Goal: Book appointment/travel/reservation

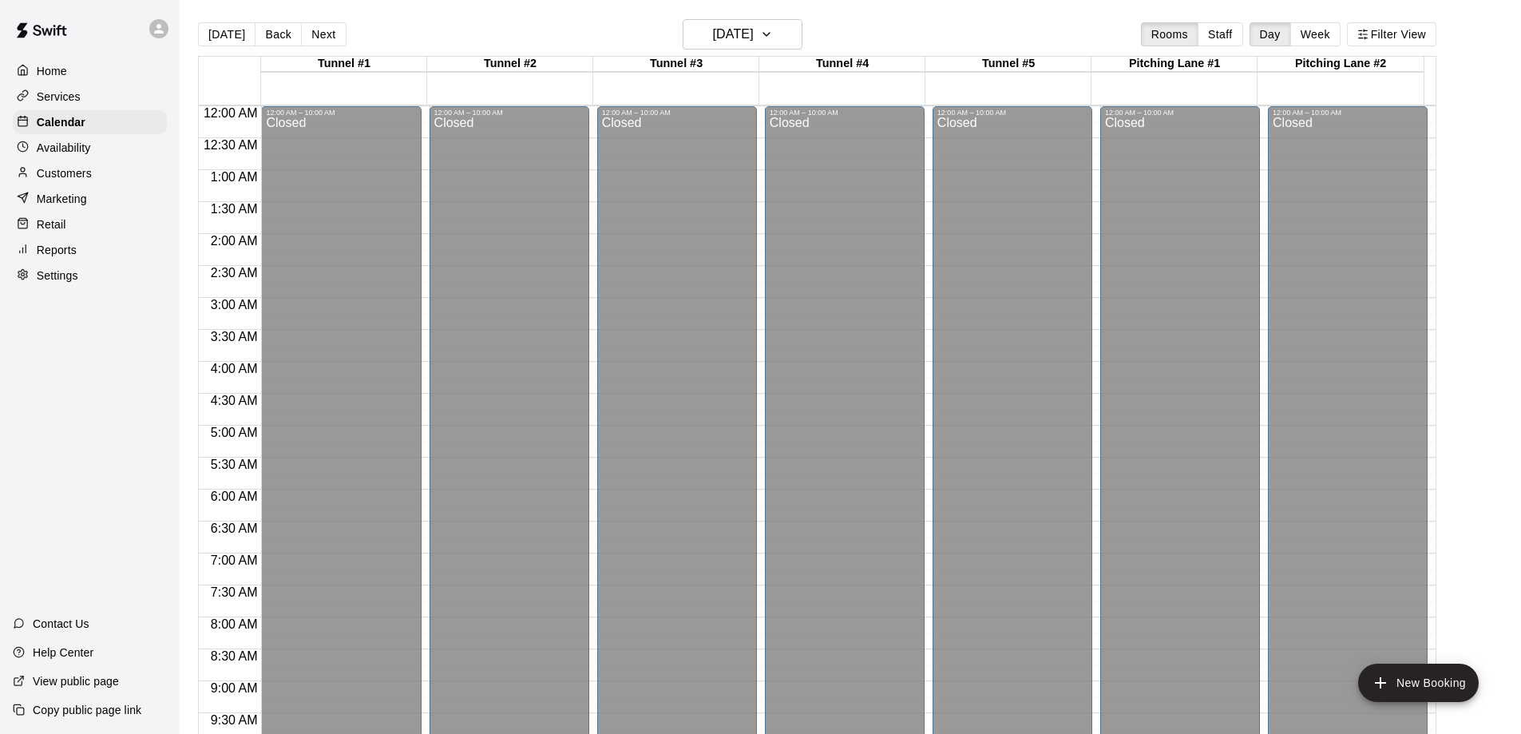
scroll to position [758, 0]
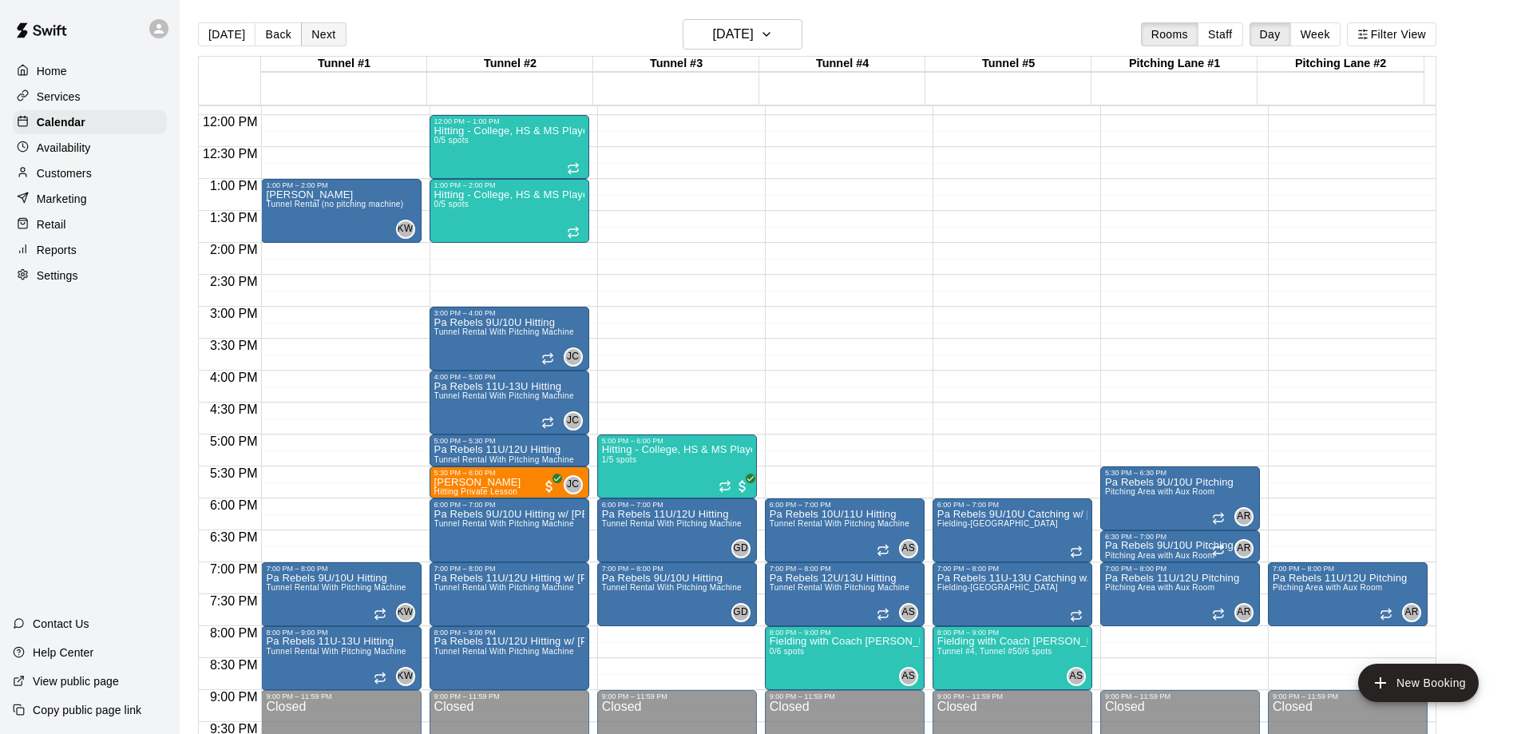
click at [325, 29] on button "Next" at bounding box center [323, 34] width 45 height 24
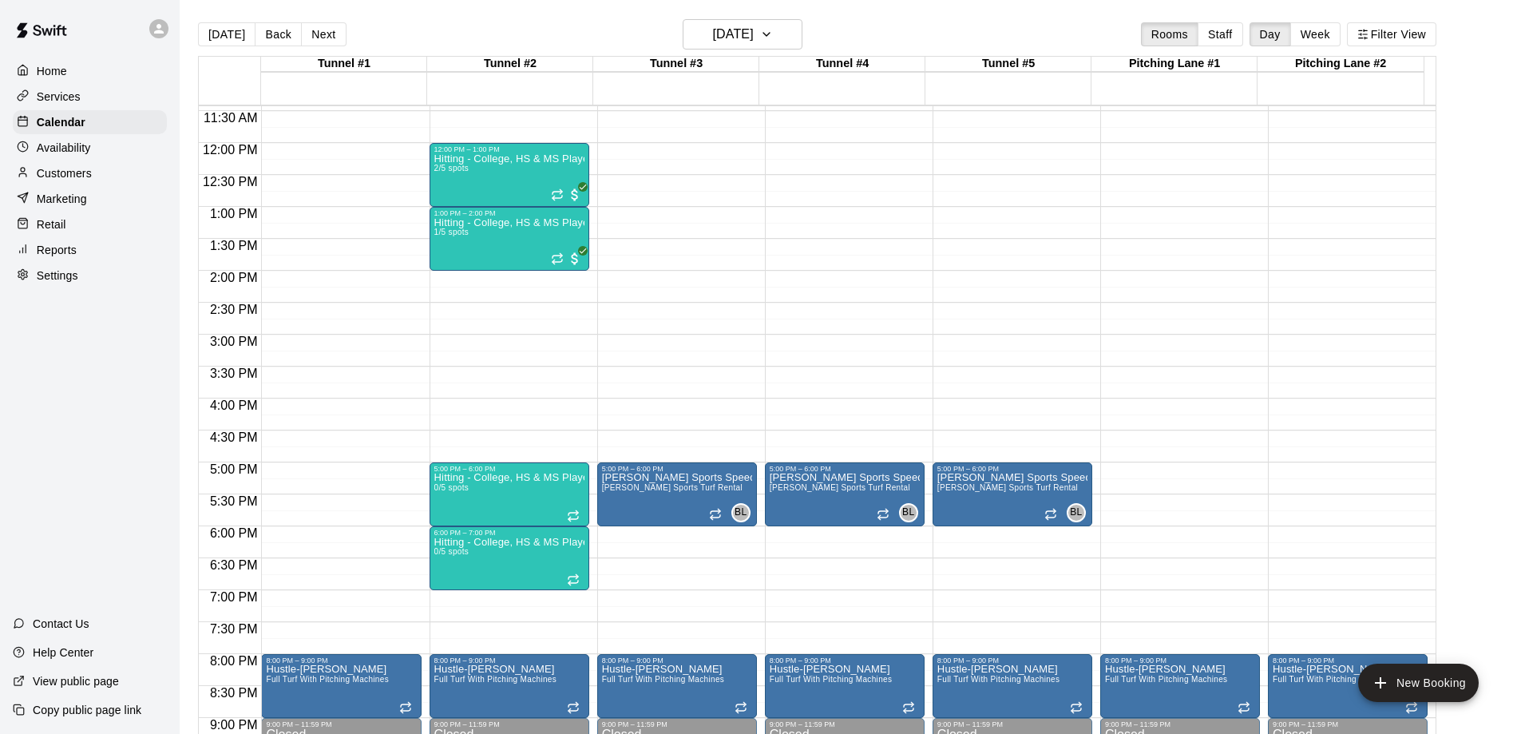
scroll to position [729, 0]
click at [311, 32] on button "Next" at bounding box center [323, 34] width 45 height 24
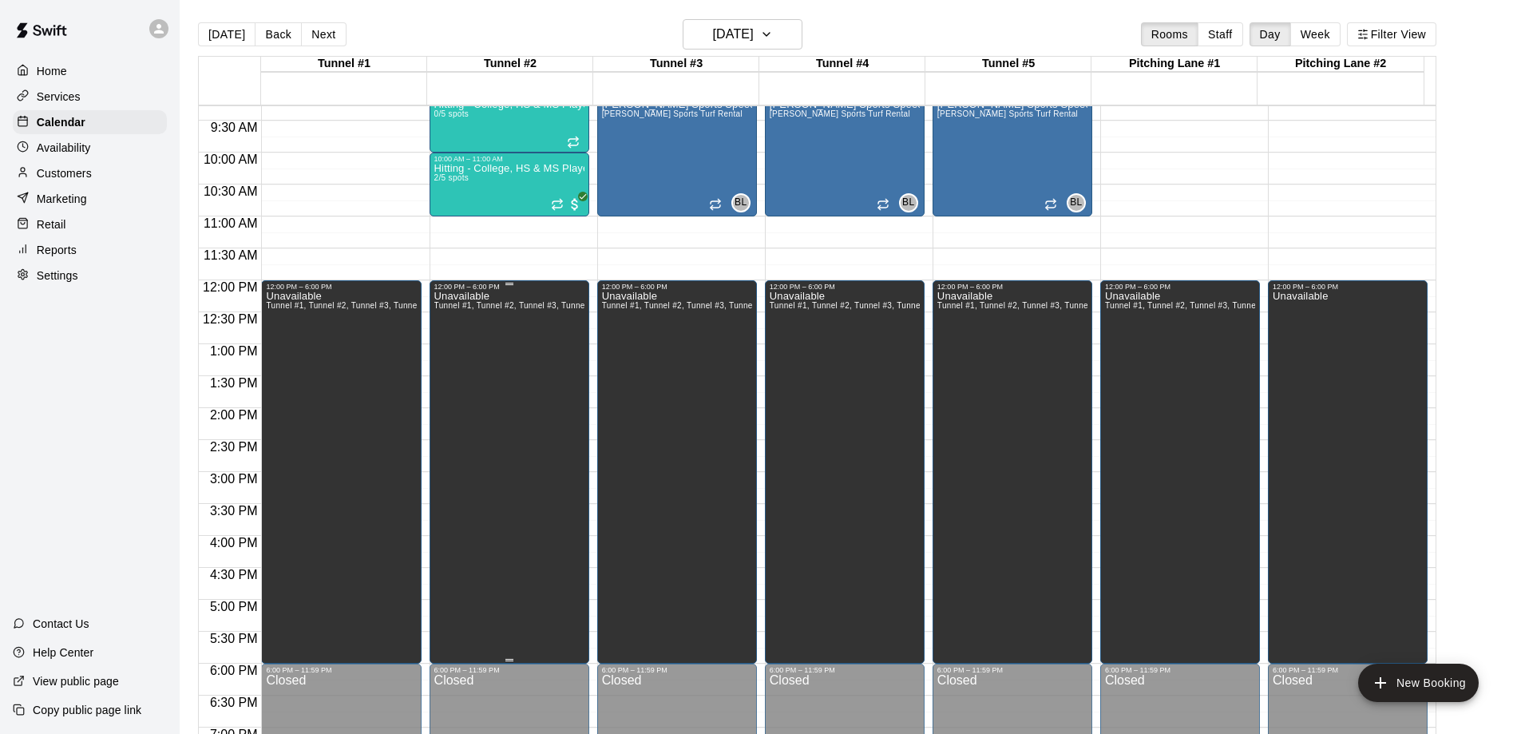
scroll to position [330, 0]
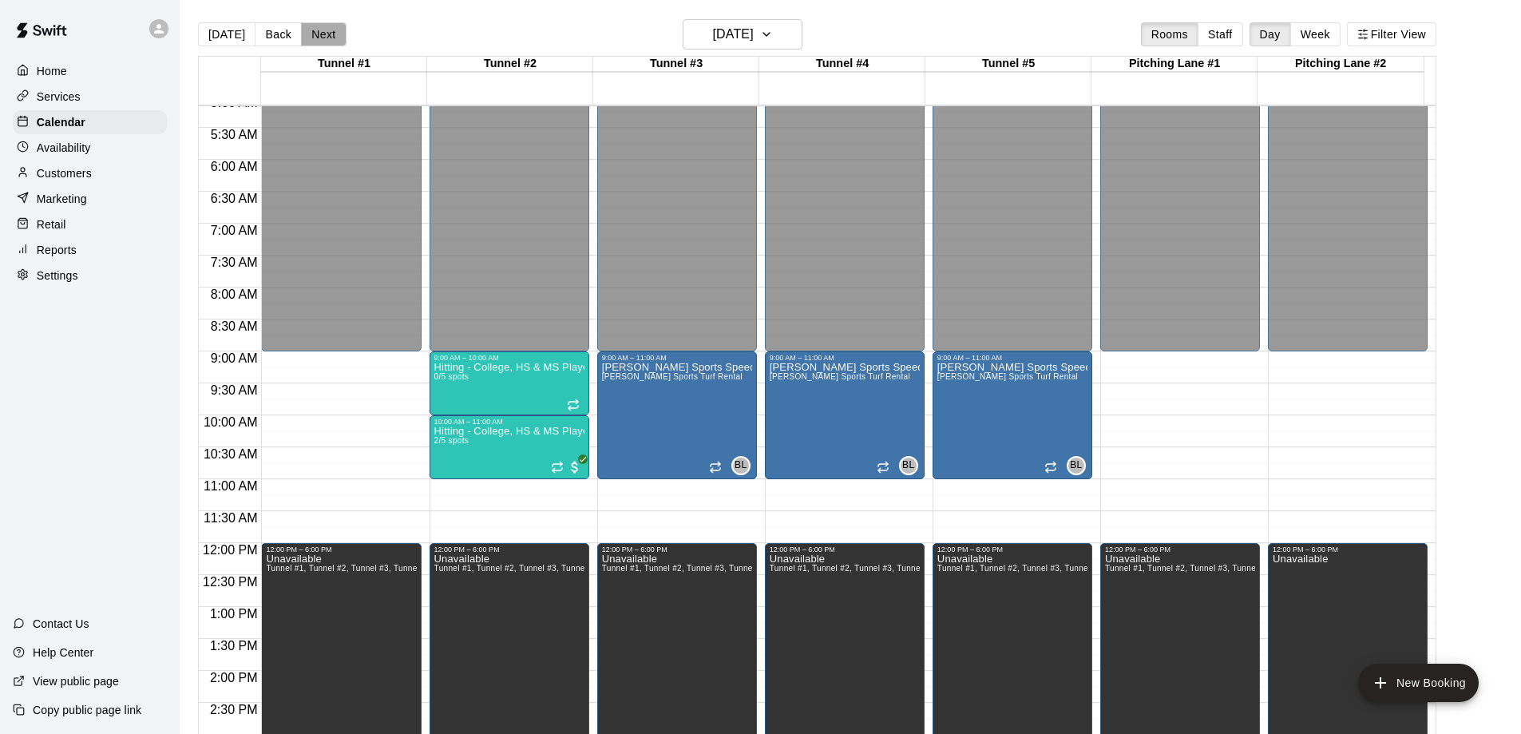
click at [314, 32] on button "Next" at bounding box center [323, 34] width 45 height 24
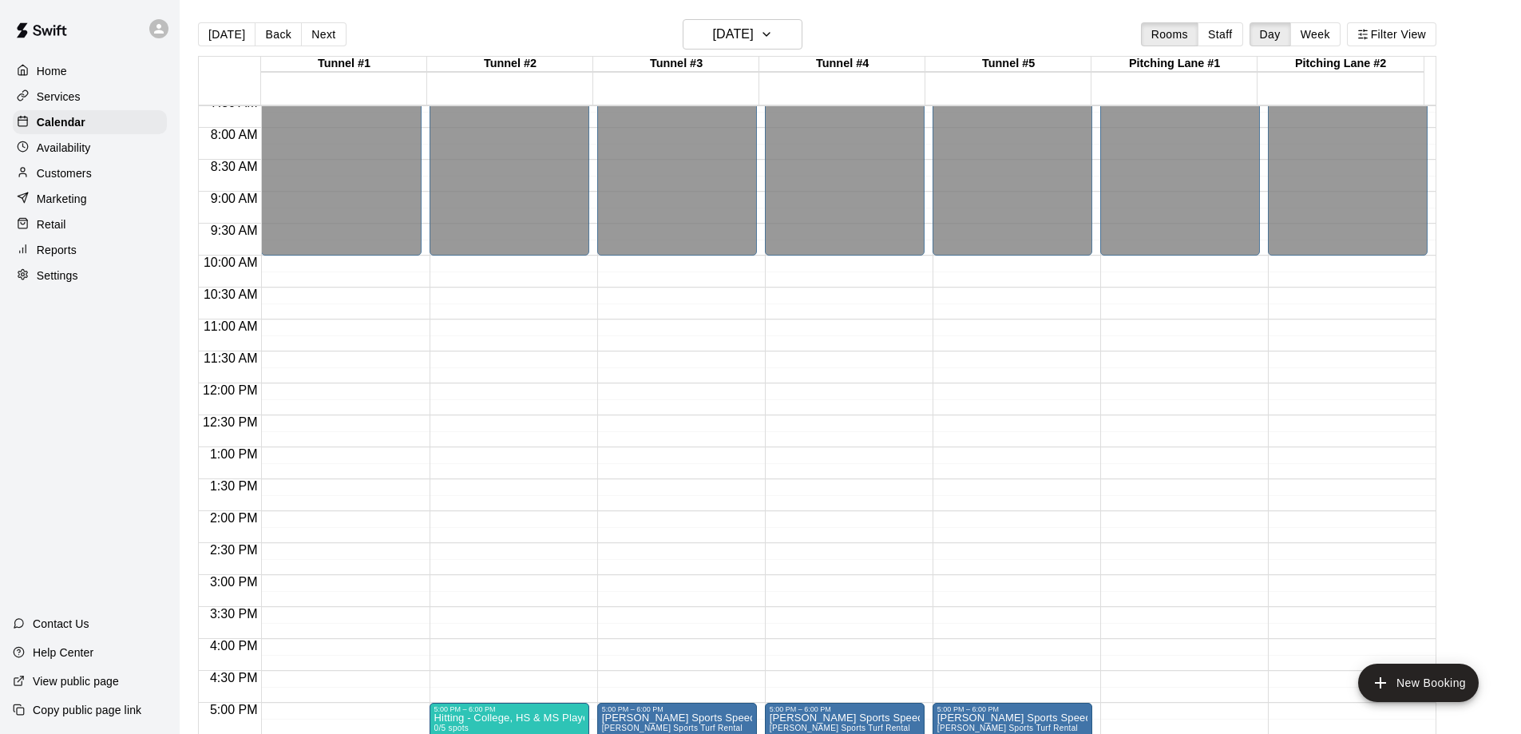
scroll to position [809, 0]
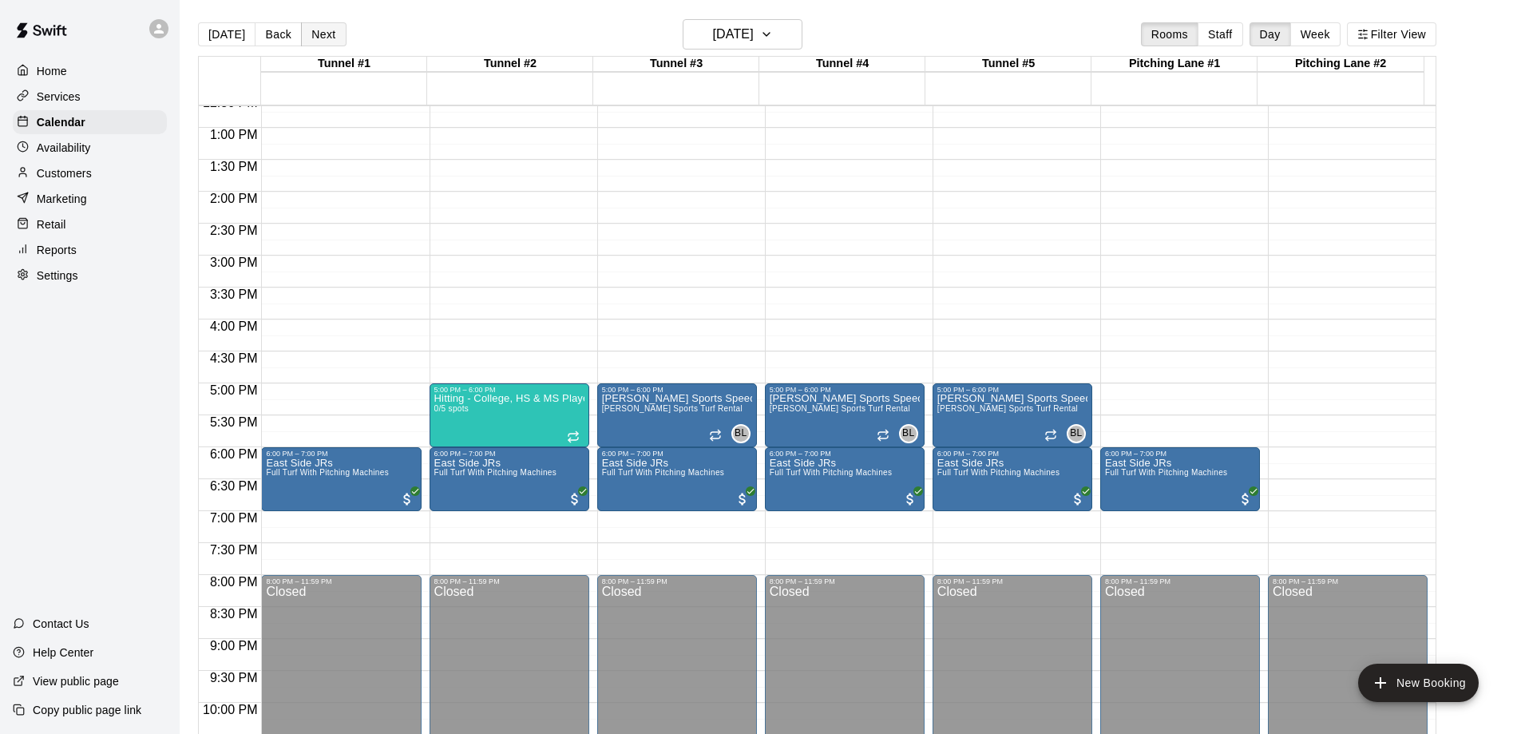
click at [315, 29] on button "Next" at bounding box center [323, 34] width 45 height 24
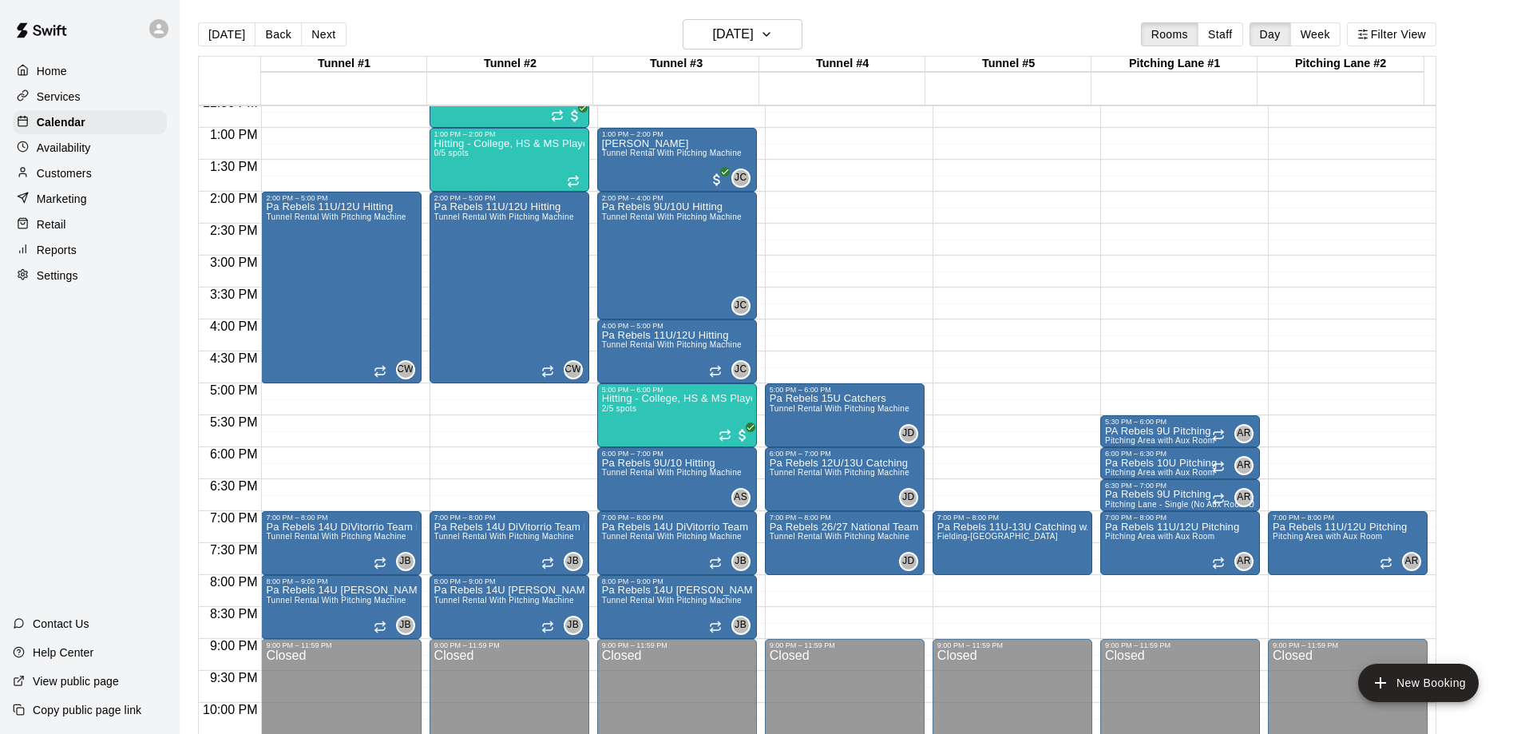
drag, startPoint x: 311, startPoint y: 36, endPoint x: 323, endPoint y: 42, distance: 13.6
click at [311, 36] on button "Next" at bounding box center [323, 34] width 45 height 24
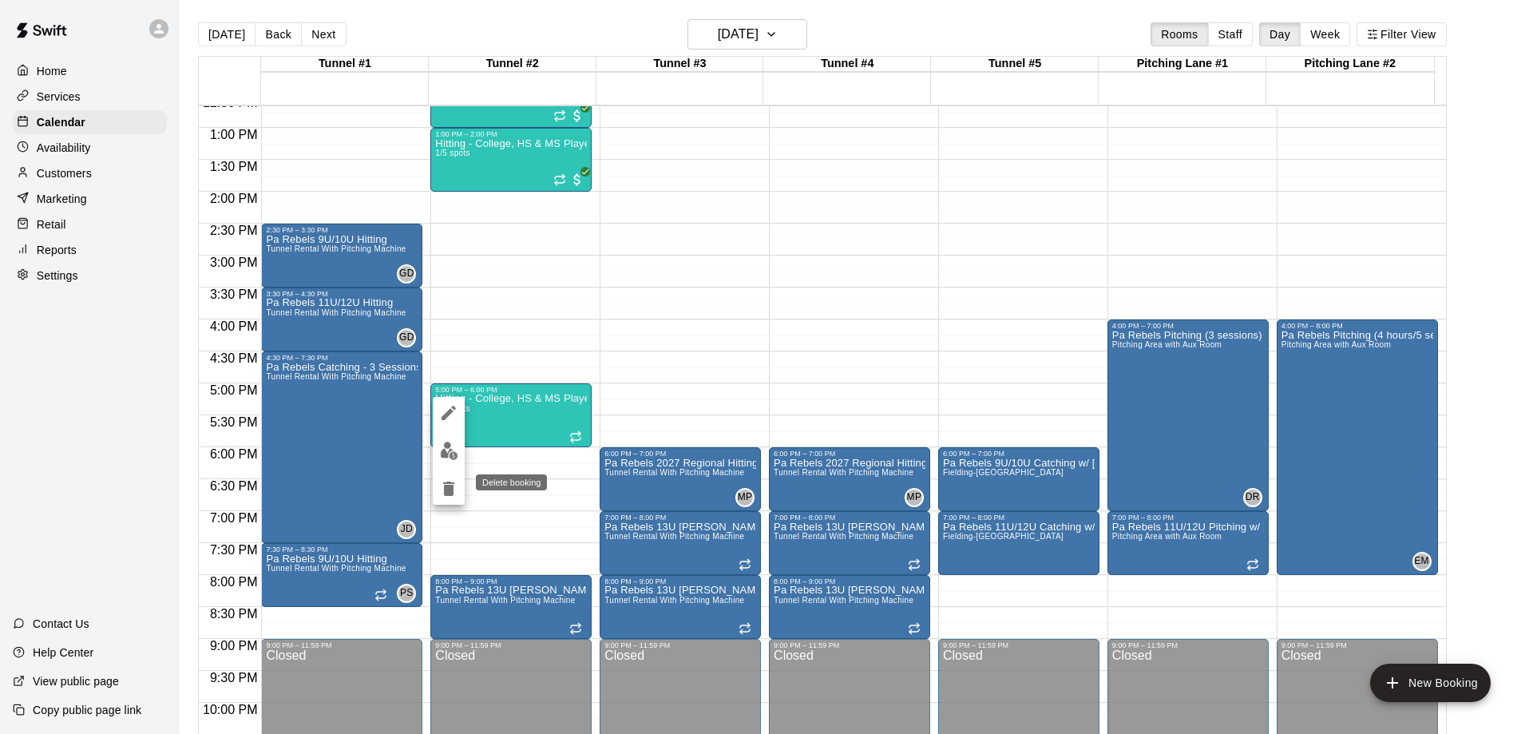
click at [453, 495] on icon "delete" at bounding box center [448, 488] width 19 height 19
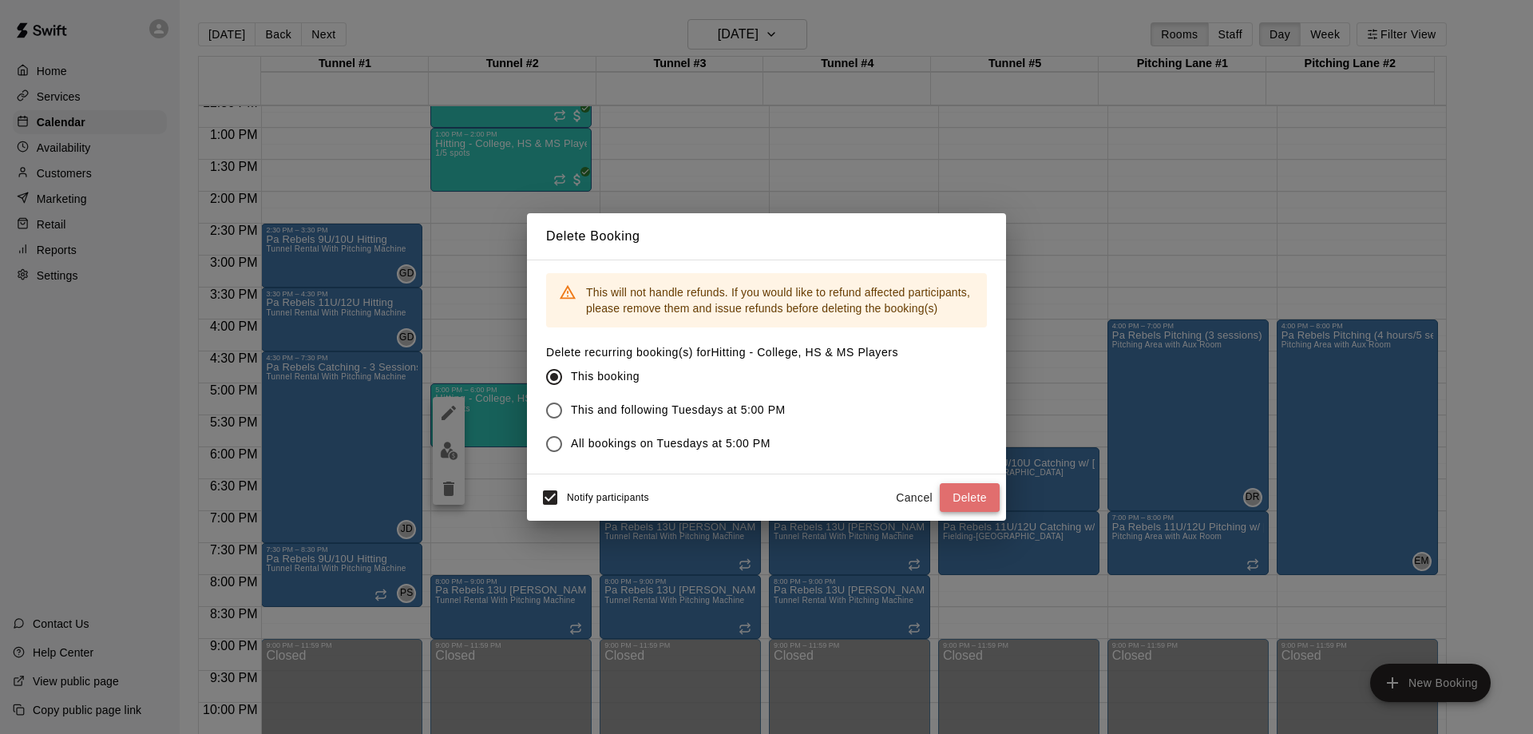
click at [969, 494] on button "Delete" at bounding box center [970, 498] width 60 height 30
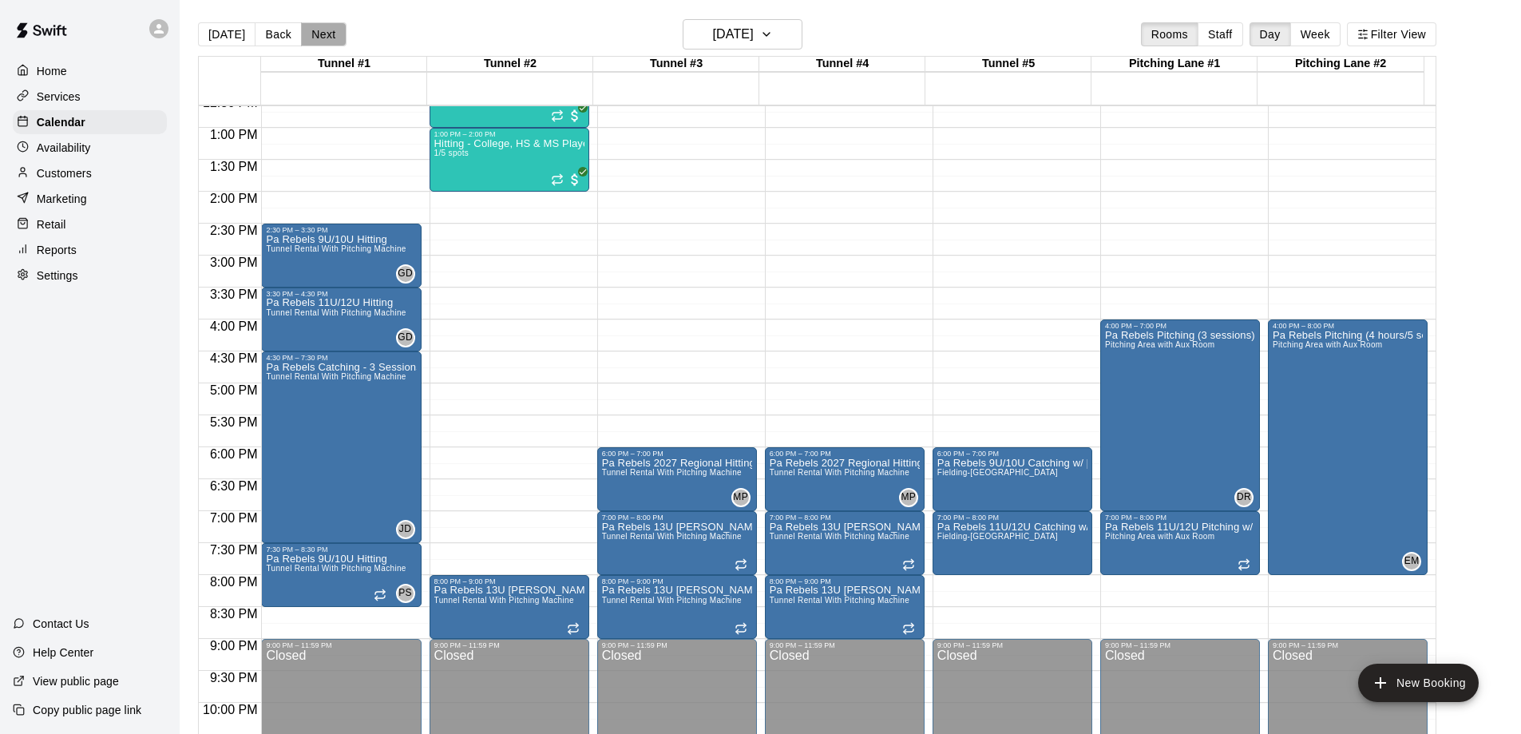
click at [319, 34] on button "Next" at bounding box center [323, 34] width 45 height 24
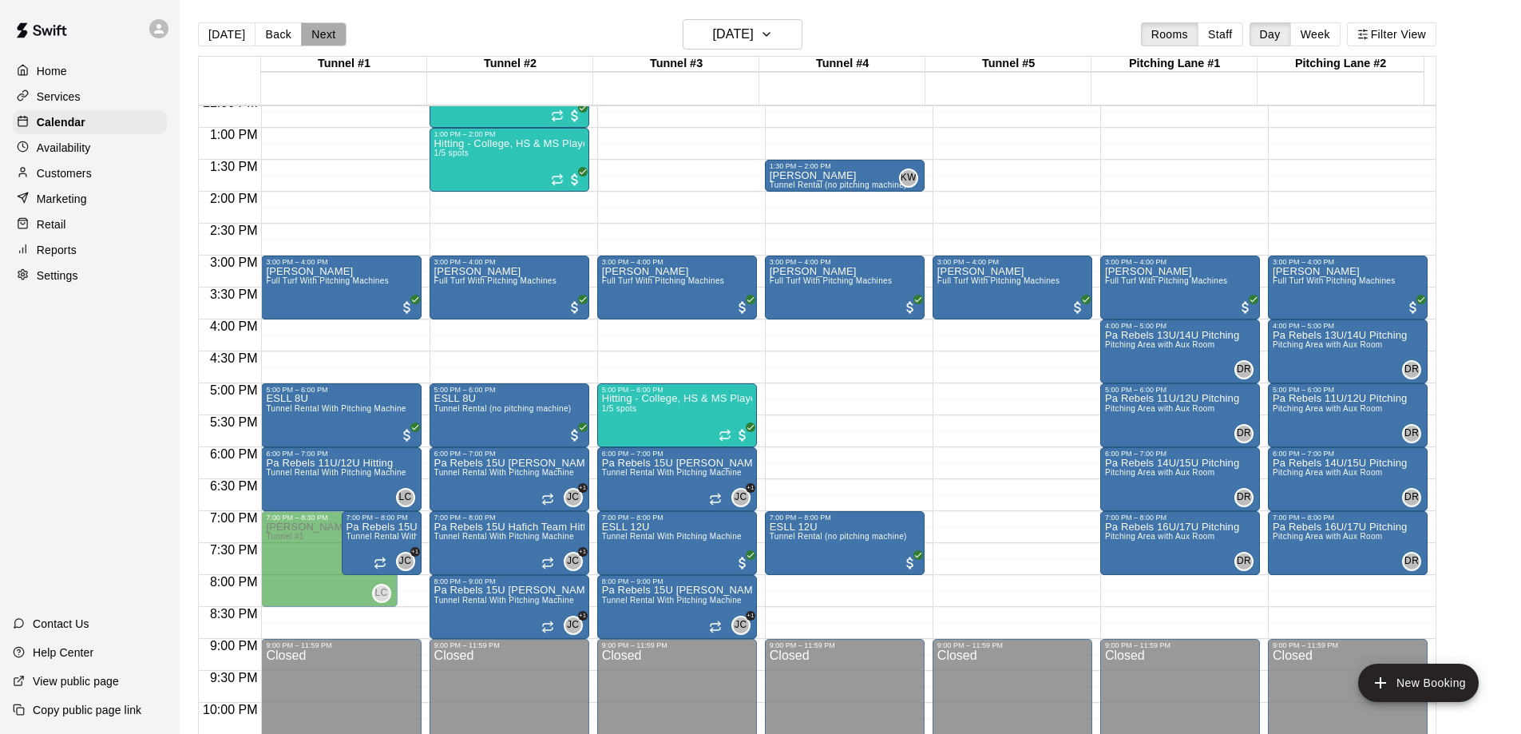
click at [308, 32] on button "Next" at bounding box center [323, 34] width 45 height 24
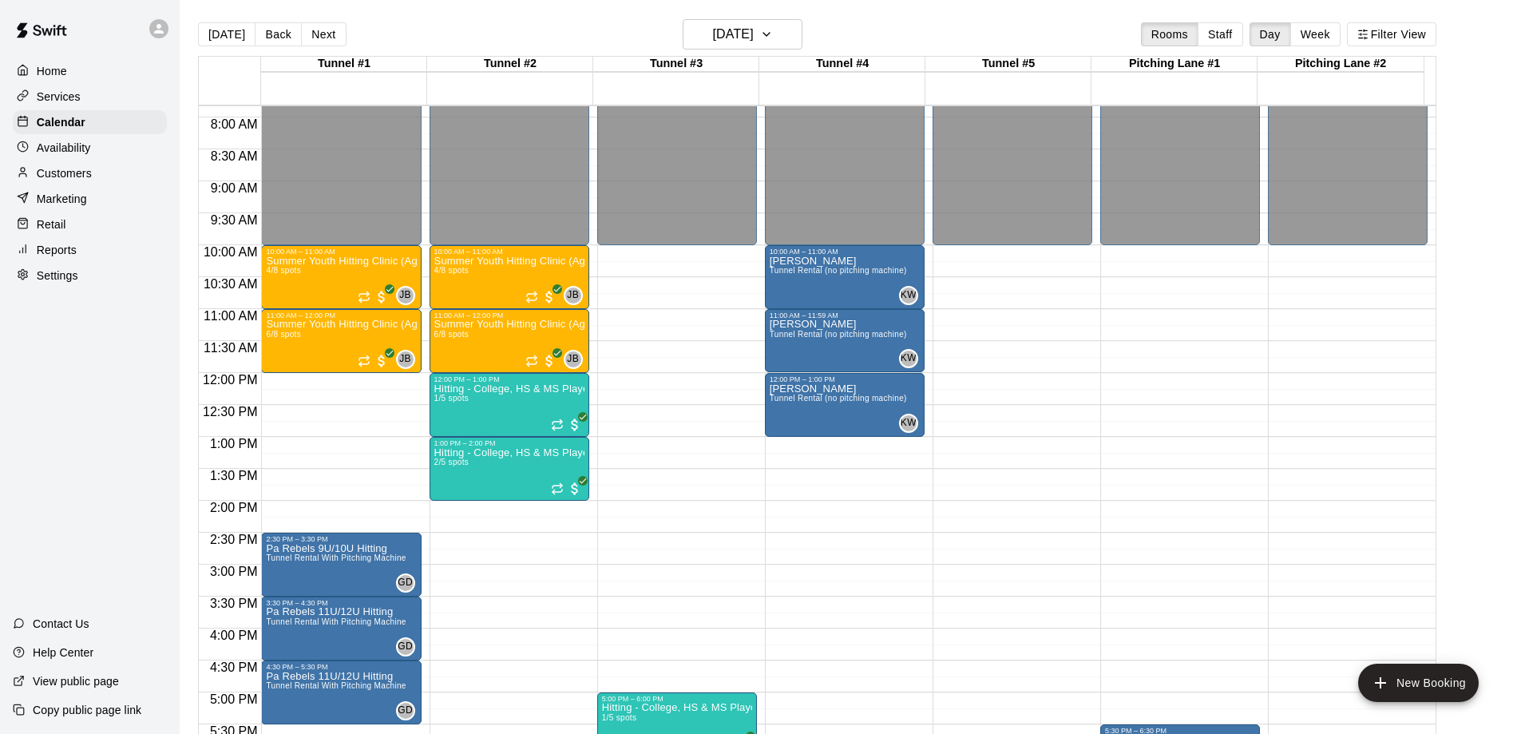
scroll to position [489, 0]
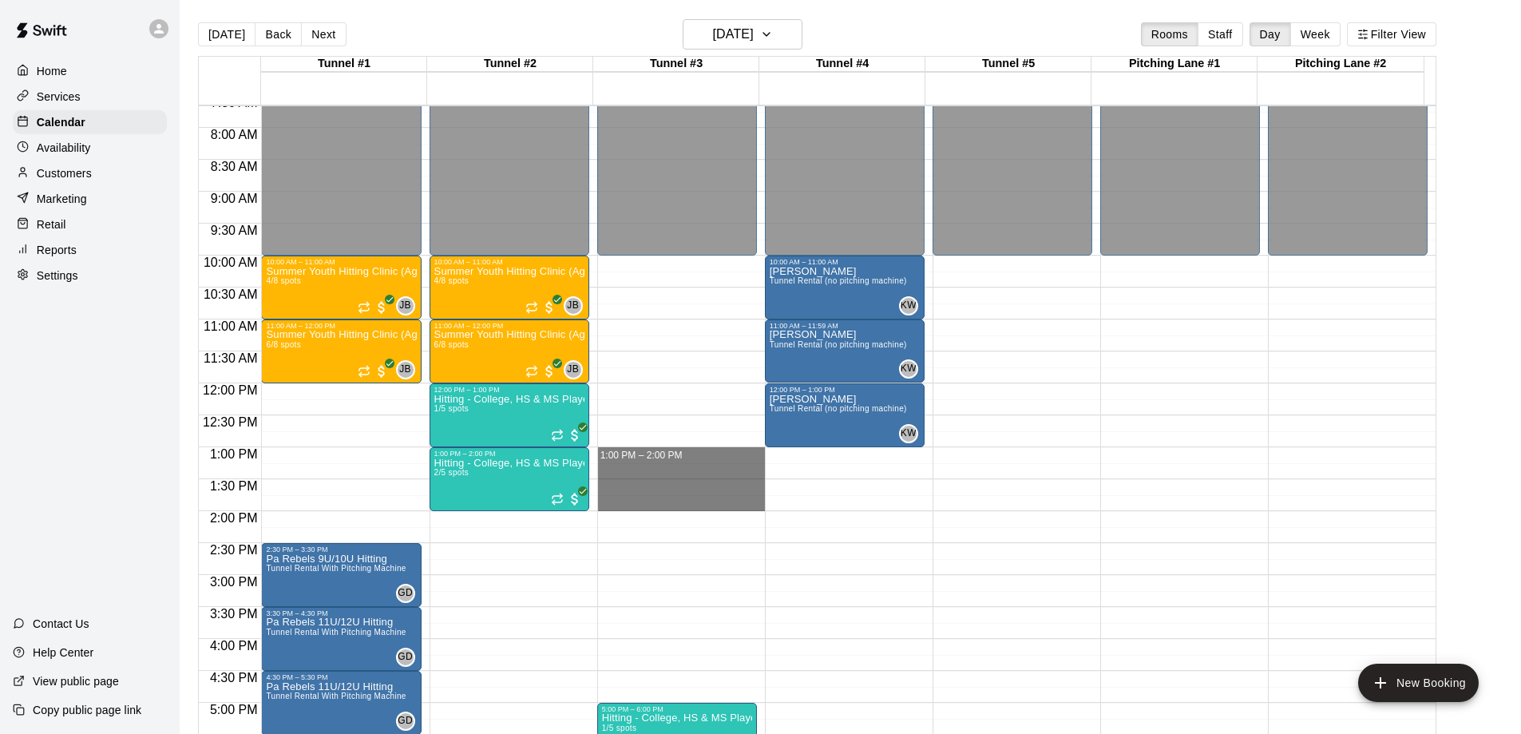
drag, startPoint x: 652, startPoint y: 456, endPoint x: 653, endPoint y: 508, distance: 51.9
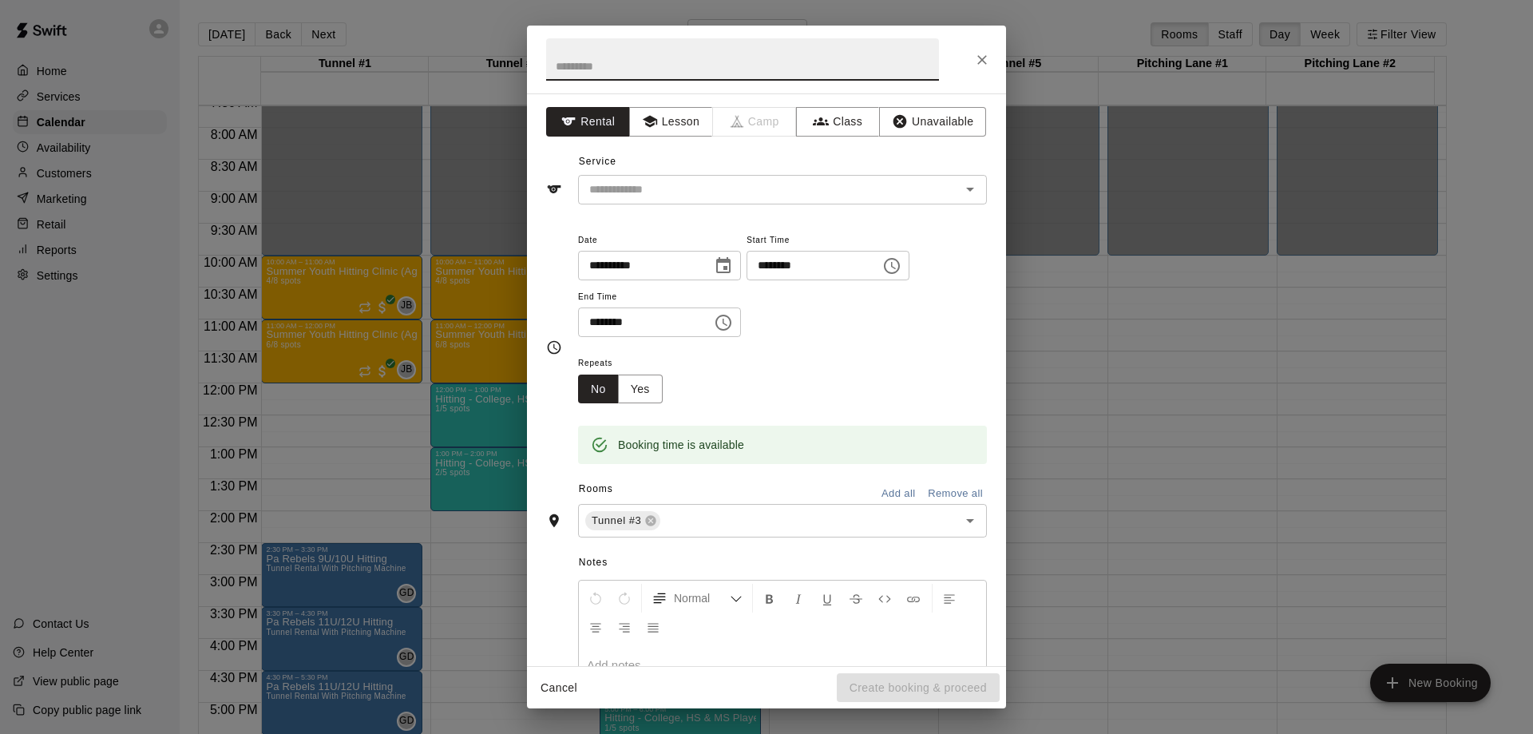
click at [568, 686] on button "Cancel" at bounding box center [558, 688] width 51 height 30
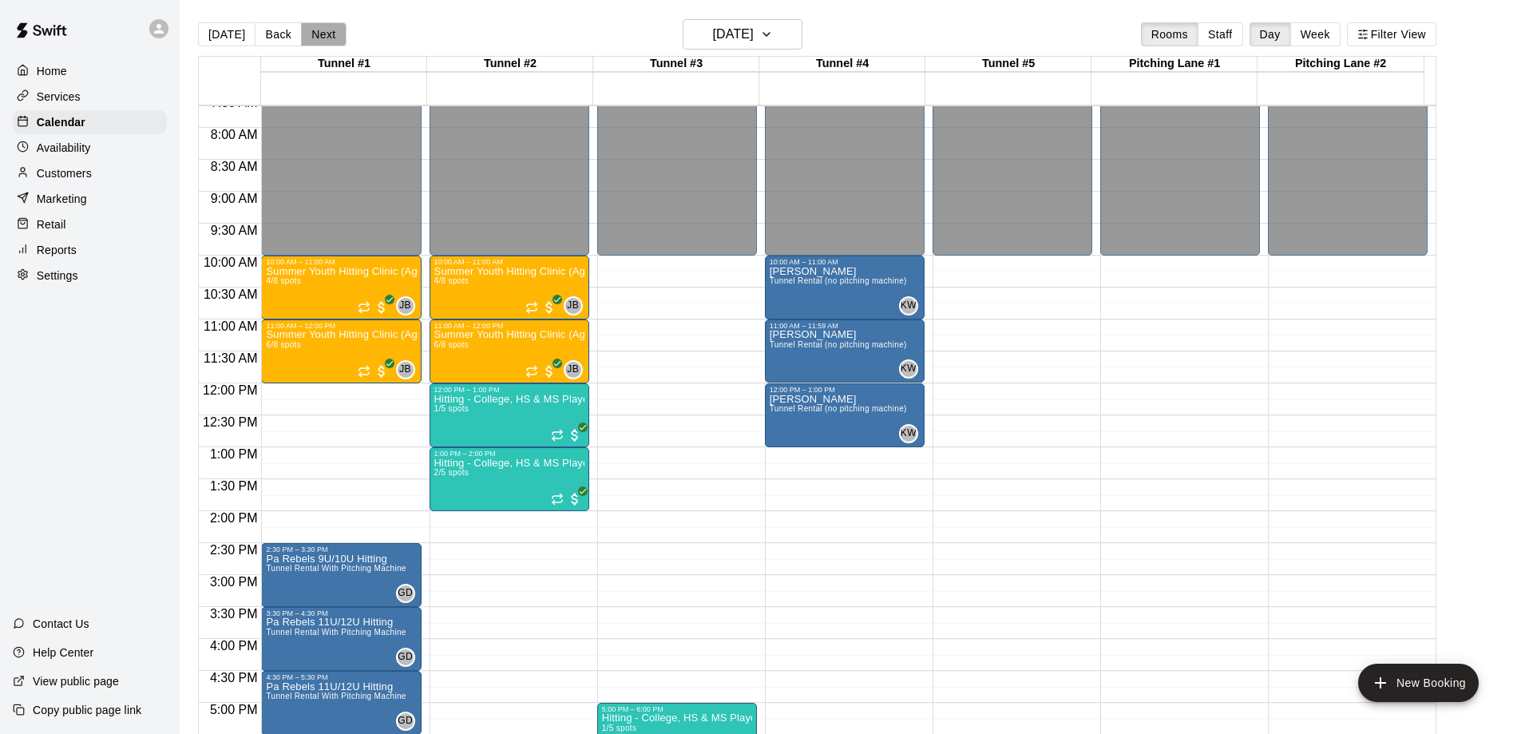
click at [324, 33] on button "Next" at bounding box center [323, 34] width 45 height 24
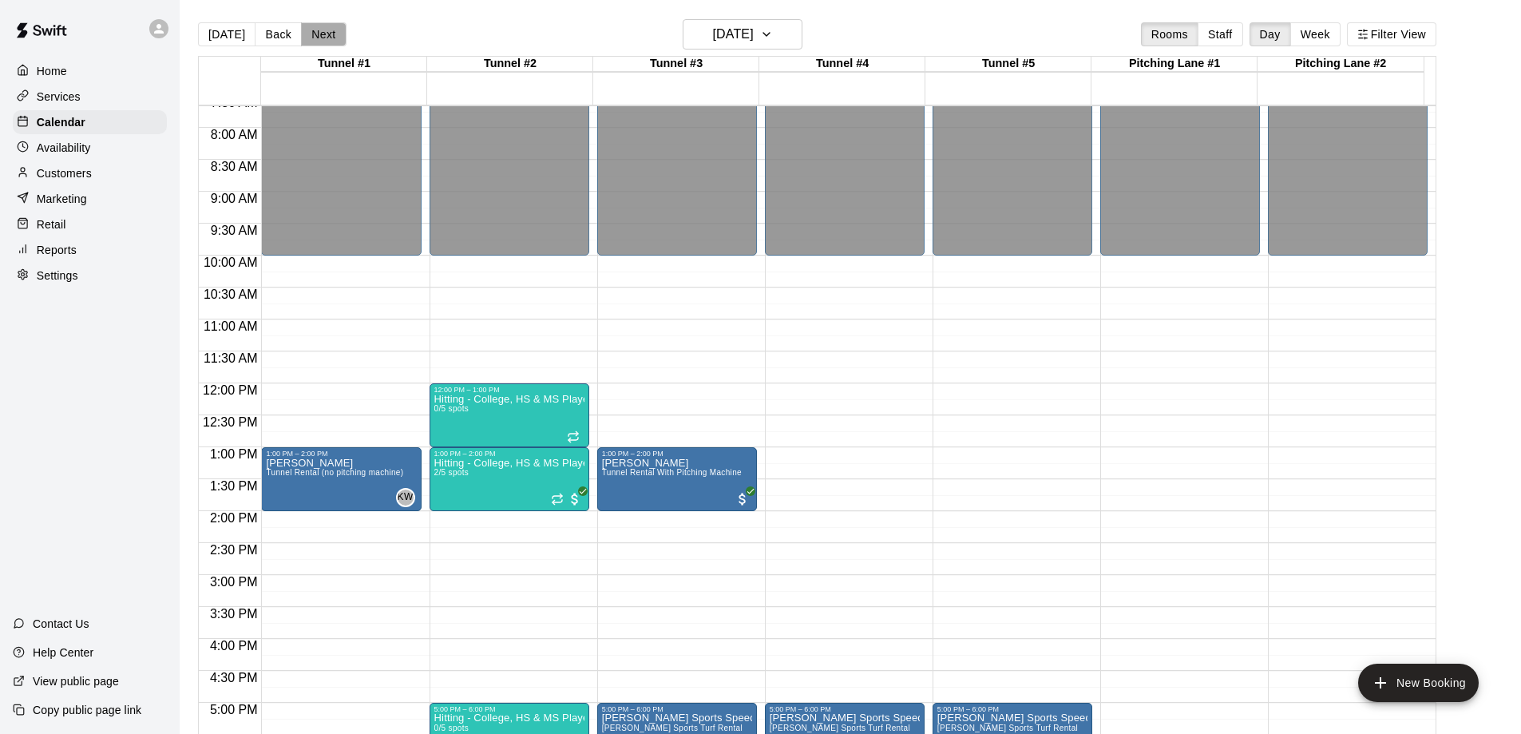
click at [324, 33] on button "Next" at bounding box center [323, 34] width 45 height 24
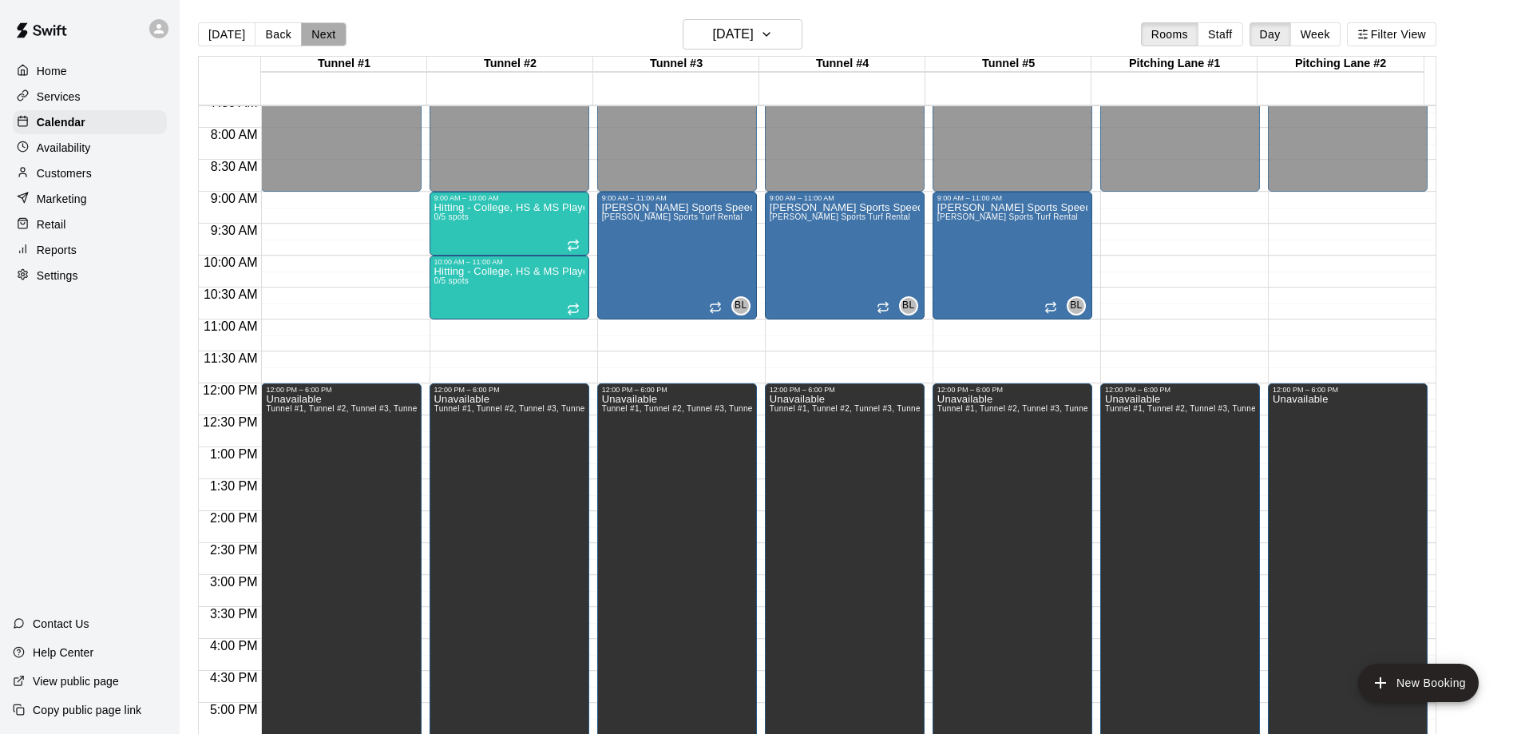
click at [324, 33] on button "Next" at bounding box center [323, 34] width 45 height 24
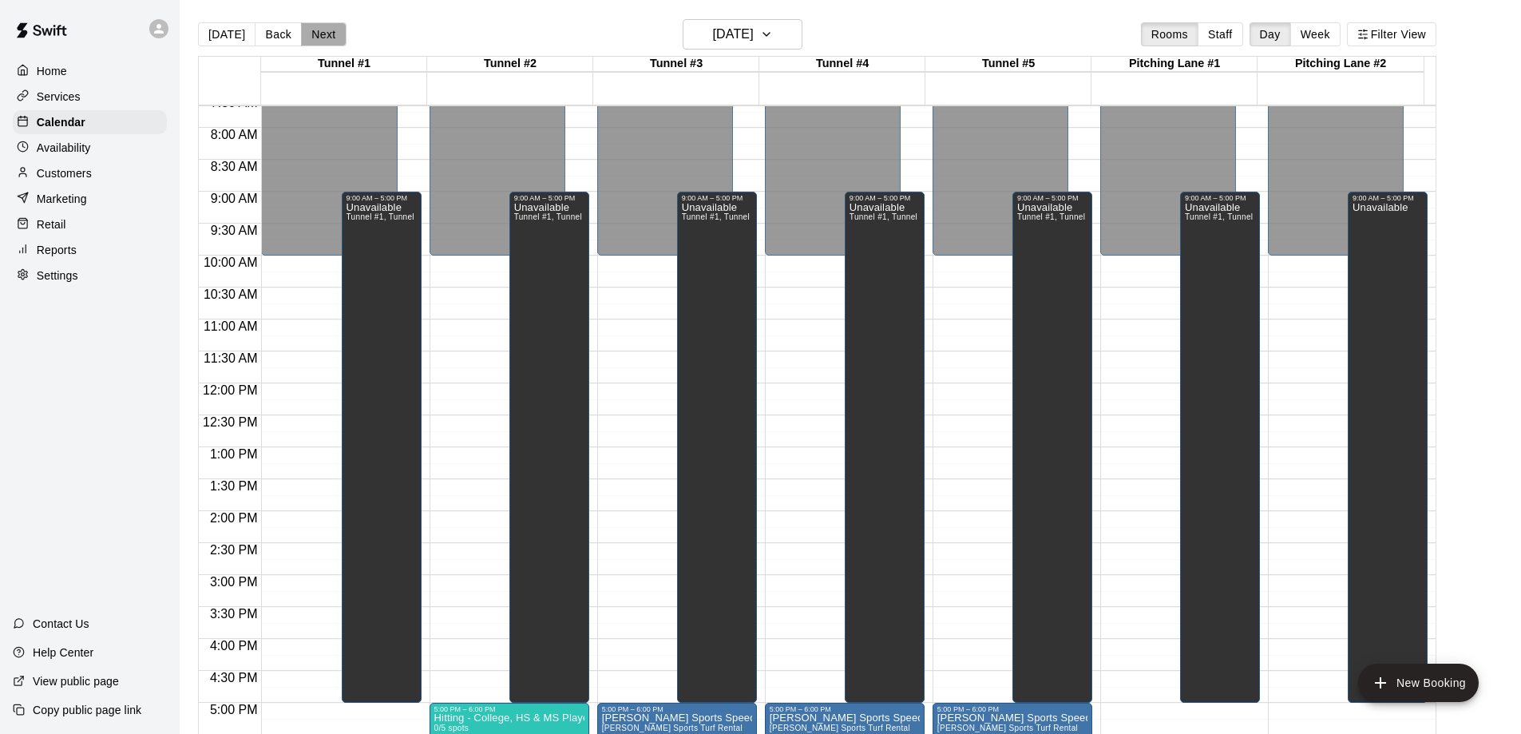
click at [324, 33] on button "Next" at bounding box center [323, 34] width 45 height 24
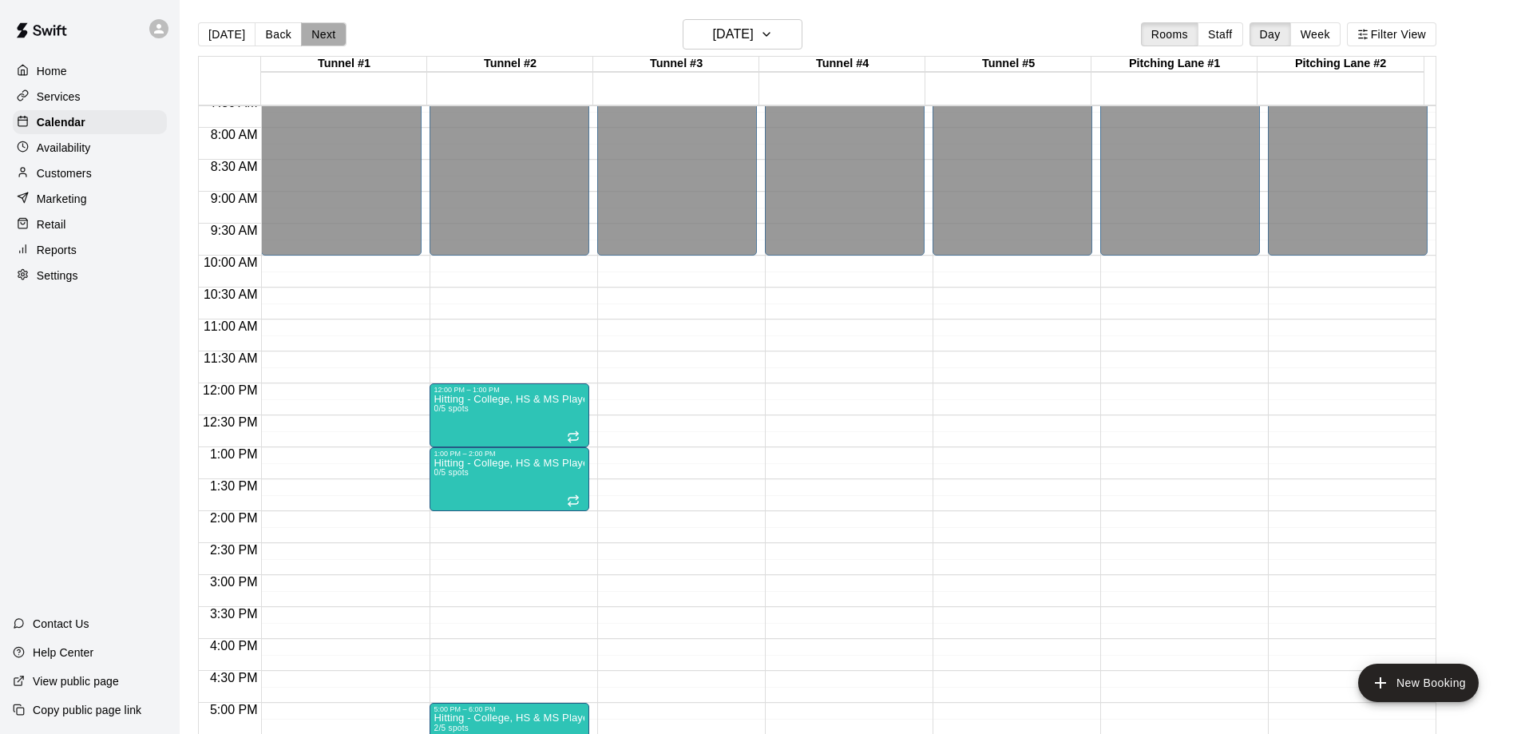
click at [324, 33] on button "Next" at bounding box center [323, 34] width 45 height 24
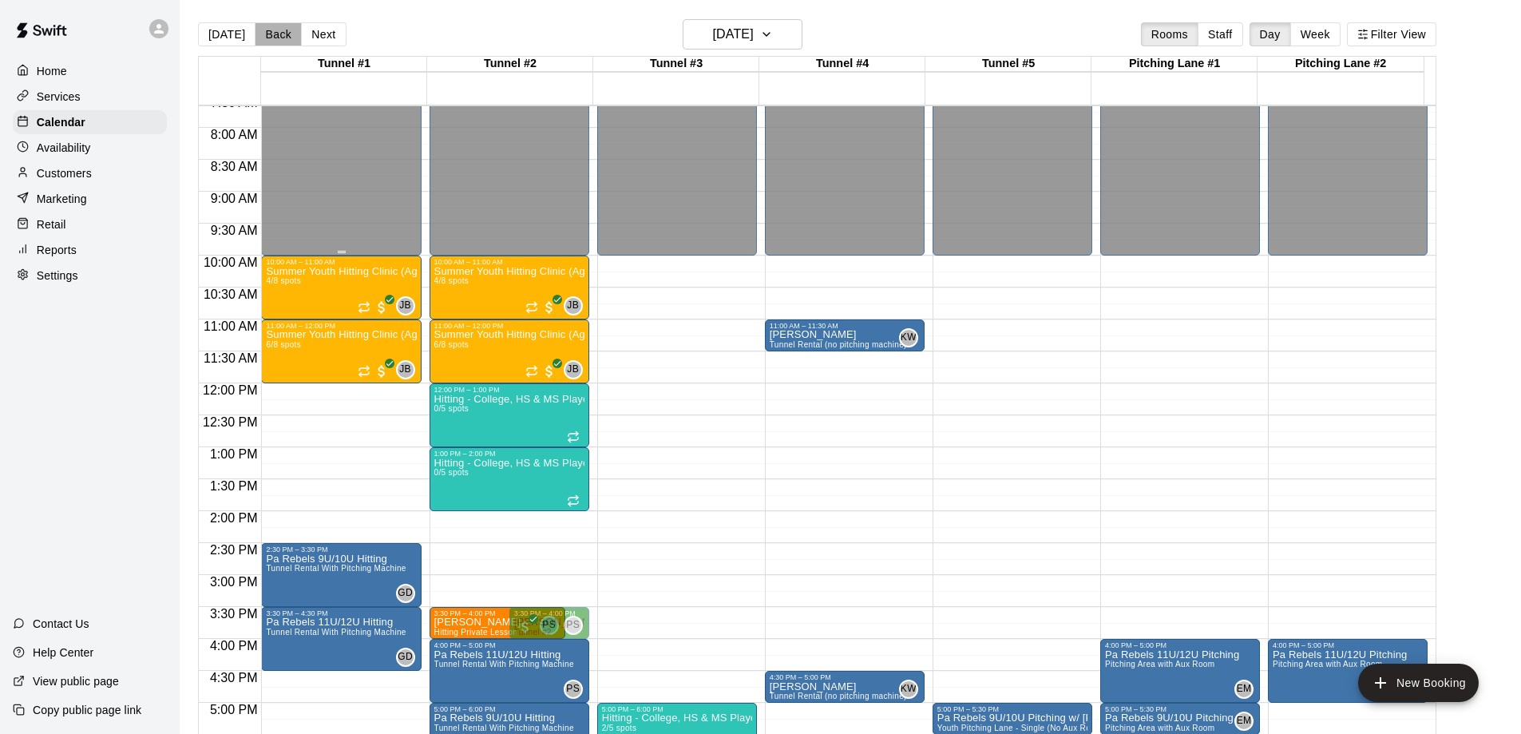
drag, startPoint x: 279, startPoint y: 37, endPoint x: 337, endPoint y: 169, distance: 144.5
click at [280, 38] on button "Back" at bounding box center [278, 34] width 47 height 24
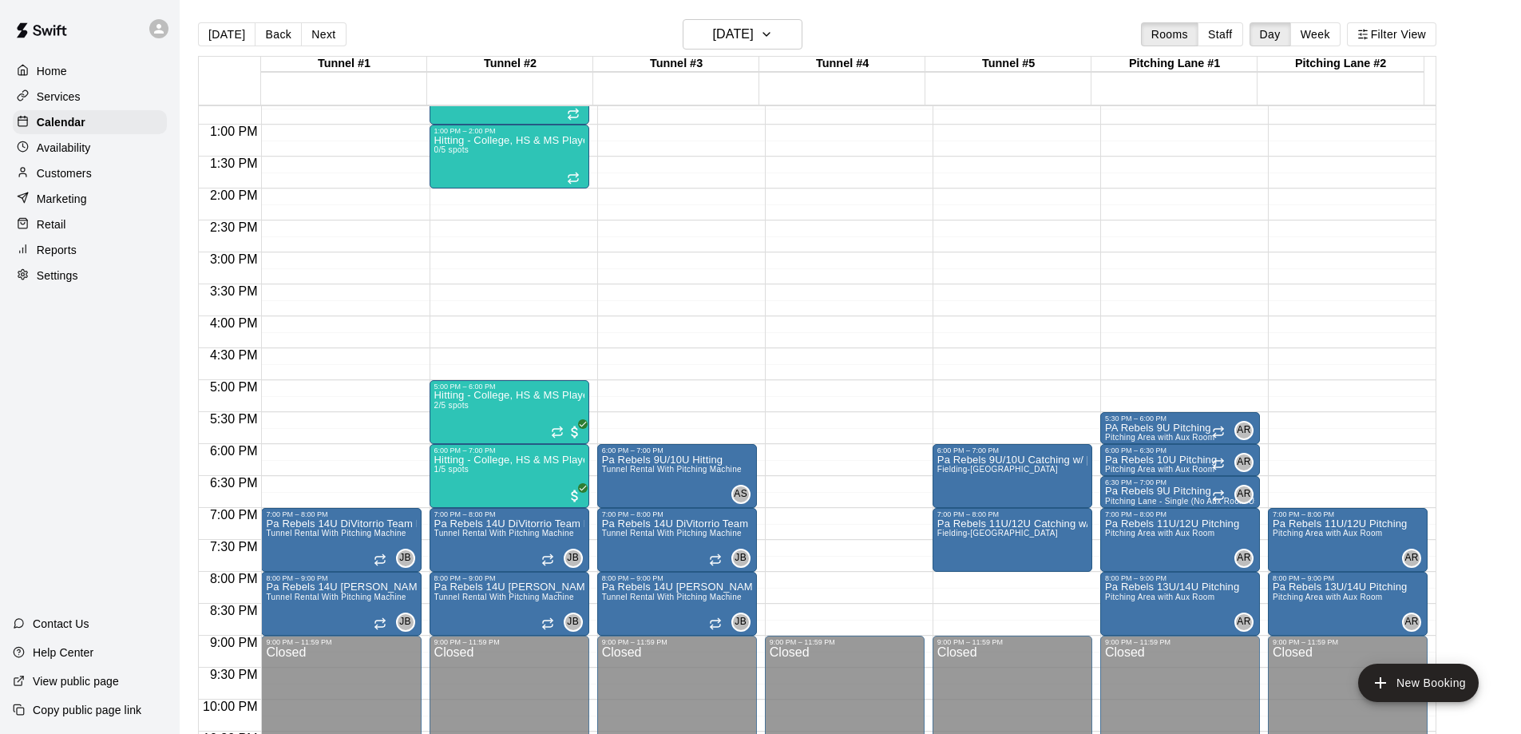
scroll to position [889, 0]
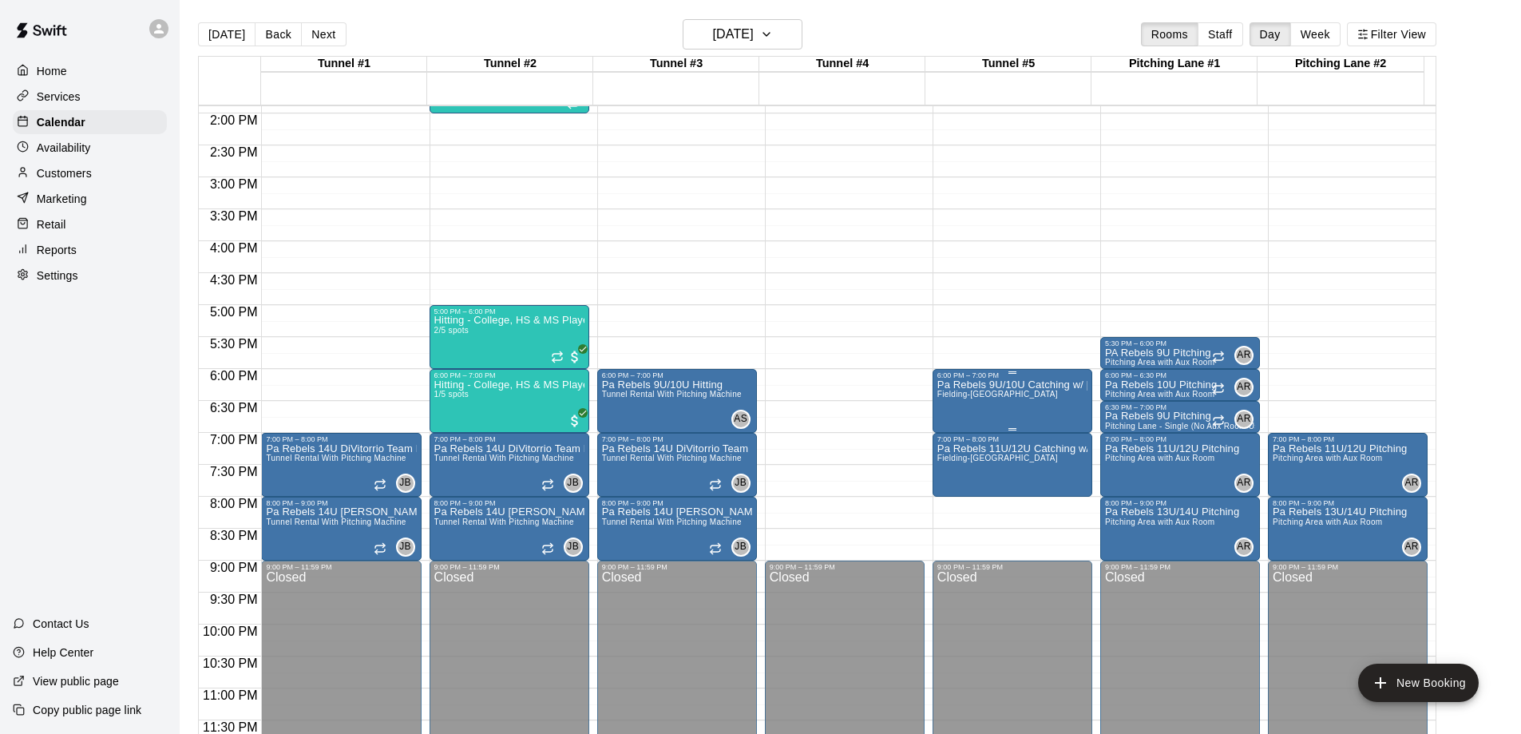
click at [1009, 409] on div "Pa Rebels 9U/10U Catching w/ [PERSON_NAME]-Pitching-[GEOGRAPHIC_DATA]" at bounding box center [1012, 746] width 150 height 734
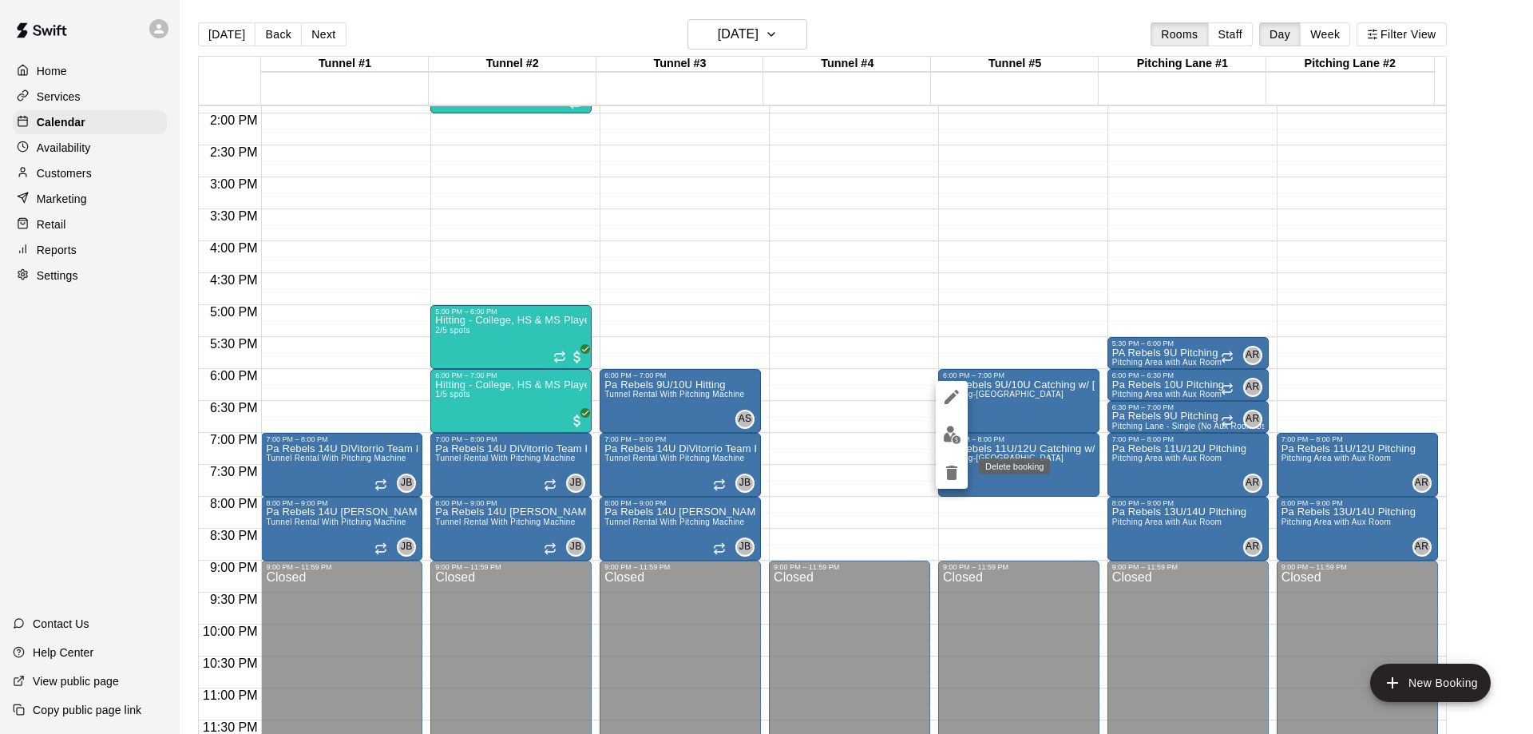
click at [952, 471] on icon "delete" at bounding box center [951, 472] width 11 height 14
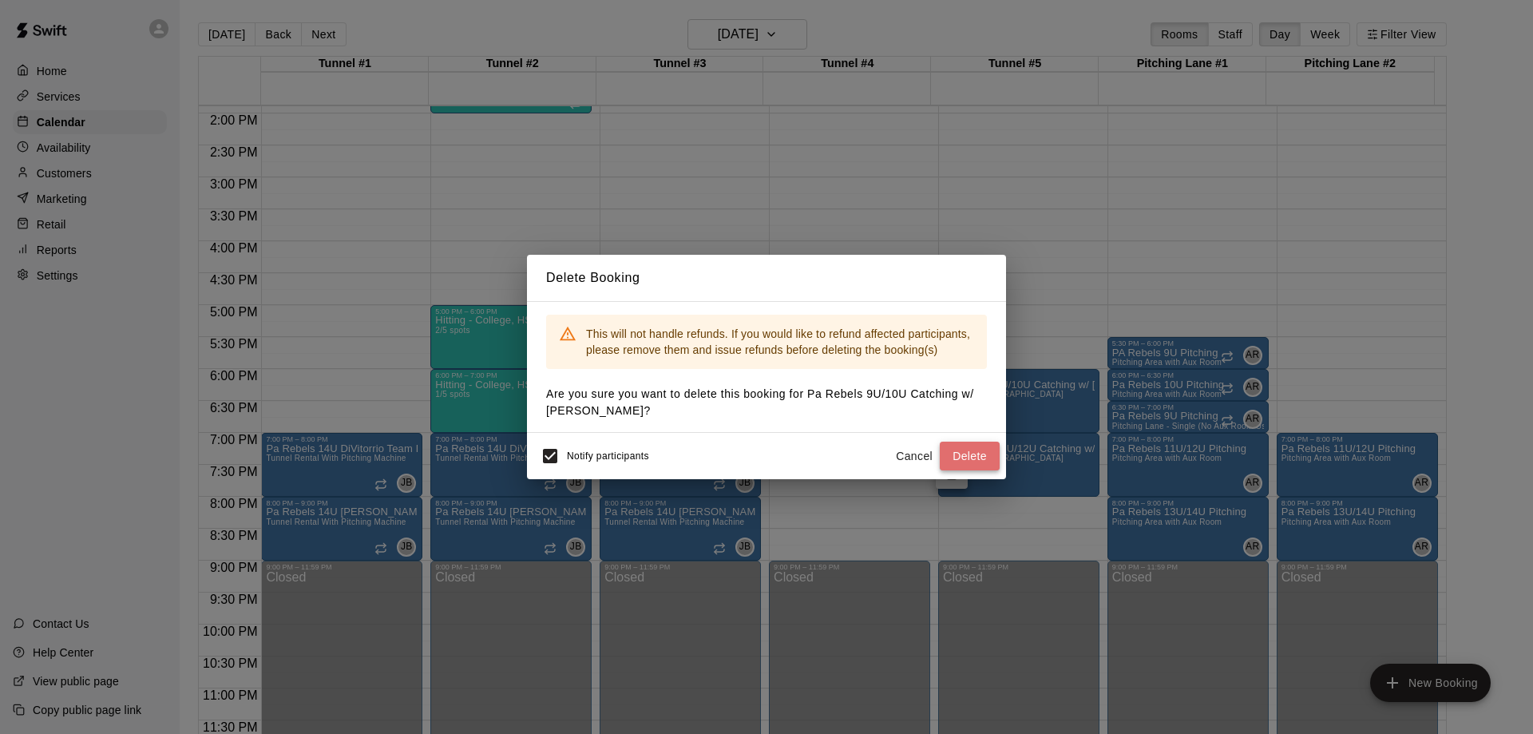
click at [969, 457] on button "Delete" at bounding box center [970, 456] width 60 height 30
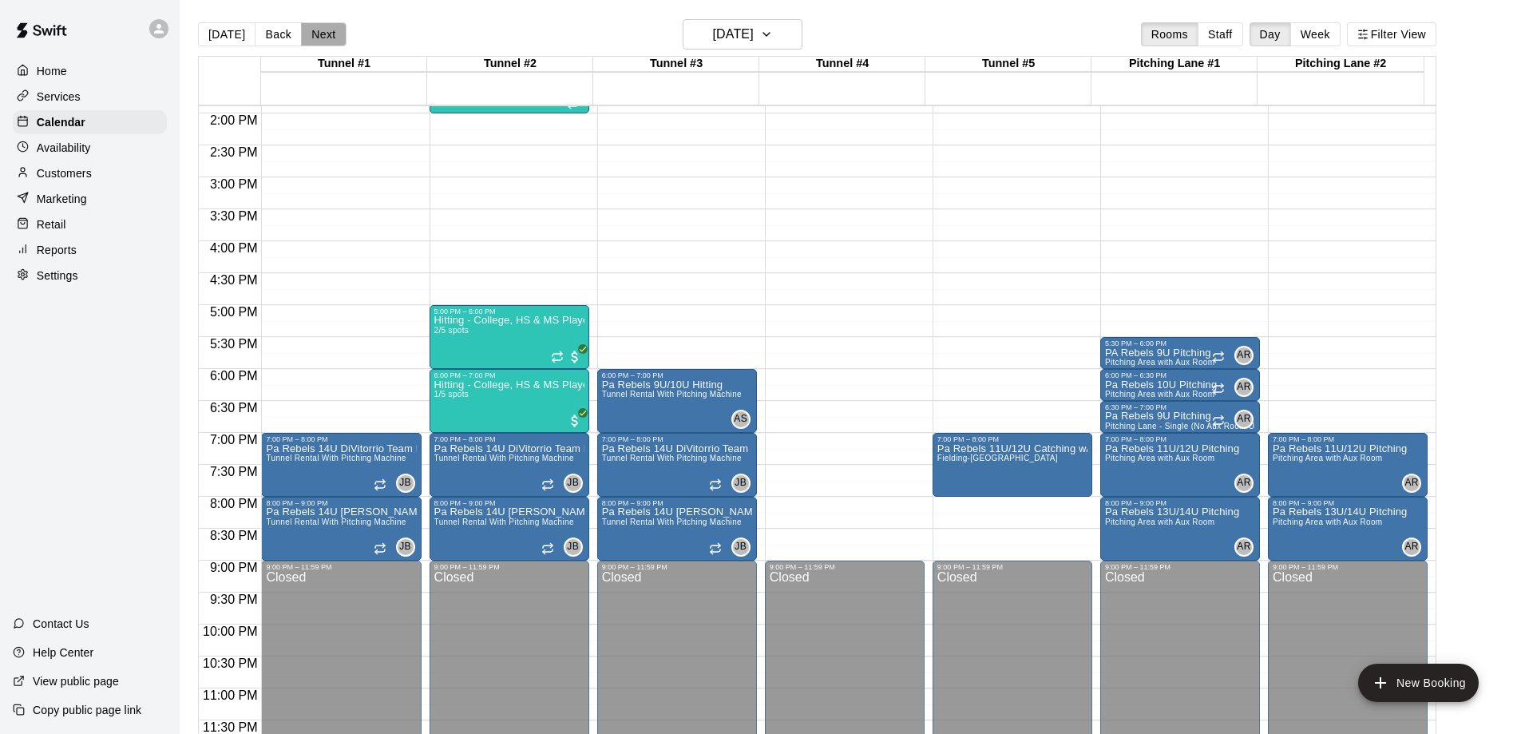
click at [315, 34] on button "Next" at bounding box center [323, 34] width 45 height 24
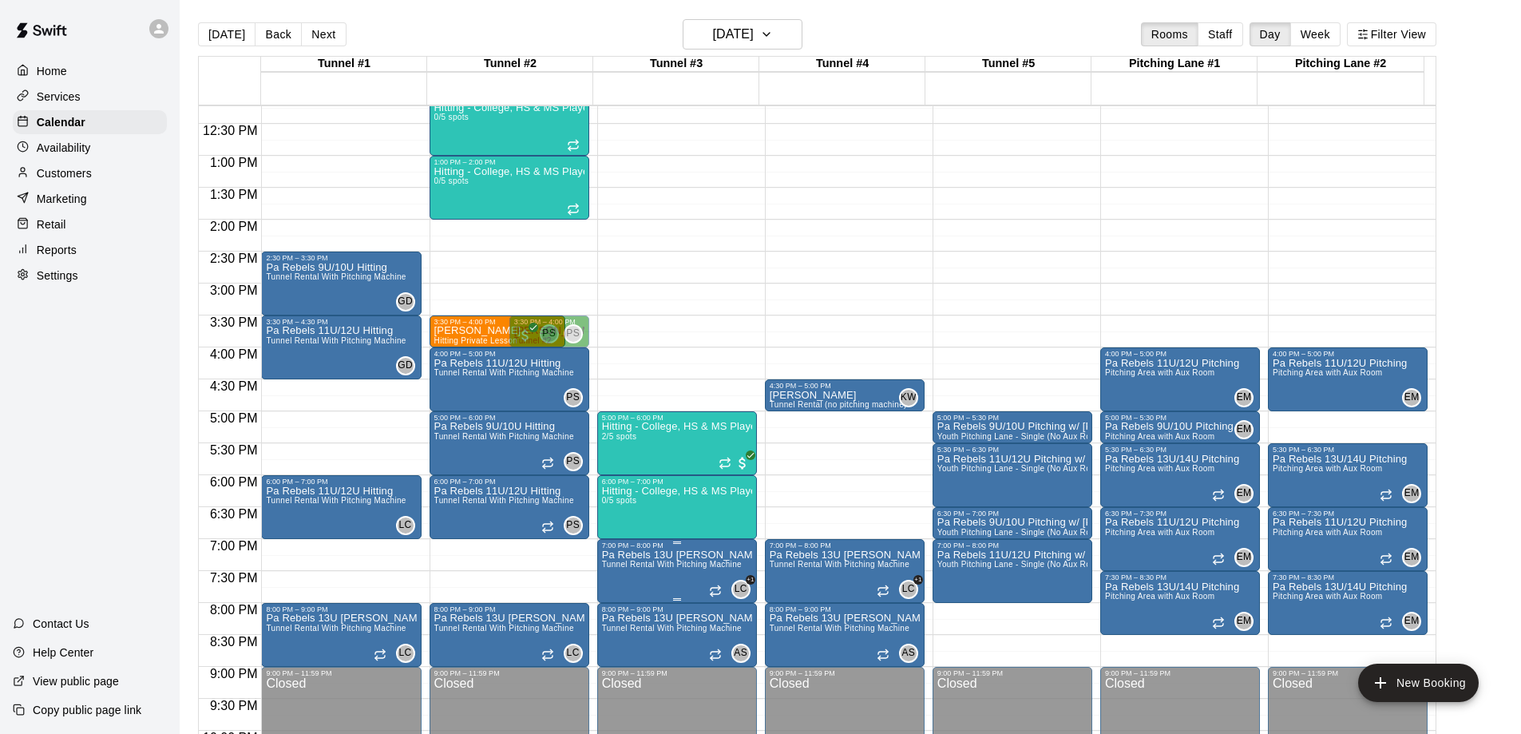
scroll to position [809, 0]
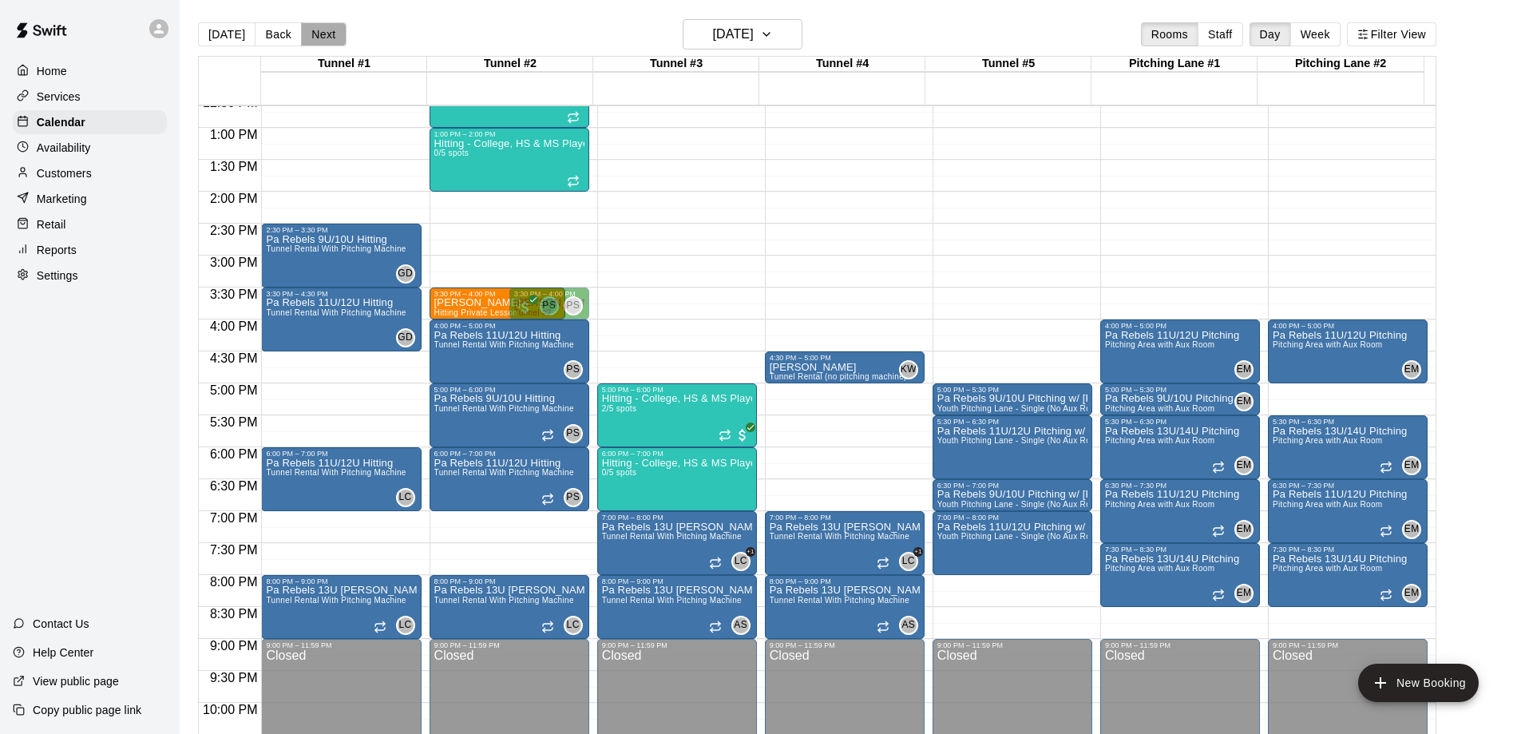
click at [323, 33] on button "Next" at bounding box center [323, 34] width 45 height 24
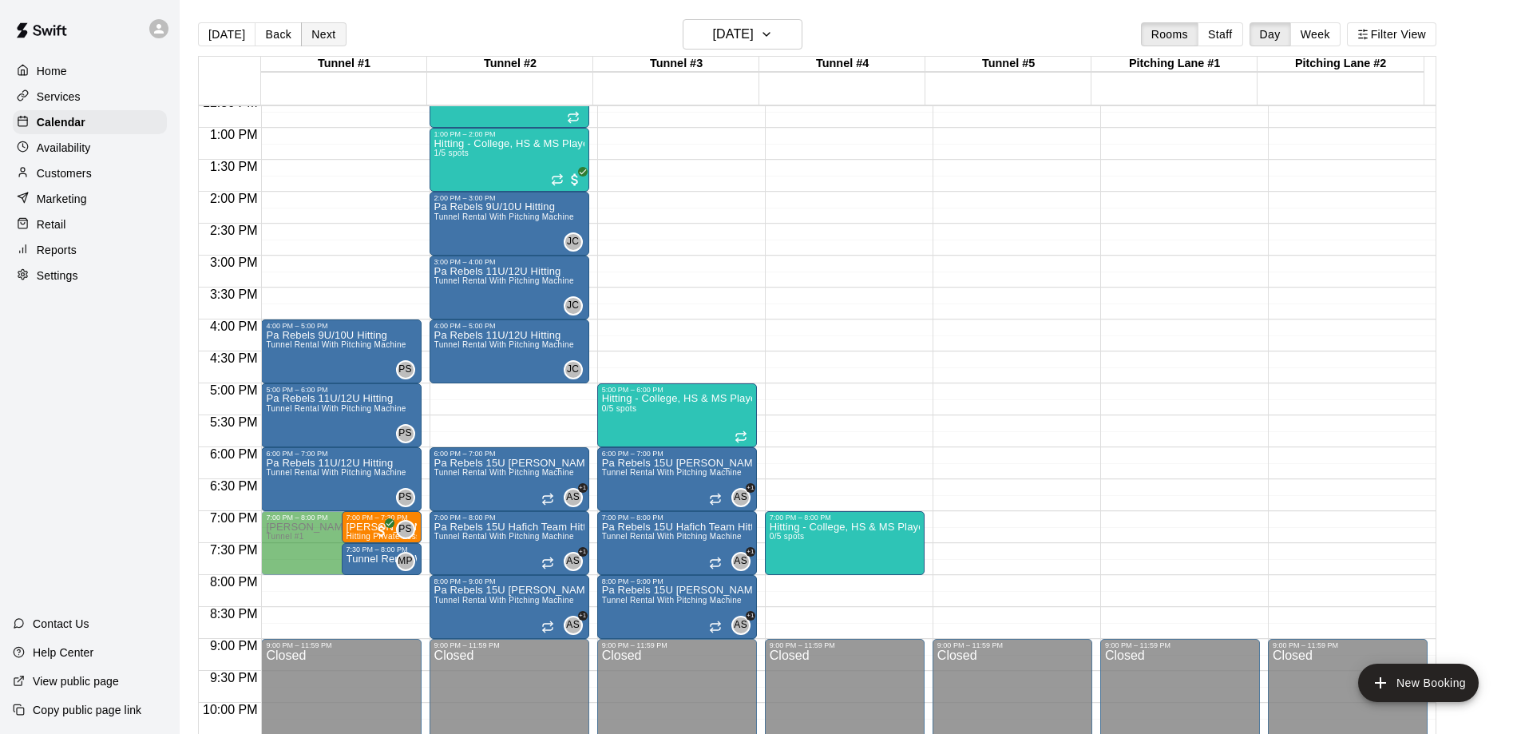
click at [323, 38] on button "Next" at bounding box center [323, 34] width 45 height 24
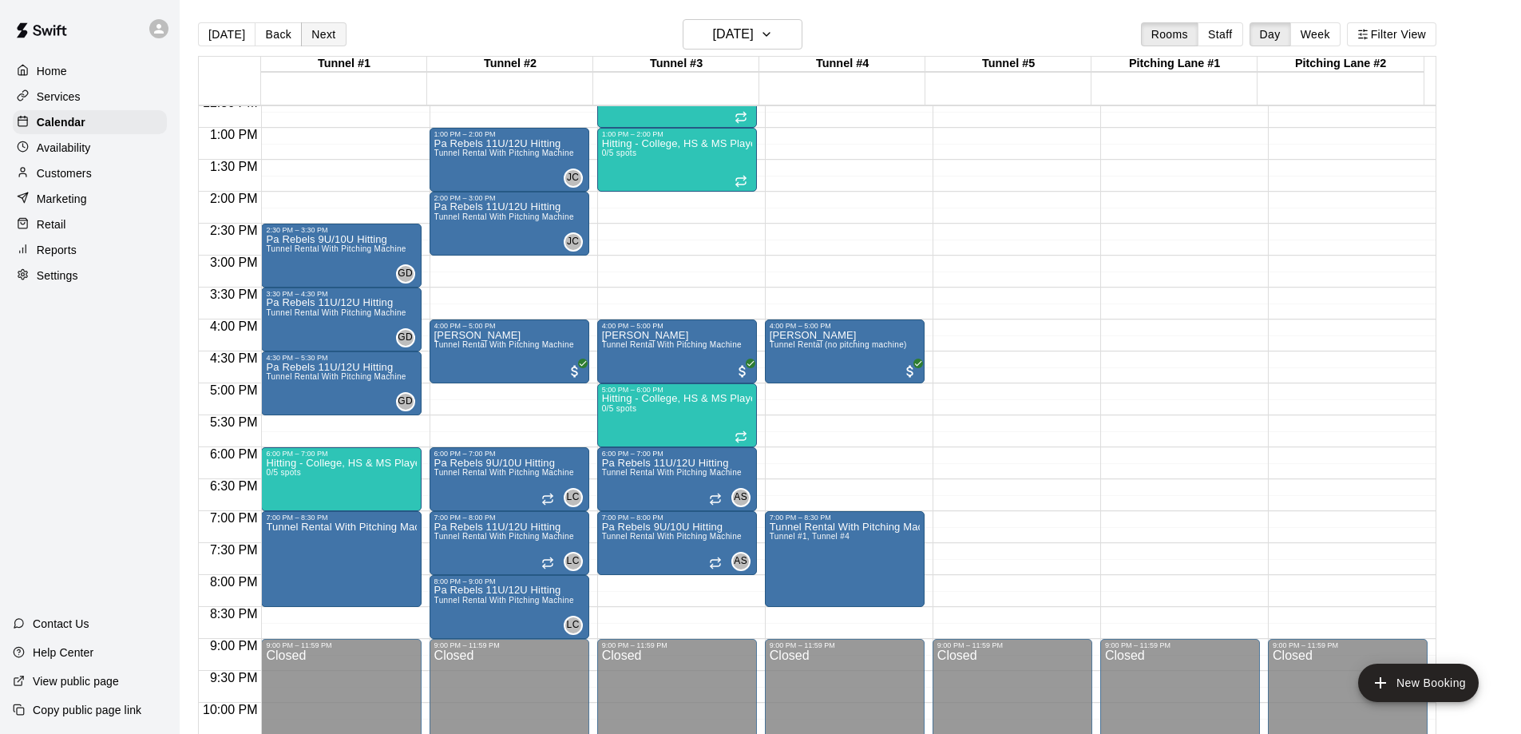
click at [323, 35] on button "Next" at bounding box center [323, 34] width 45 height 24
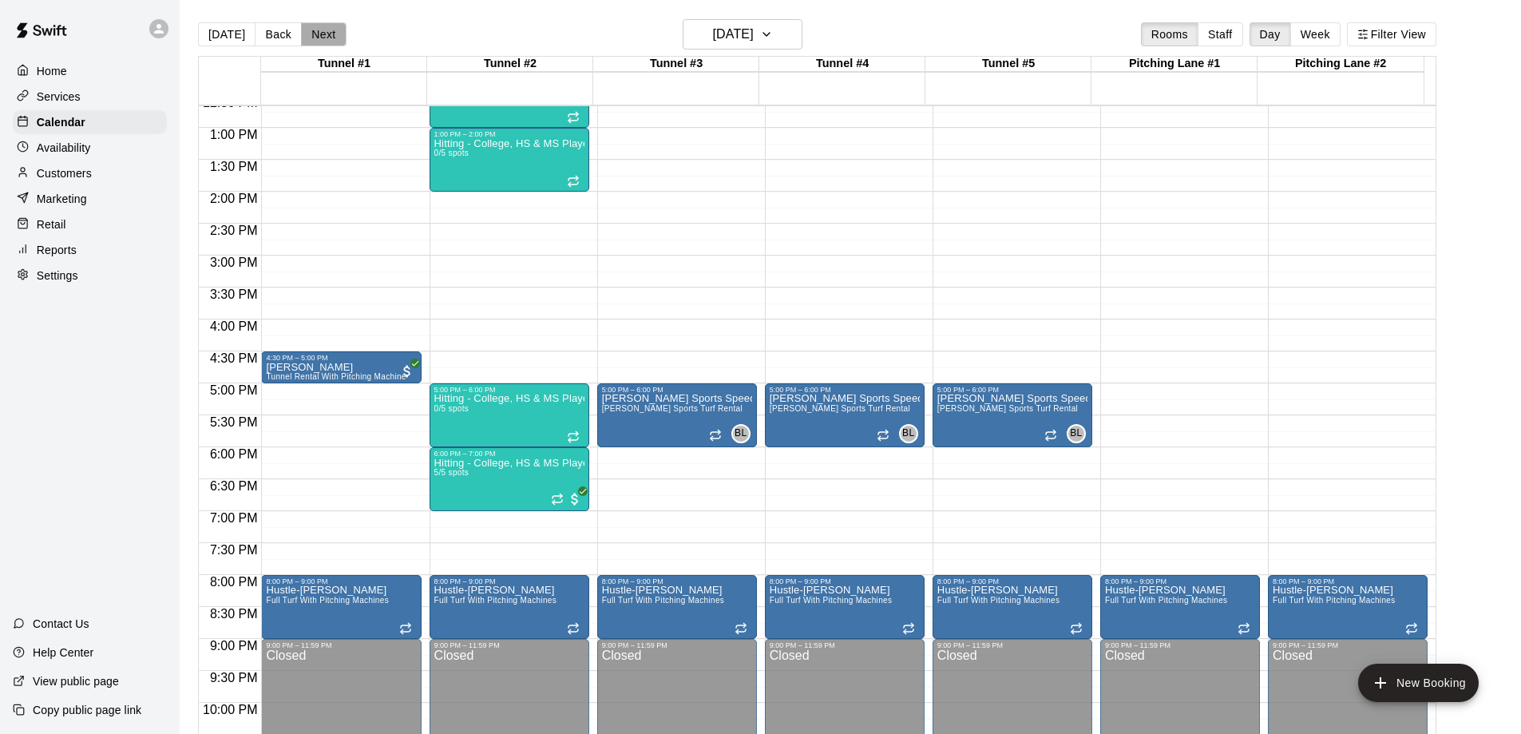
click at [323, 35] on button "Next" at bounding box center [323, 34] width 45 height 24
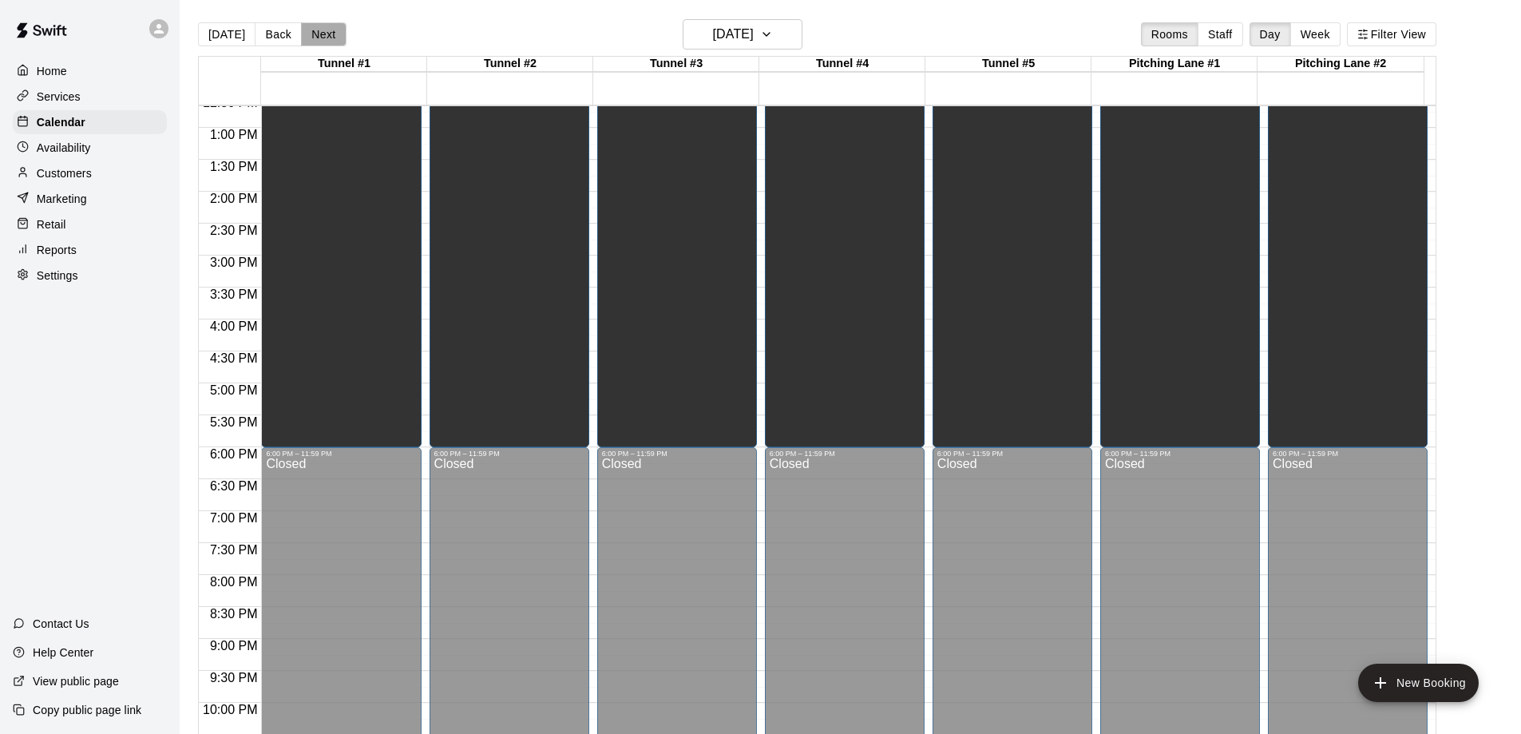
click at [323, 35] on button "Next" at bounding box center [323, 34] width 45 height 24
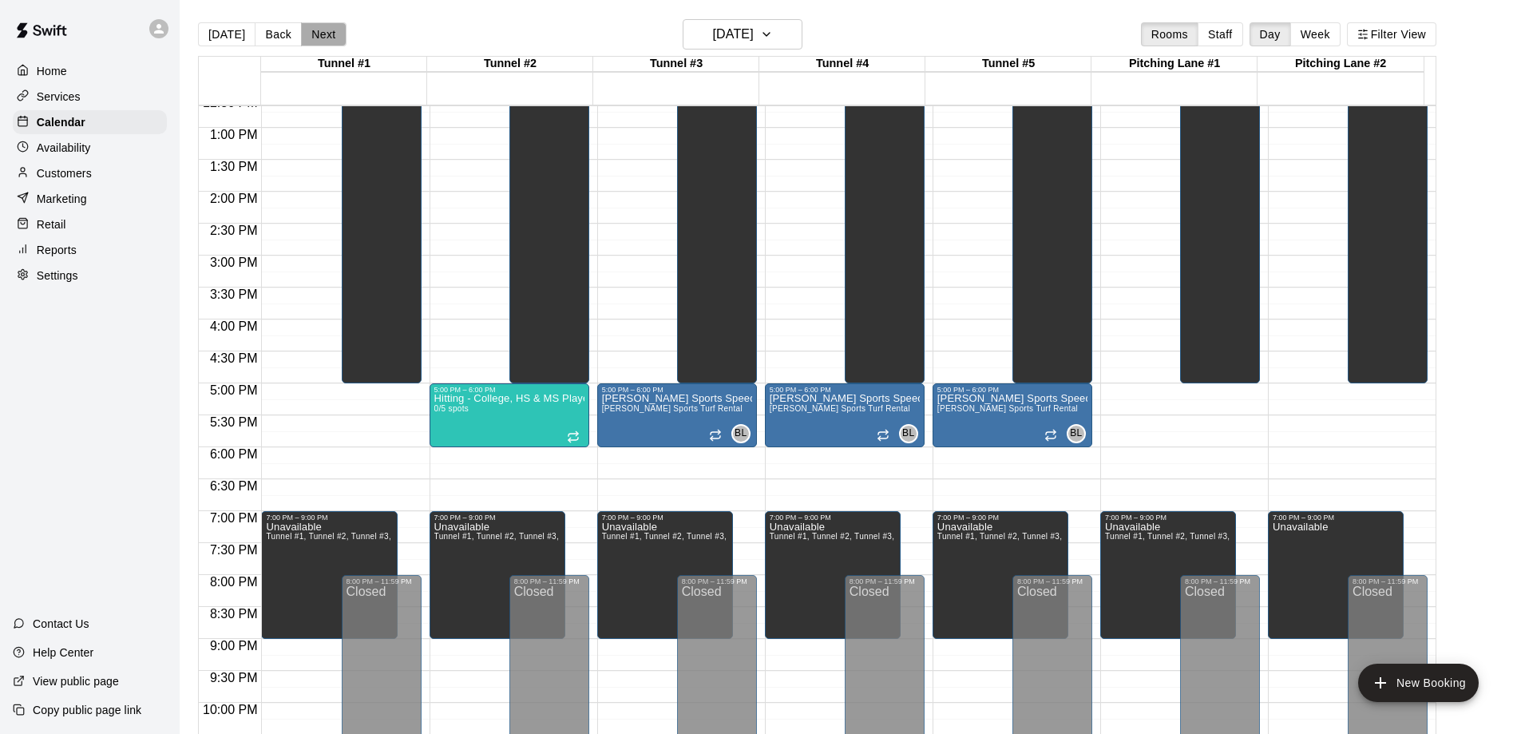
click at [323, 35] on button "Next" at bounding box center [323, 34] width 45 height 24
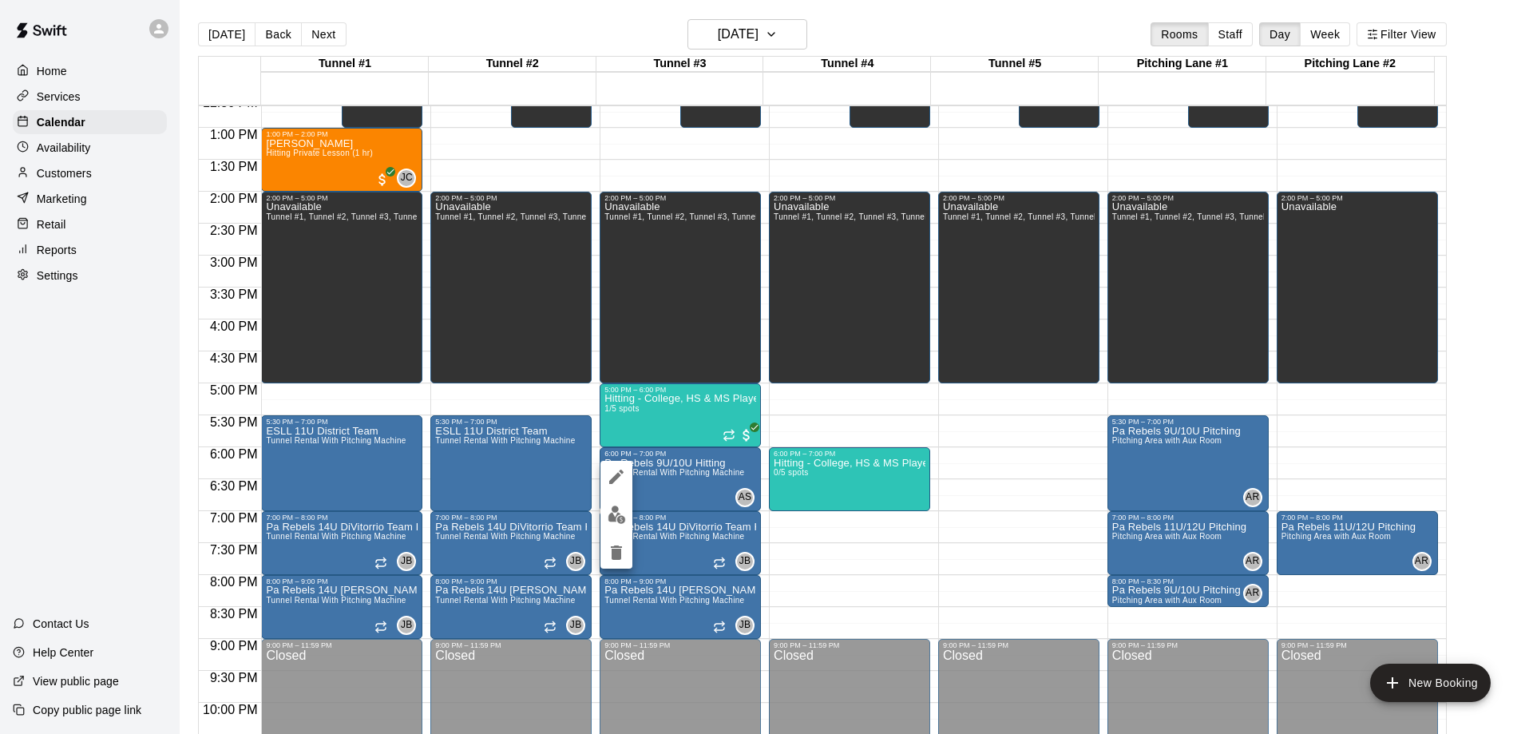
click at [615, 521] on img "edit" at bounding box center [617, 514] width 18 height 18
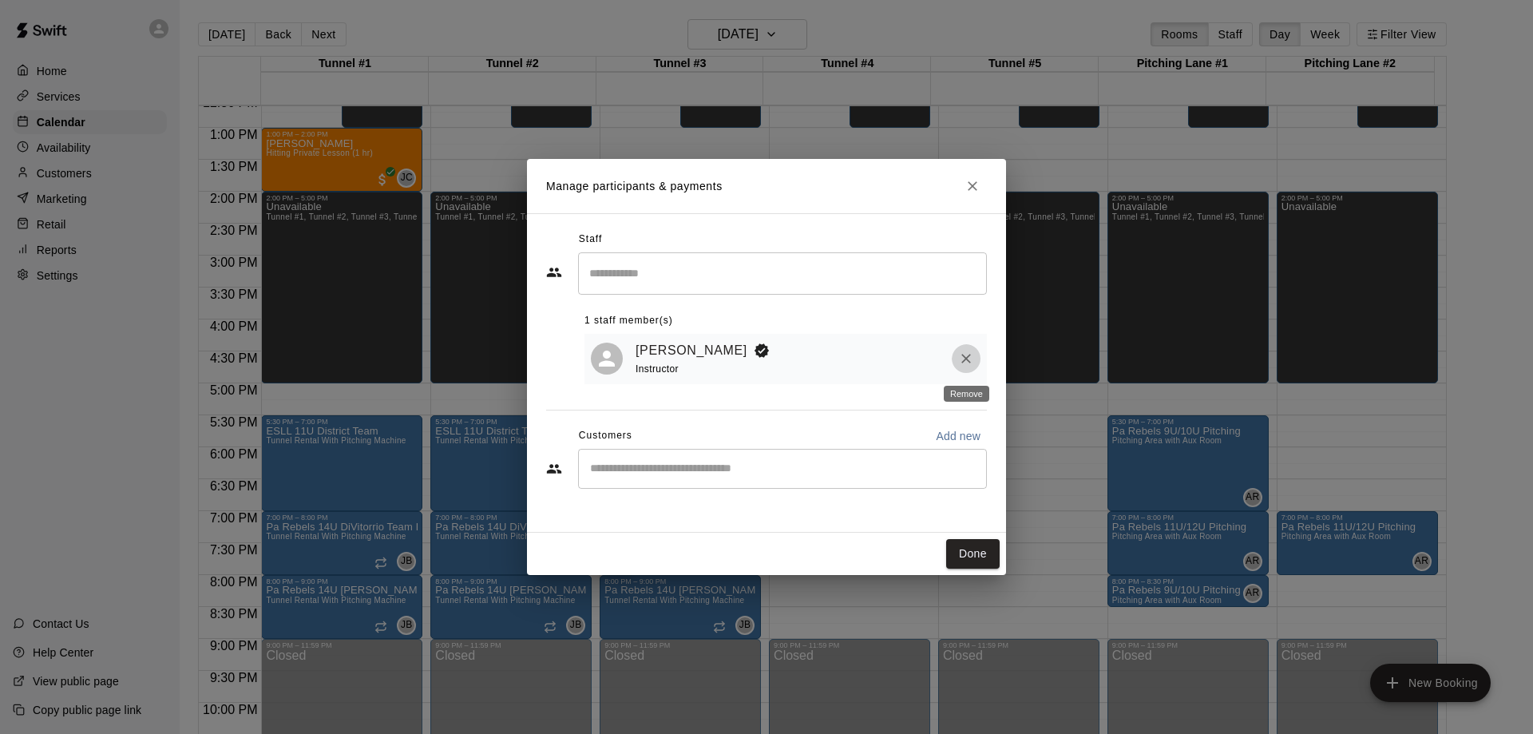
click at [972, 358] on icon "Remove" at bounding box center [966, 358] width 16 height 16
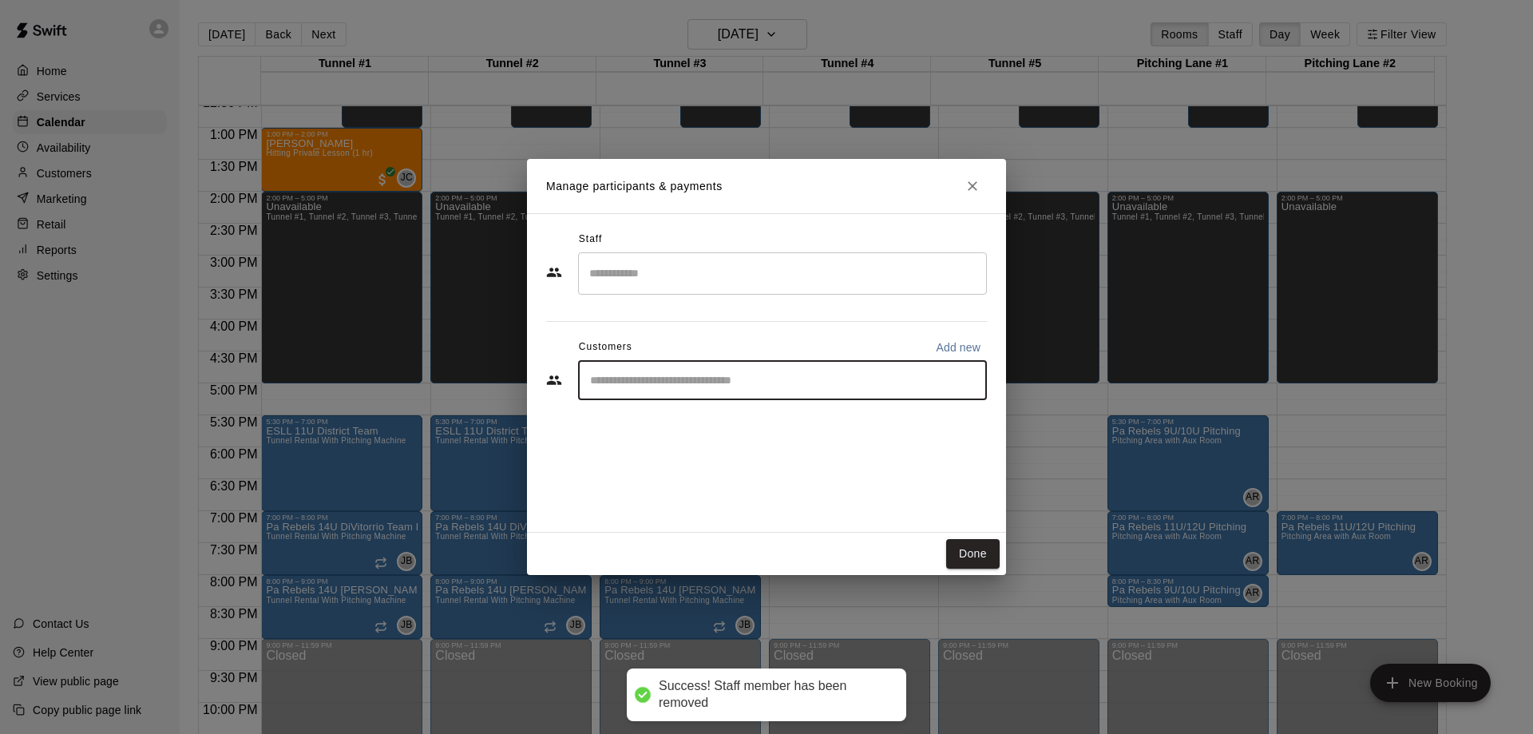
click at [770, 381] on input "Start typing to search customers..." at bounding box center [782, 380] width 394 height 16
click at [712, 274] on input "Search staff" at bounding box center [782, 273] width 394 height 28
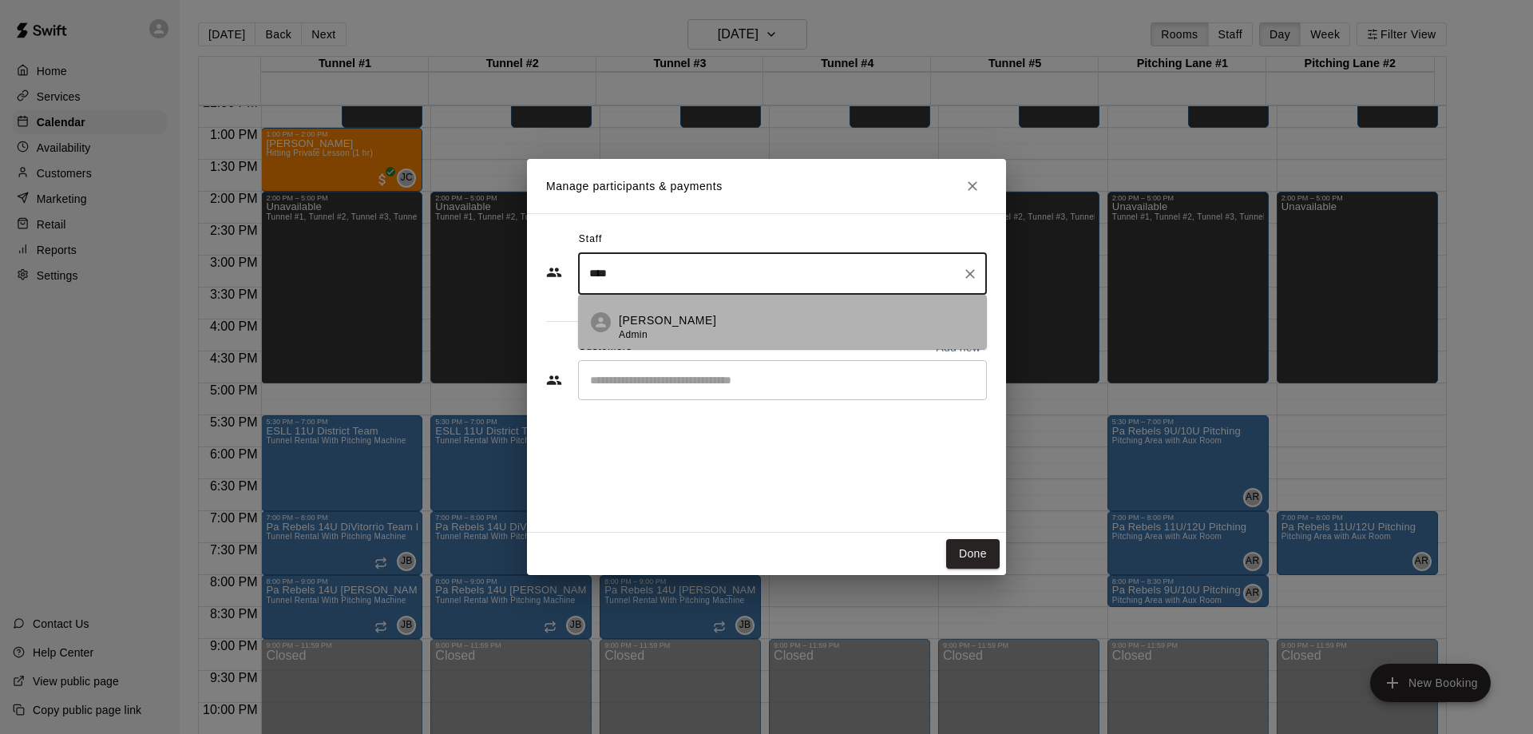
click at [663, 330] on div "[PERSON_NAME] Admin" at bounding box center [667, 327] width 97 height 31
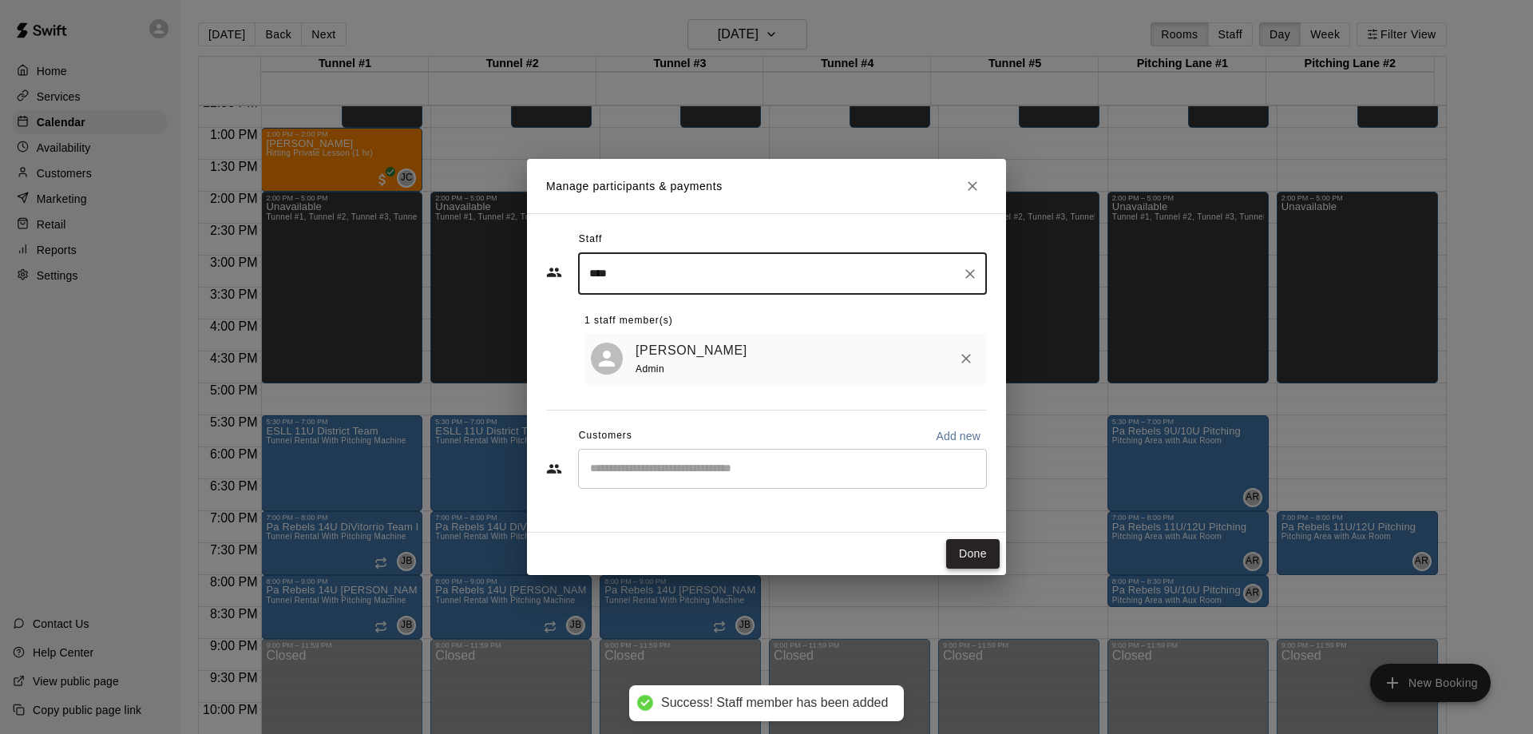
type input "****"
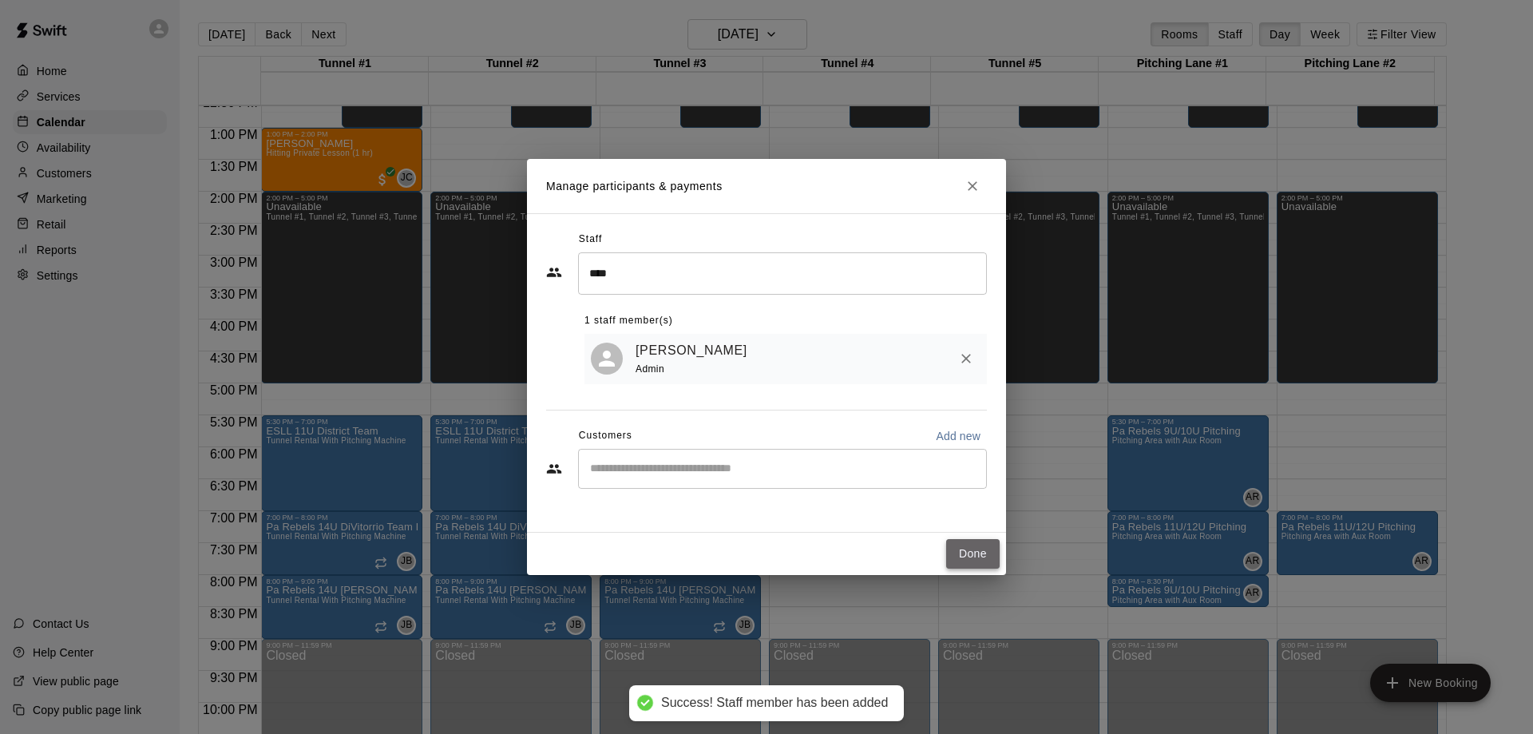
click at [981, 554] on button "Done" at bounding box center [972, 554] width 53 height 30
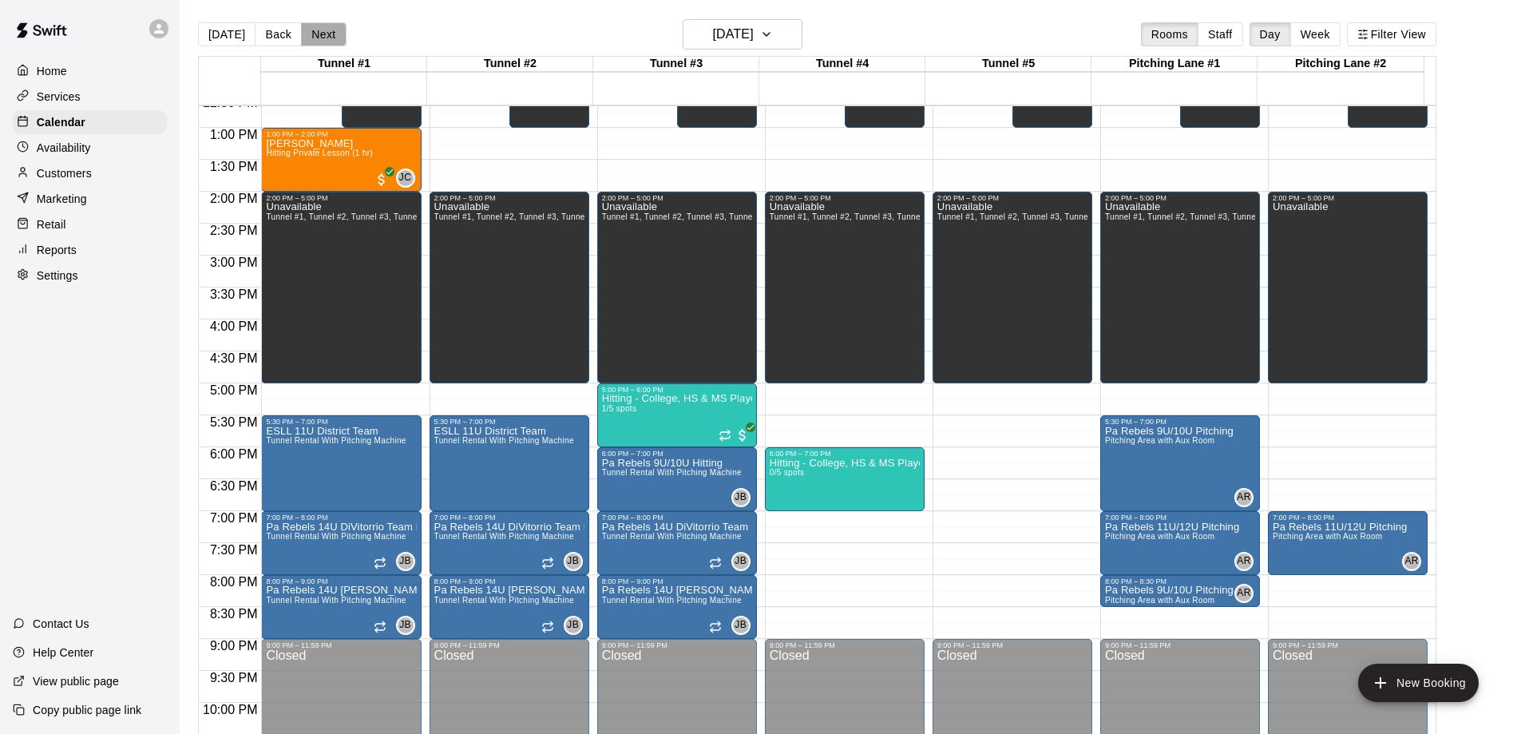
click at [311, 32] on button "Next" at bounding box center [323, 34] width 45 height 24
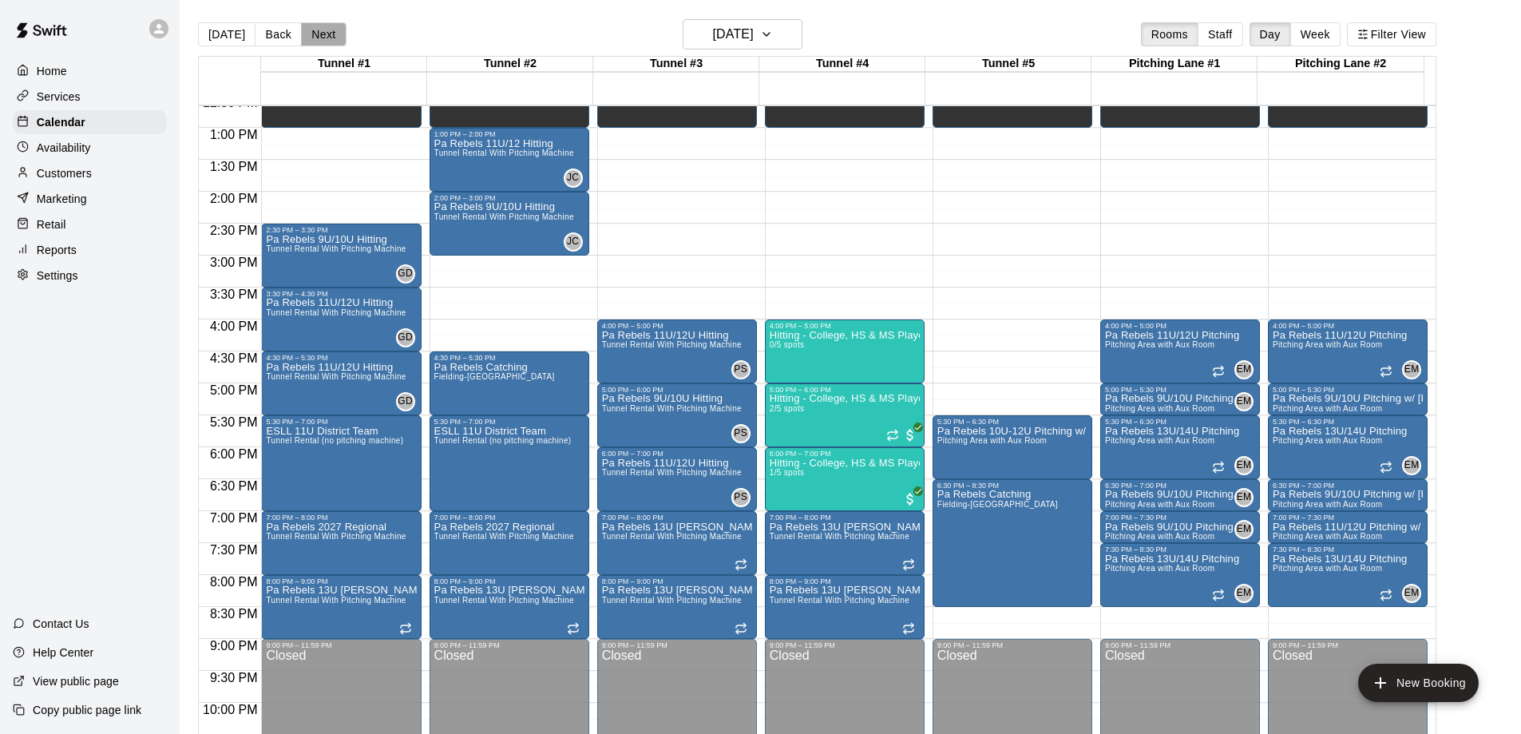
click at [323, 38] on button "Next" at bounding box center [323, 34] width 45 height 24
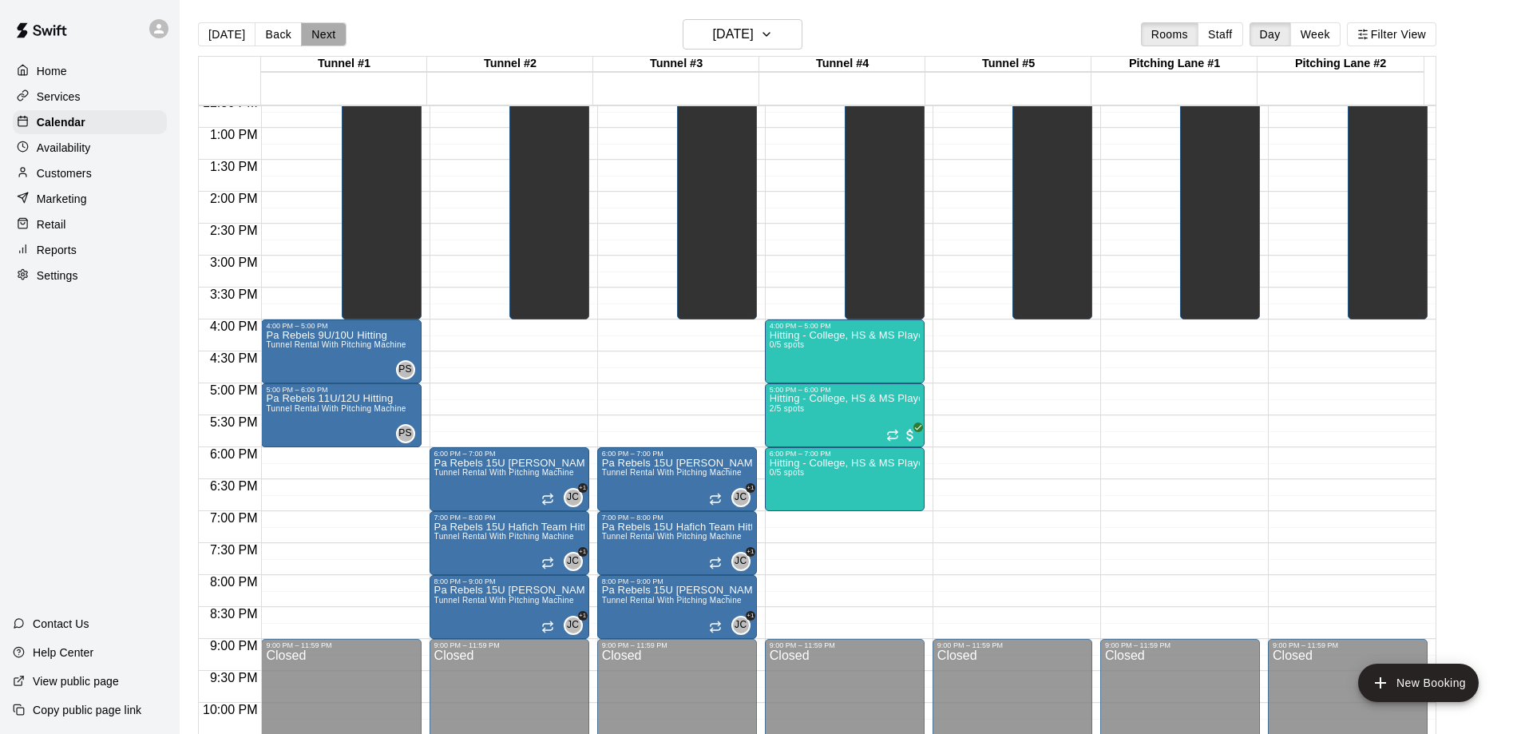
click at [323, 38] on button "Next" at bounding box center [323, 34] width 45 height 24
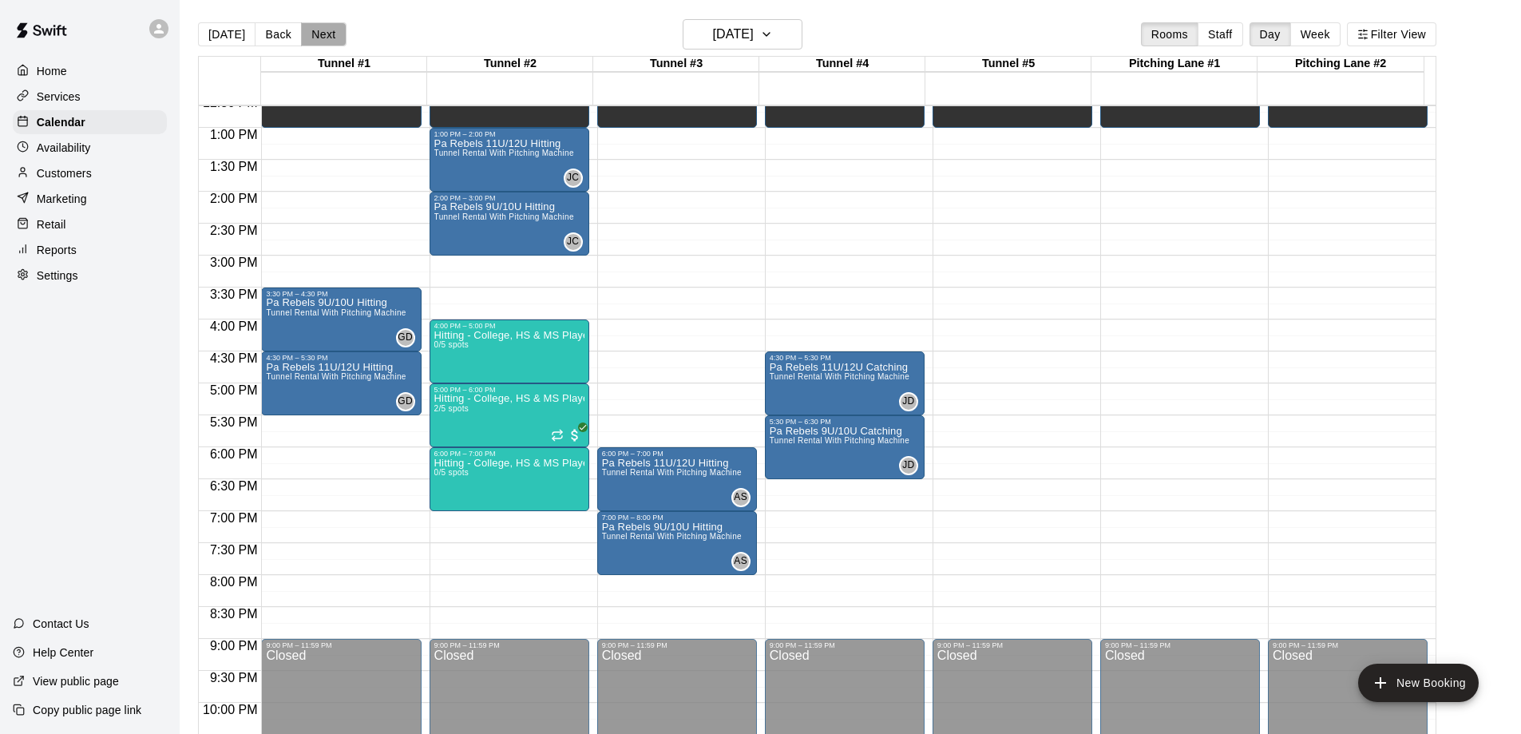
click at [311, 31] on button "Next" at bounding box center [323, 34] width 45 height 24
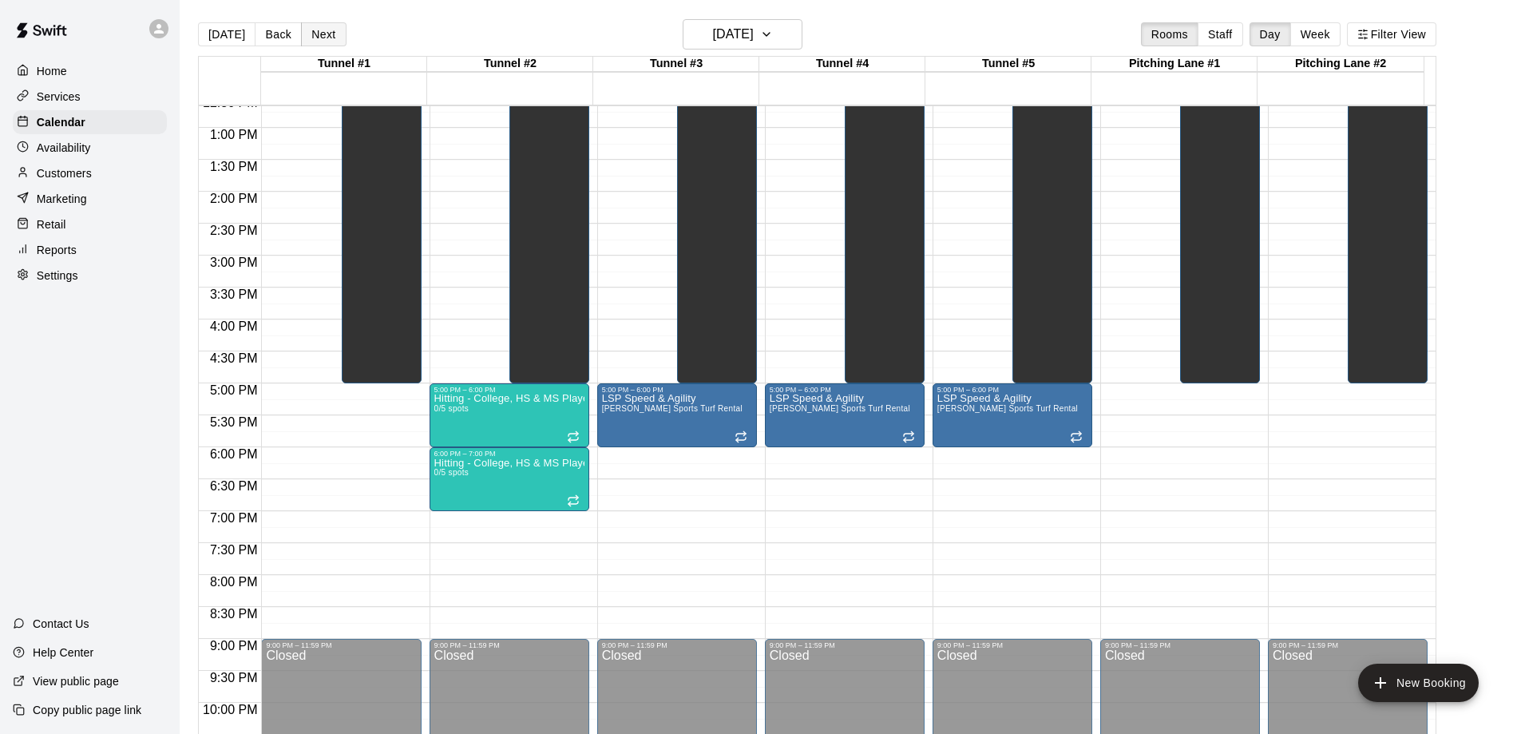
click at [311, 31] on div "[DATE] Back [DATE][DATE] Rooms Staff Day Week Filter View Tunnel #1 04 Fri Tunn…" at bounding box center [817, 386] width 1238 height 734
click at [311, 31] on button "Next" at bounding box center [323, 34] width 45 height 24
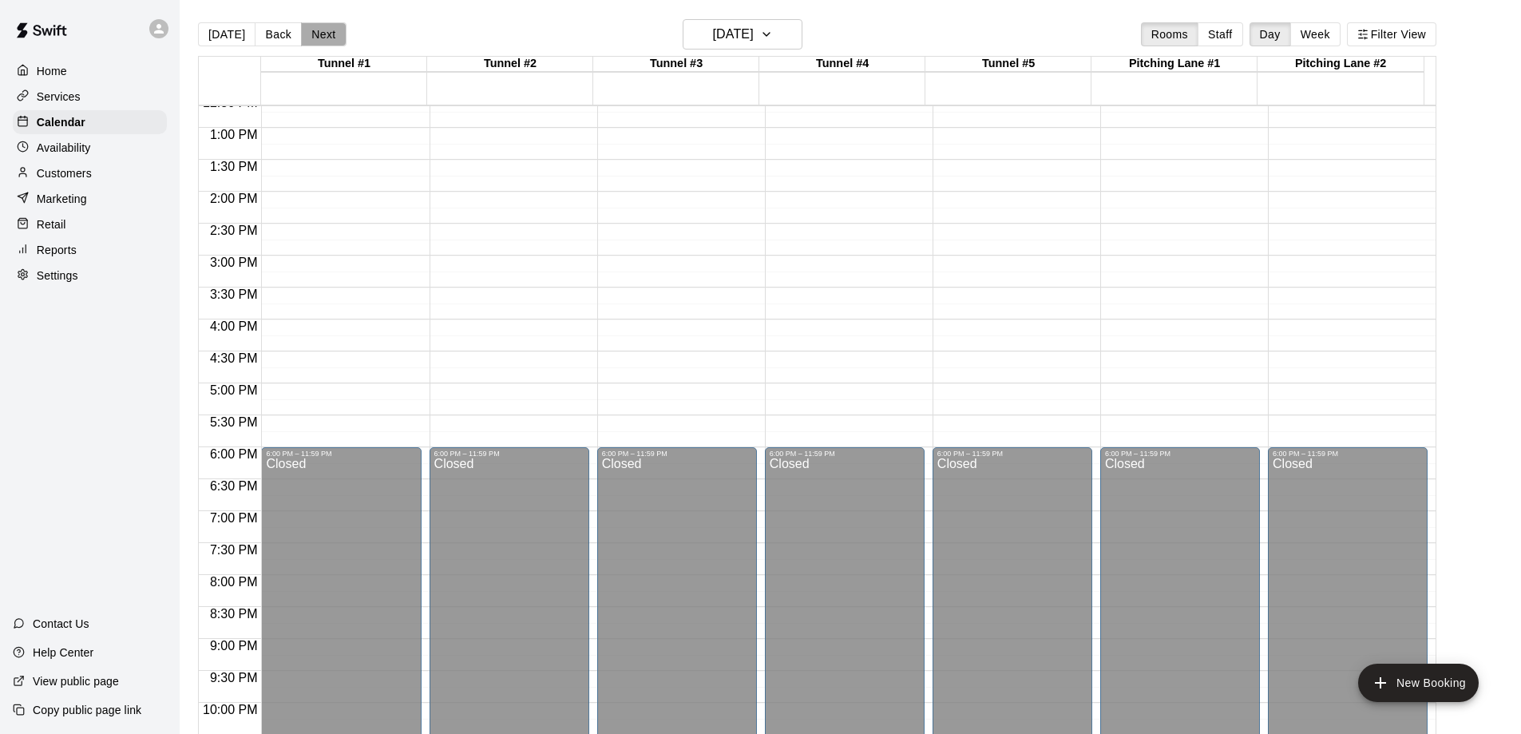
click at [311, 31] on button "Next" at bounding box center [323, 34] width 45 height 24
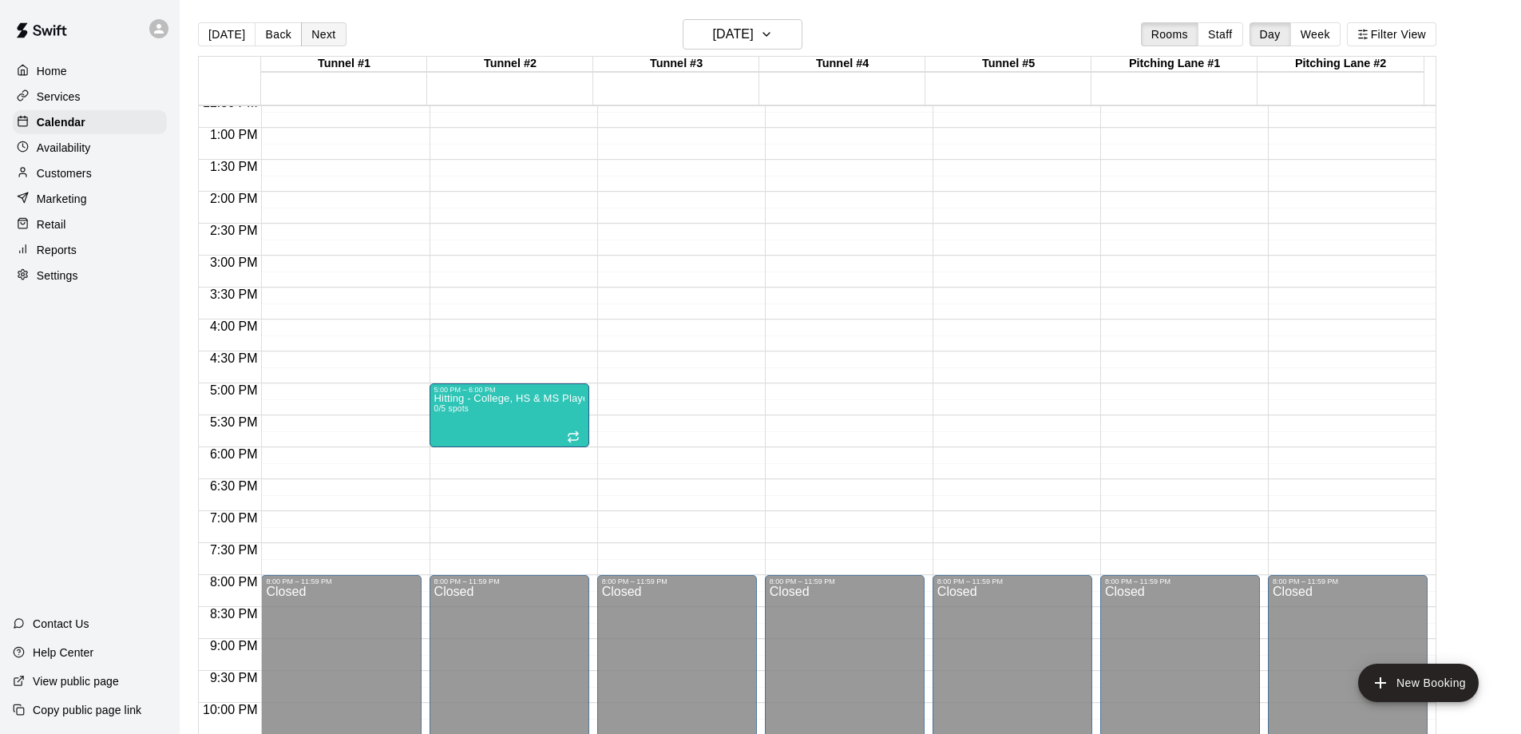
click at [311, 31] on button "Next" at bounding box center [323, 34] width 45 height 24
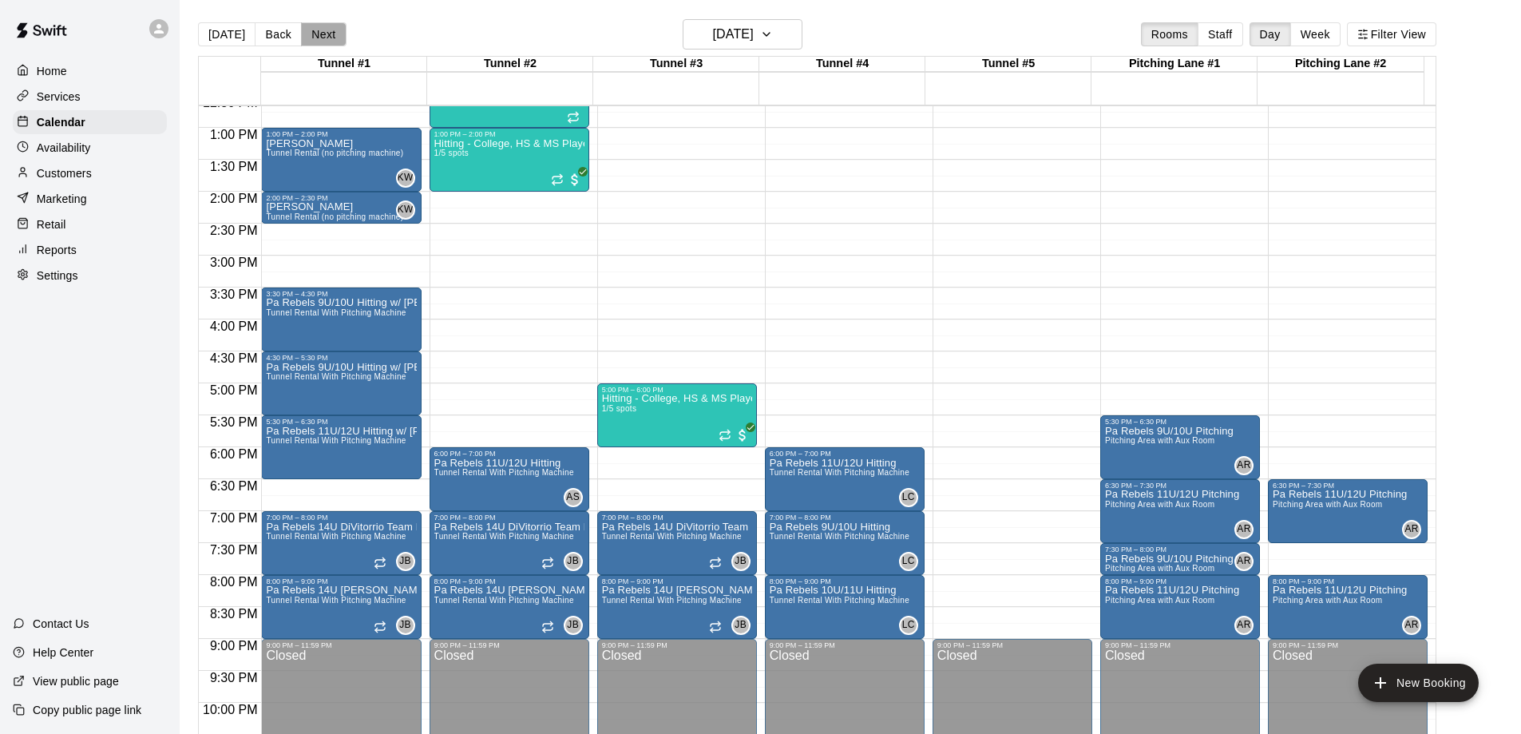
click at [318, 34] on button "Next" at bounding box center [323, 34] width 45 height 24
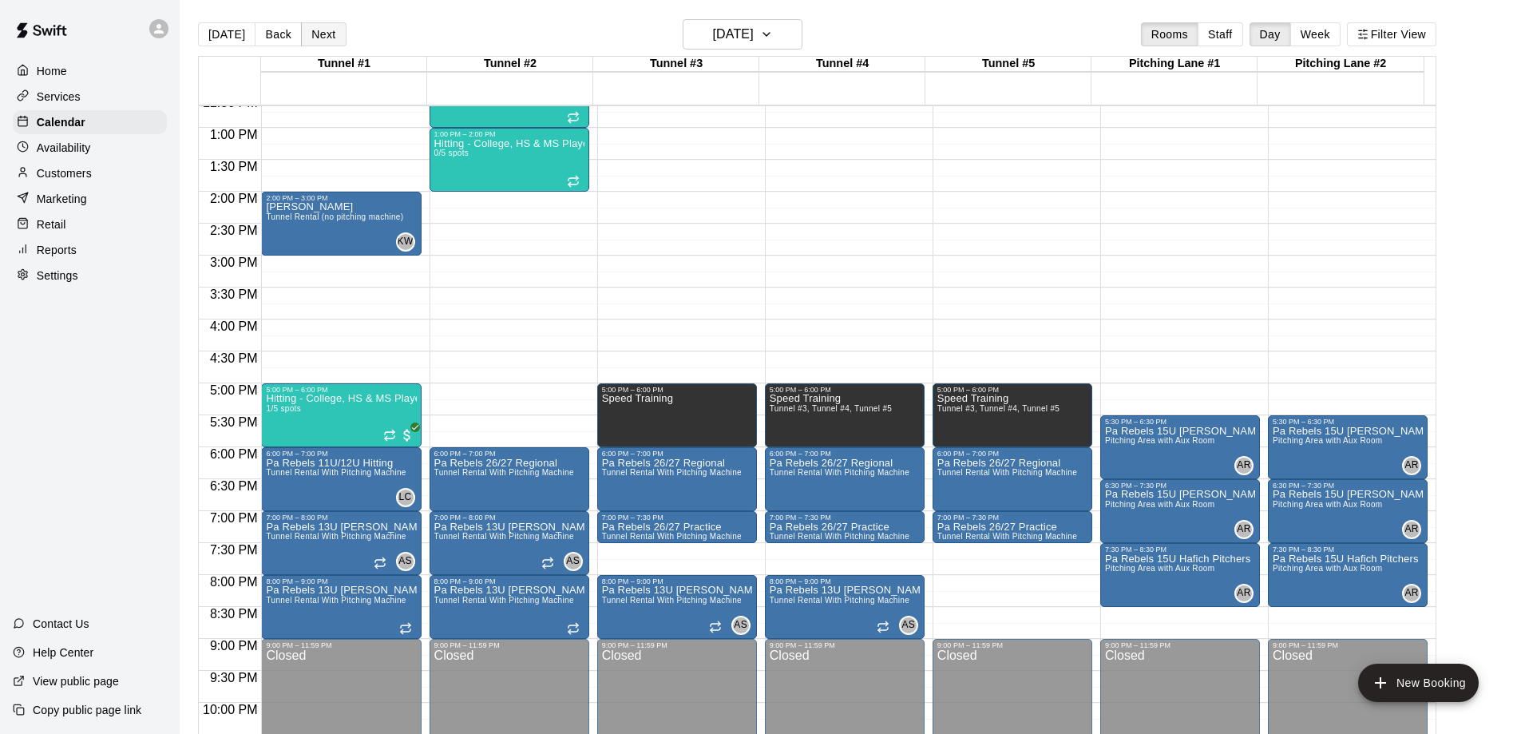
click at [320, 33] on button "Next" at bounding box center [323, 34] width 45 height 24
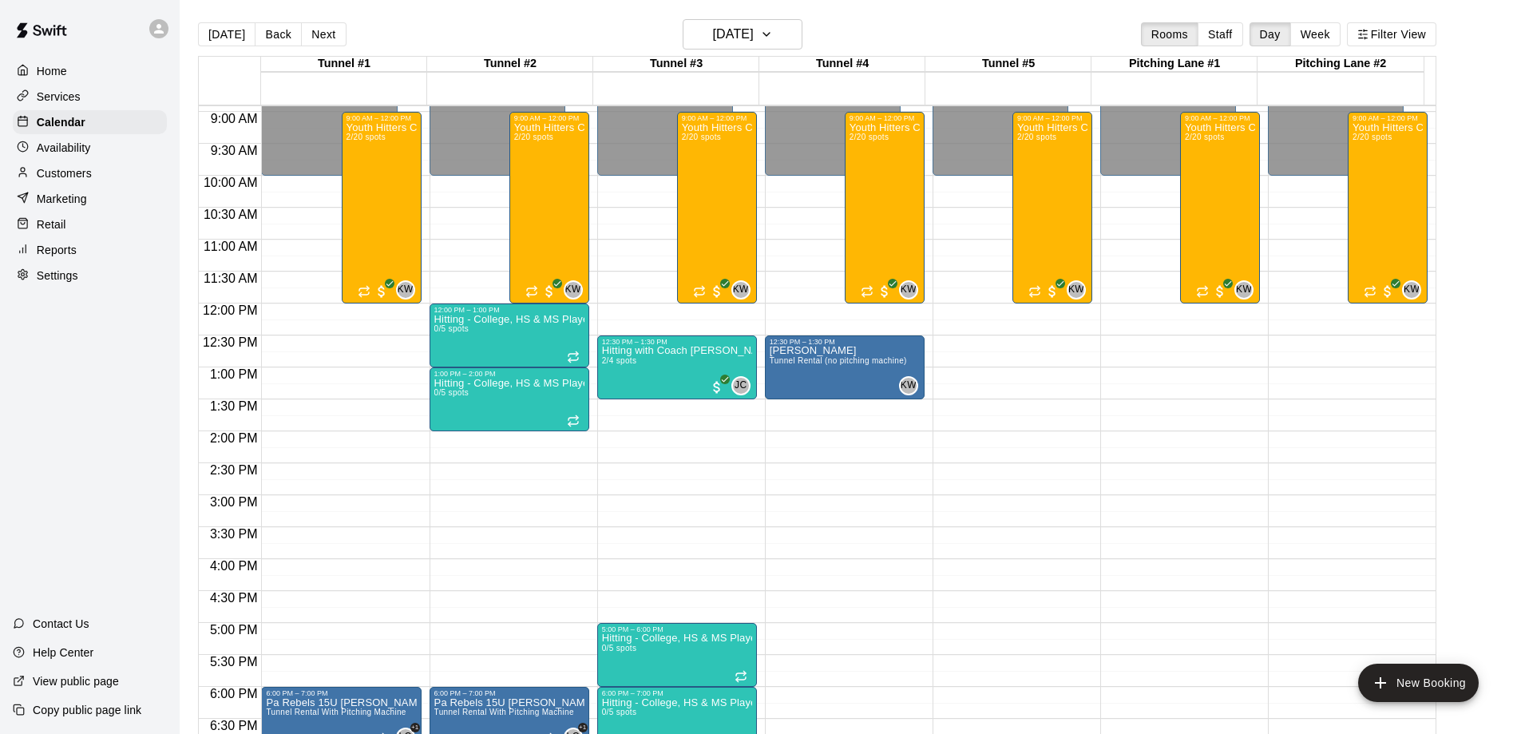
scroll to position [410, 0]
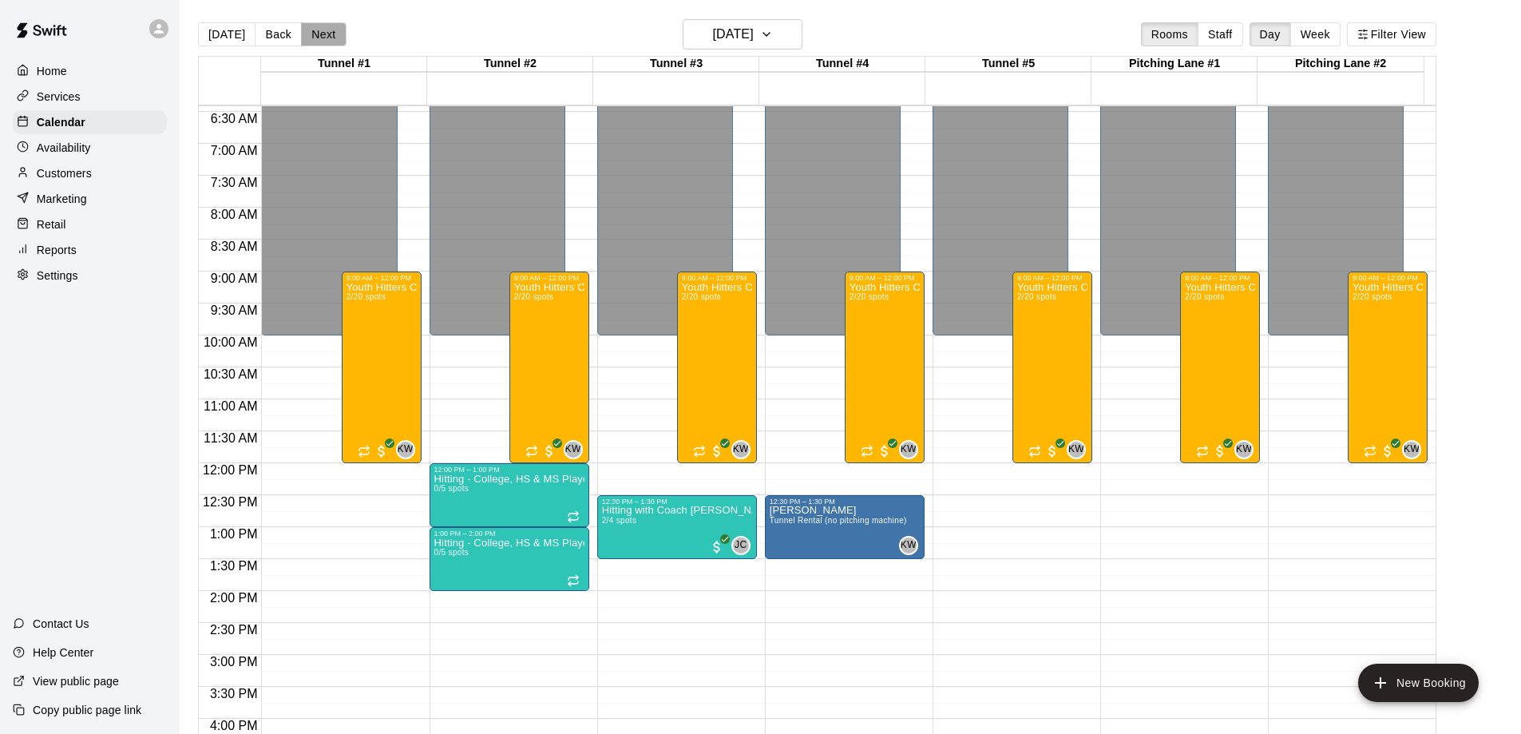
click at [320, 34] on button "Next" at bounding box center [323, 34] width 45 height 24
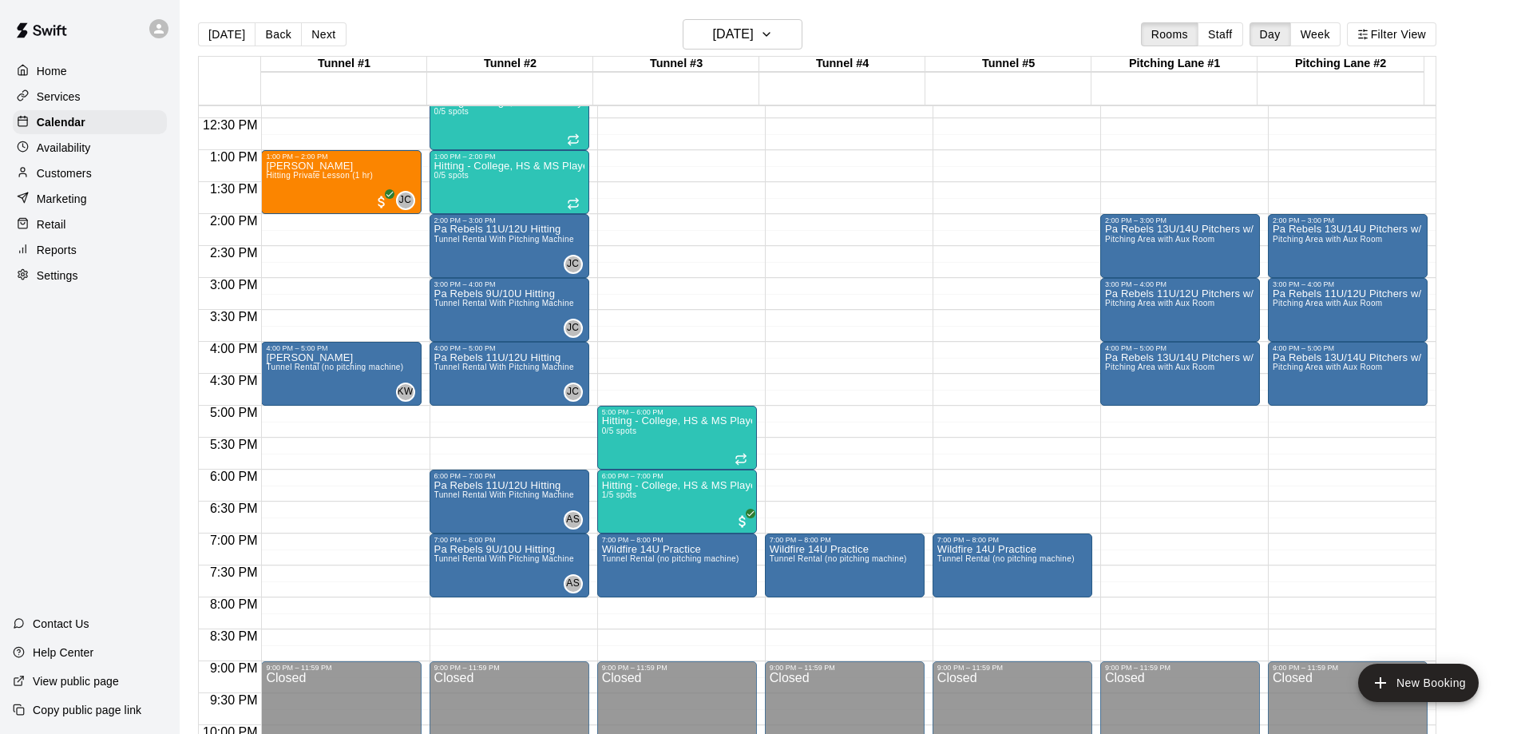
scroll to position [809, 0]
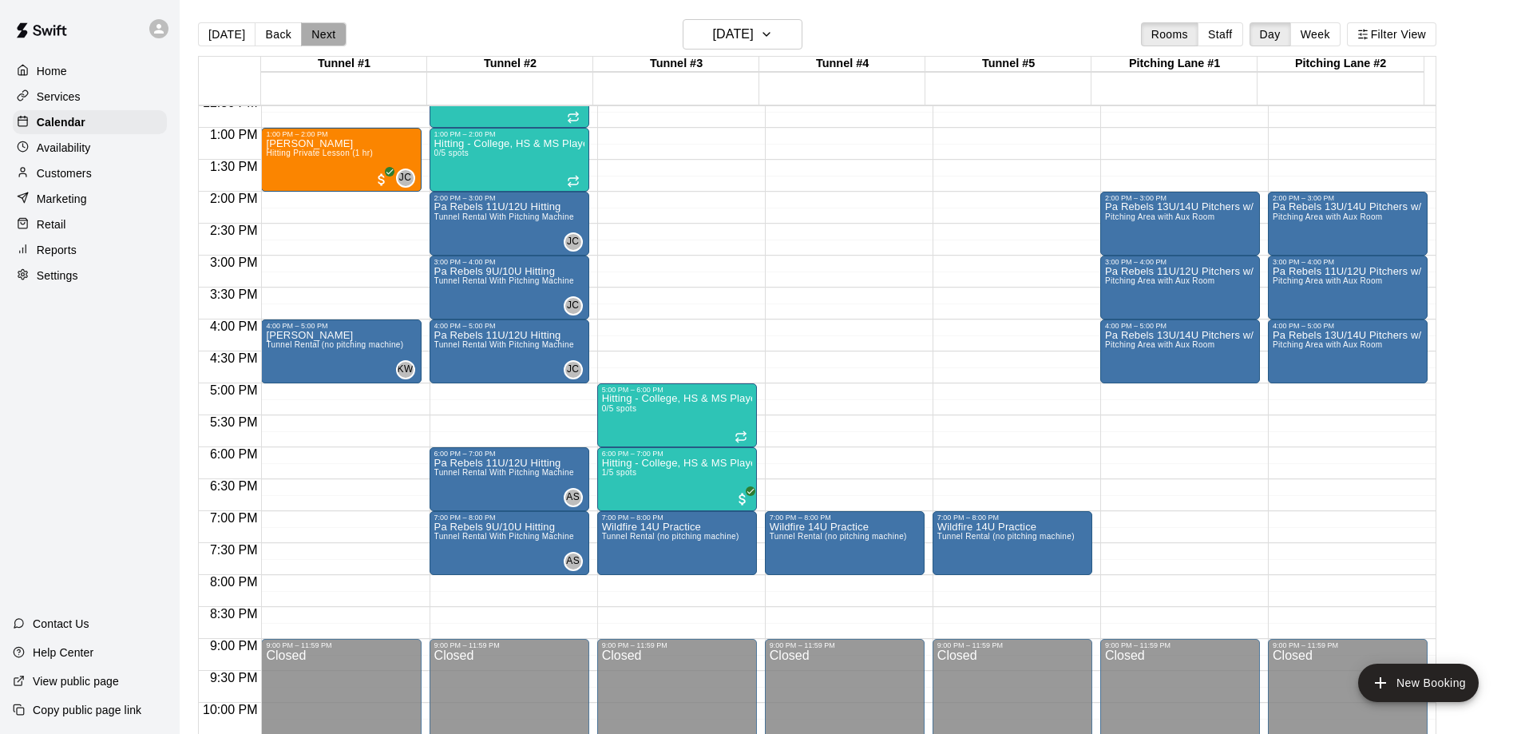
click at [318, 32] on button "Next" at bounding box center [323, 34] width 45 height 24
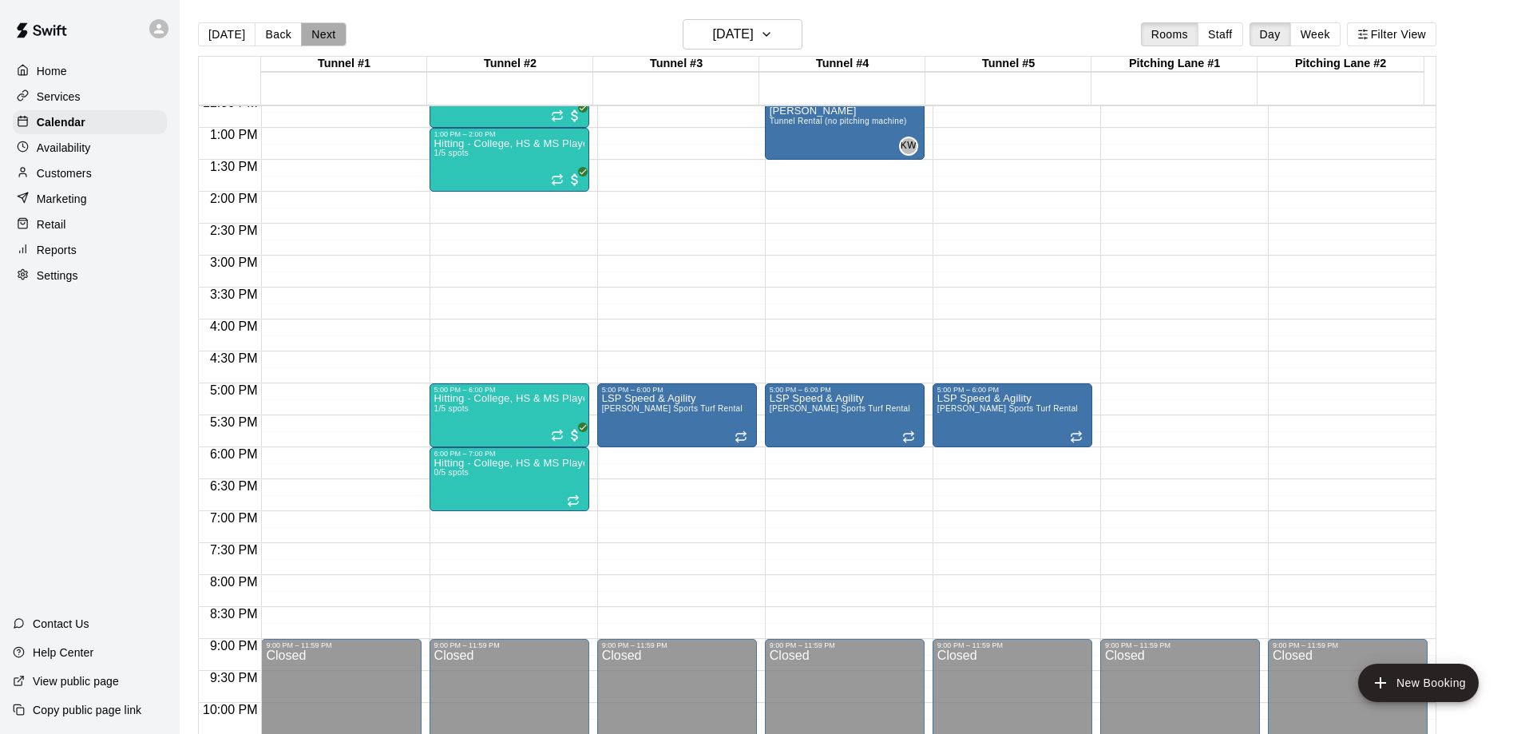
click at [318, 32] on button "Next" at bounding box center [323, 34] width 45 height 24
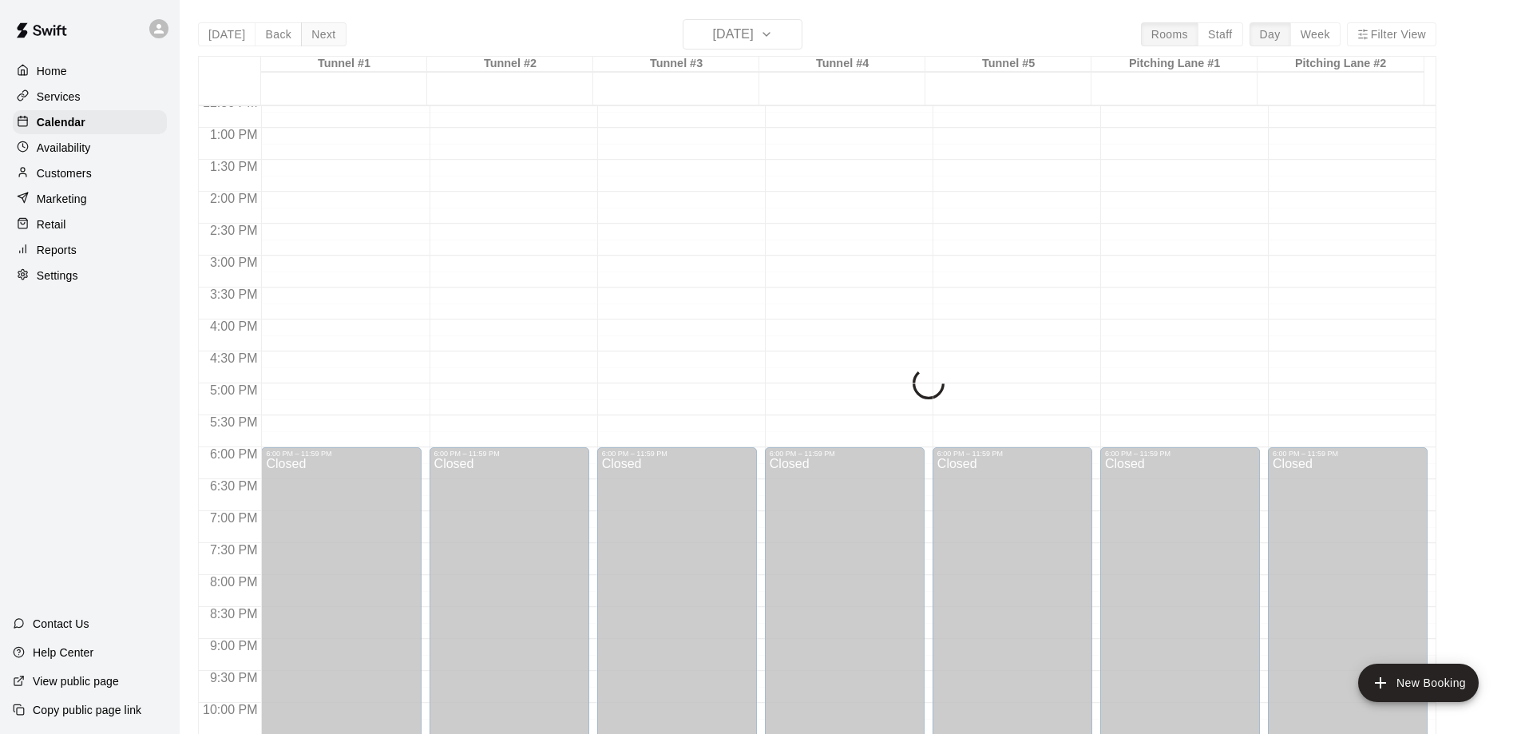
click at [318, 32] on div "[DATE] Back [DATE][DATE] Rooms Staff Day Week Filter View Tunnel #1 12 Sat Tunn…" at bounding box center [817, 386] width 1238 height 734
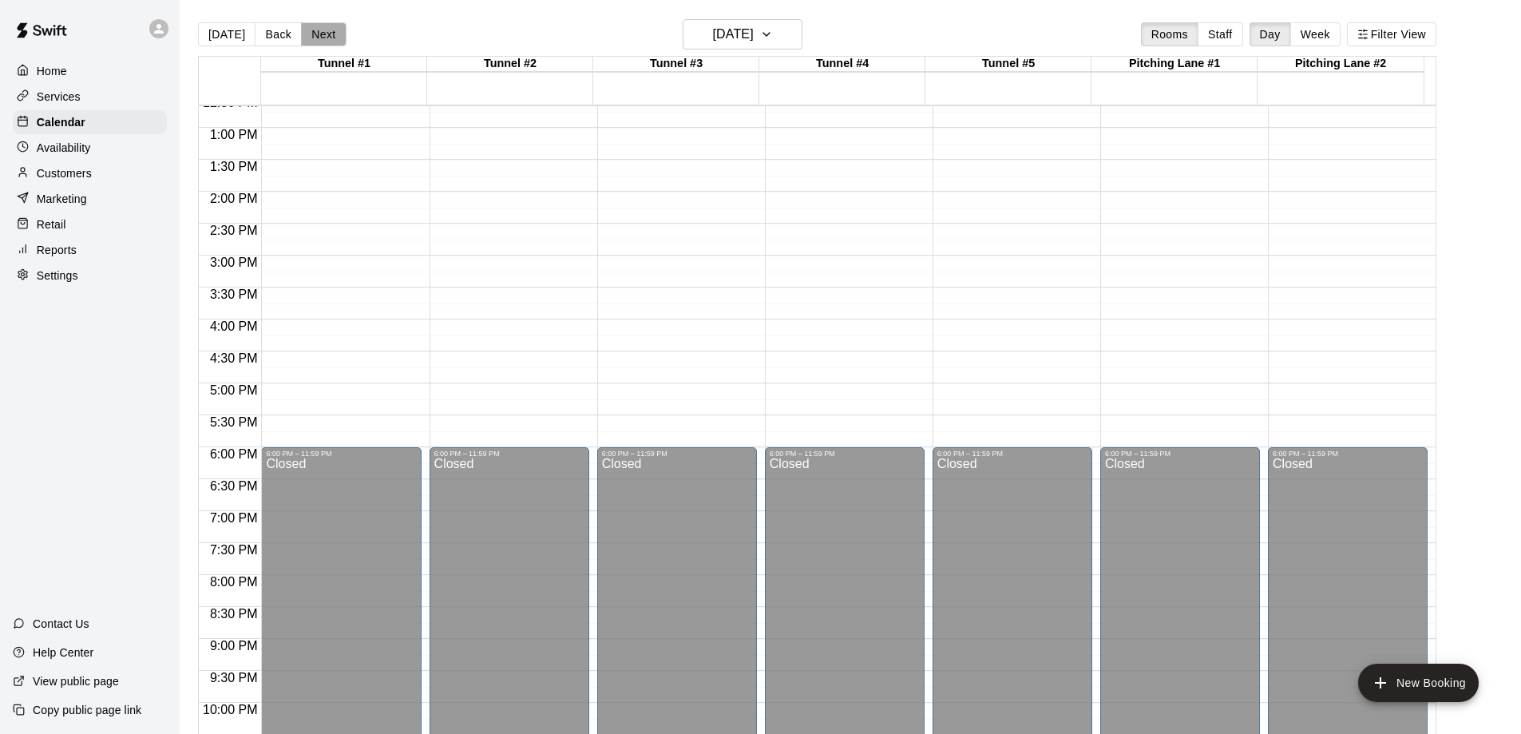
click at [318, 32] on button "Next" at bounding box center [323, 34] width 45 height 24
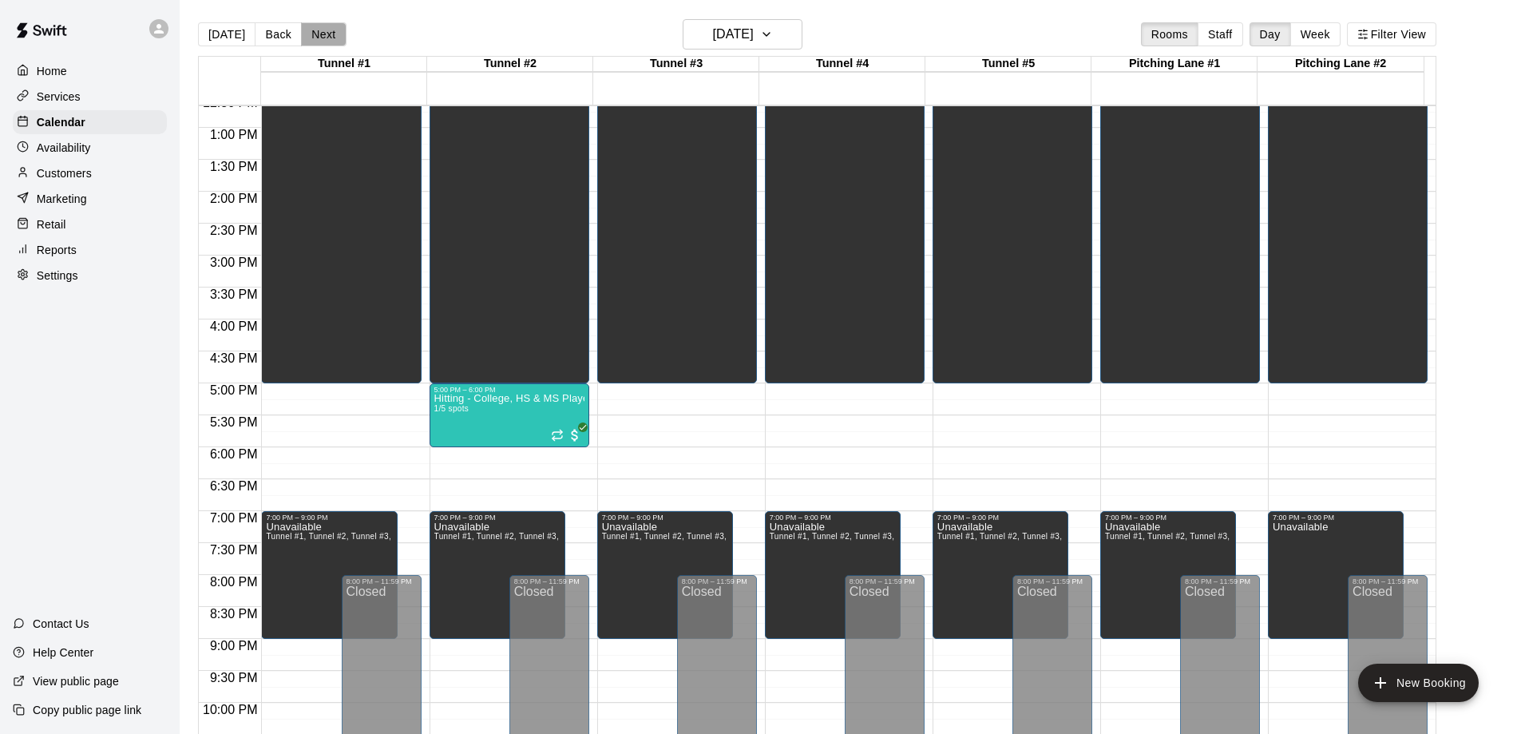
click at [318, 32] on button "Next" at bounding box center [323, 34] width 45 height 24
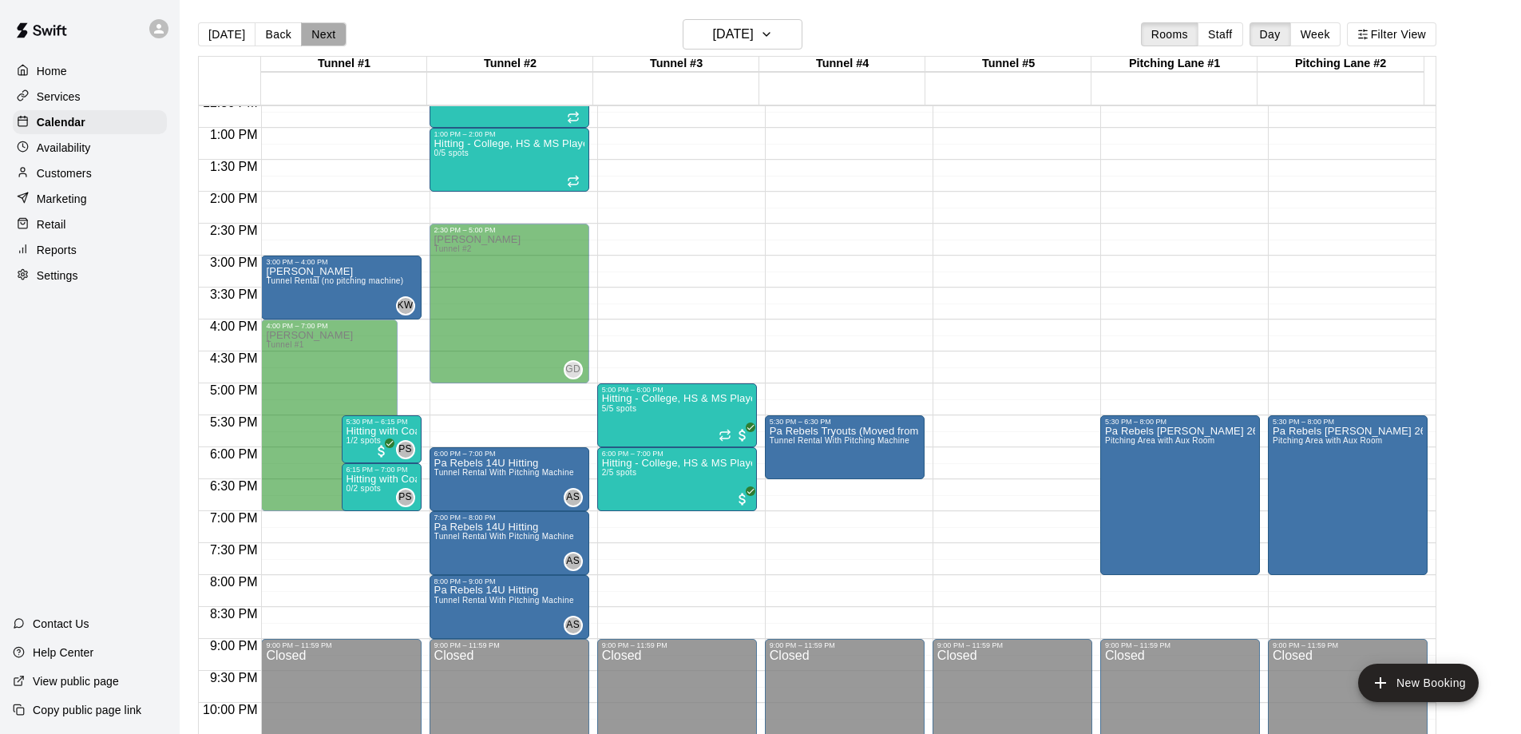
click at [323, 31] on button "Next" at bounding box center [323, 34] width 45 height 24
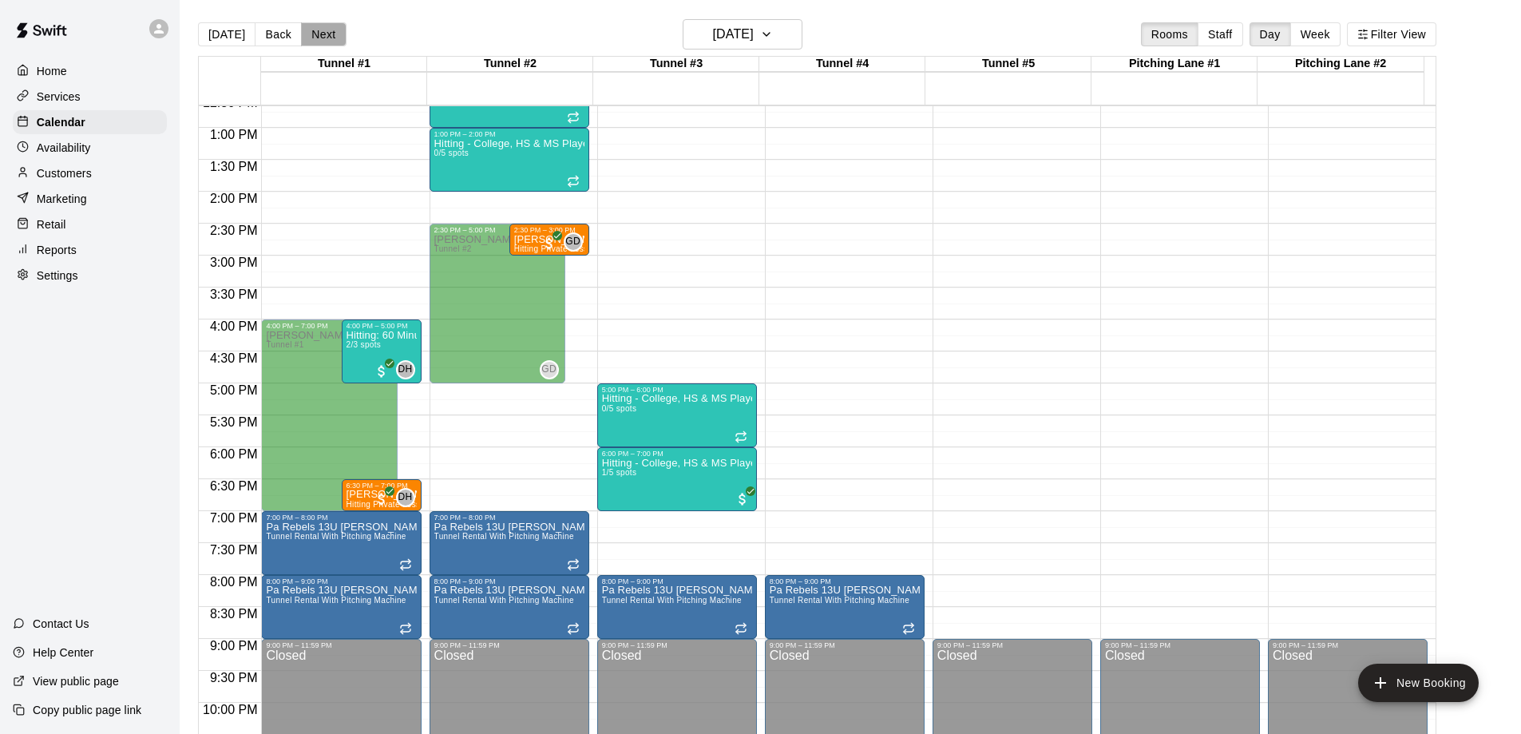
click at [303, 30] on button "Next" at bounding box center [323, 34] width 45 height 24
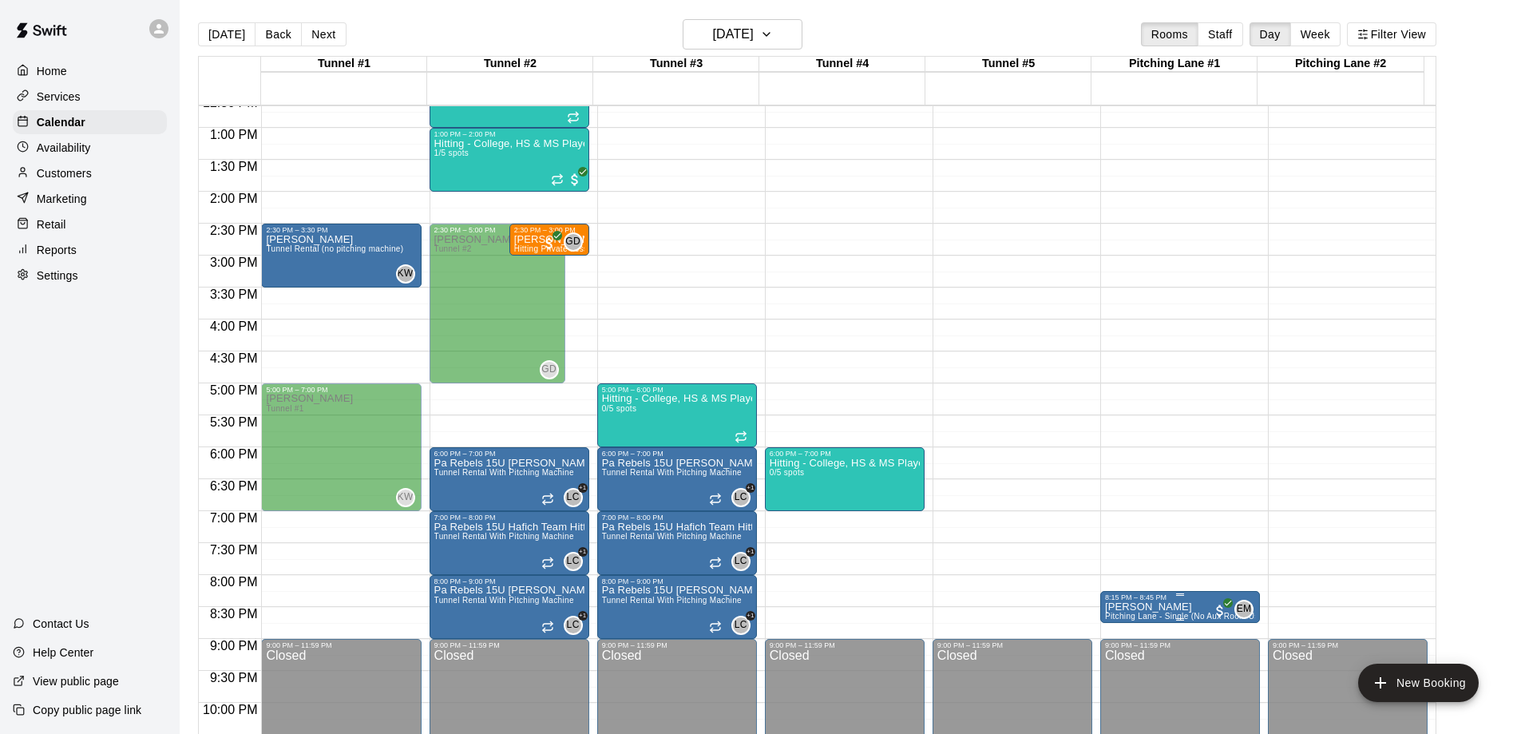
click at [1179, 607] on p "[PERSON_NAME]" at bounding box center [1180, 607] width 150 height 0
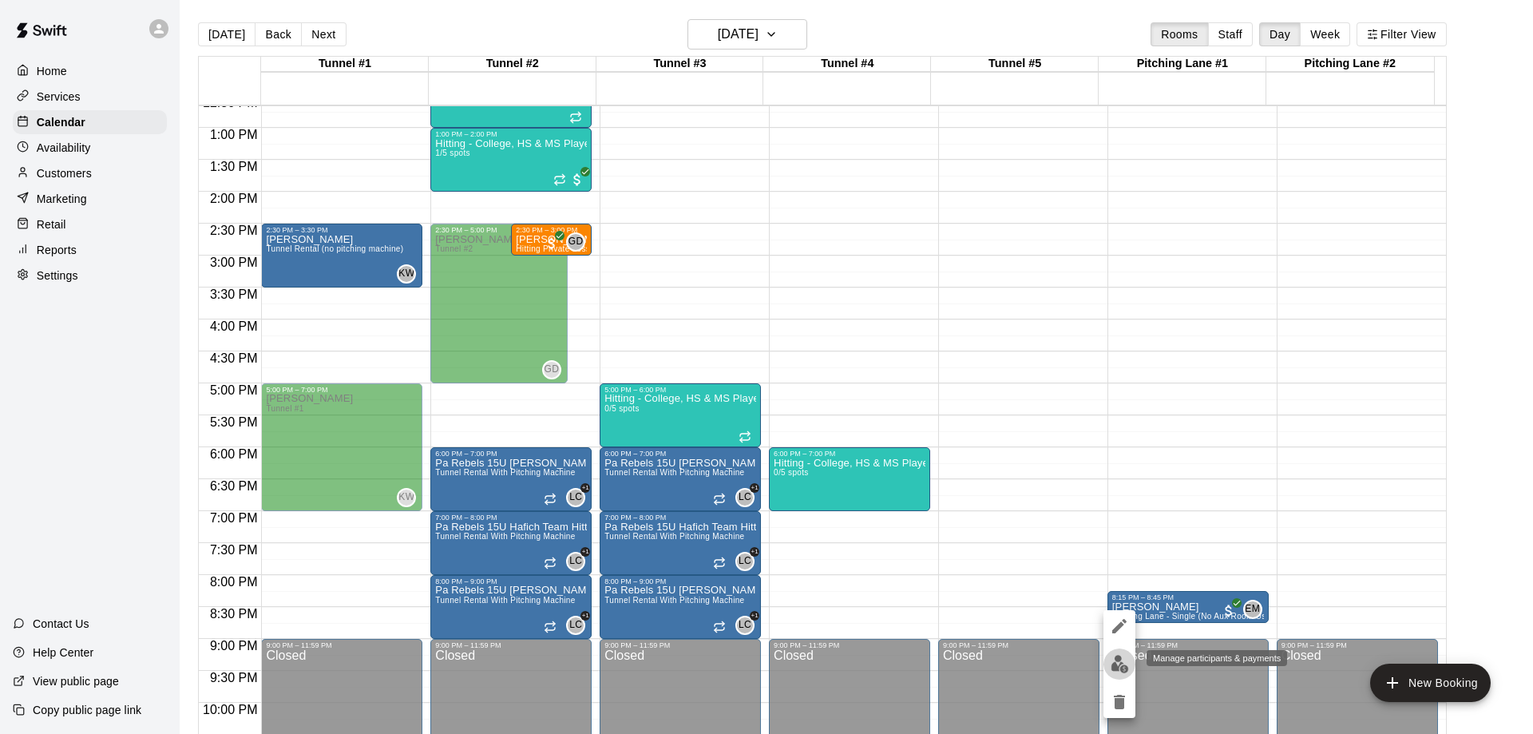
click at [1120, 660] on img "edit" at bounding box center [1119, 664] width 18 height 18
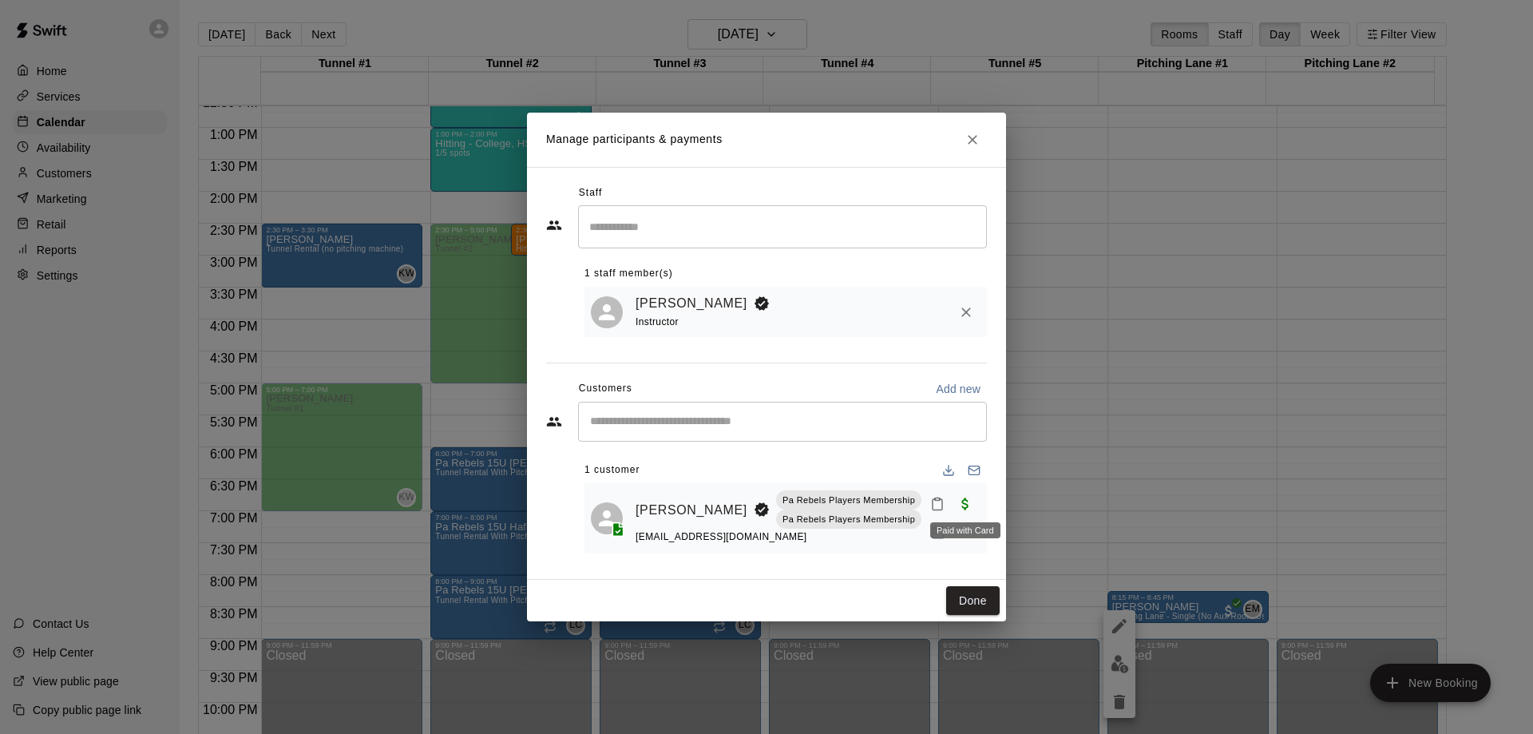
click at [968, 505] on span "Paid with Card" at bounding box center [965, 503] width 29 height 14
click at [936, 533] on icon "Manage bookings & payment" at bounding box center [938, 532] width 12 height 14
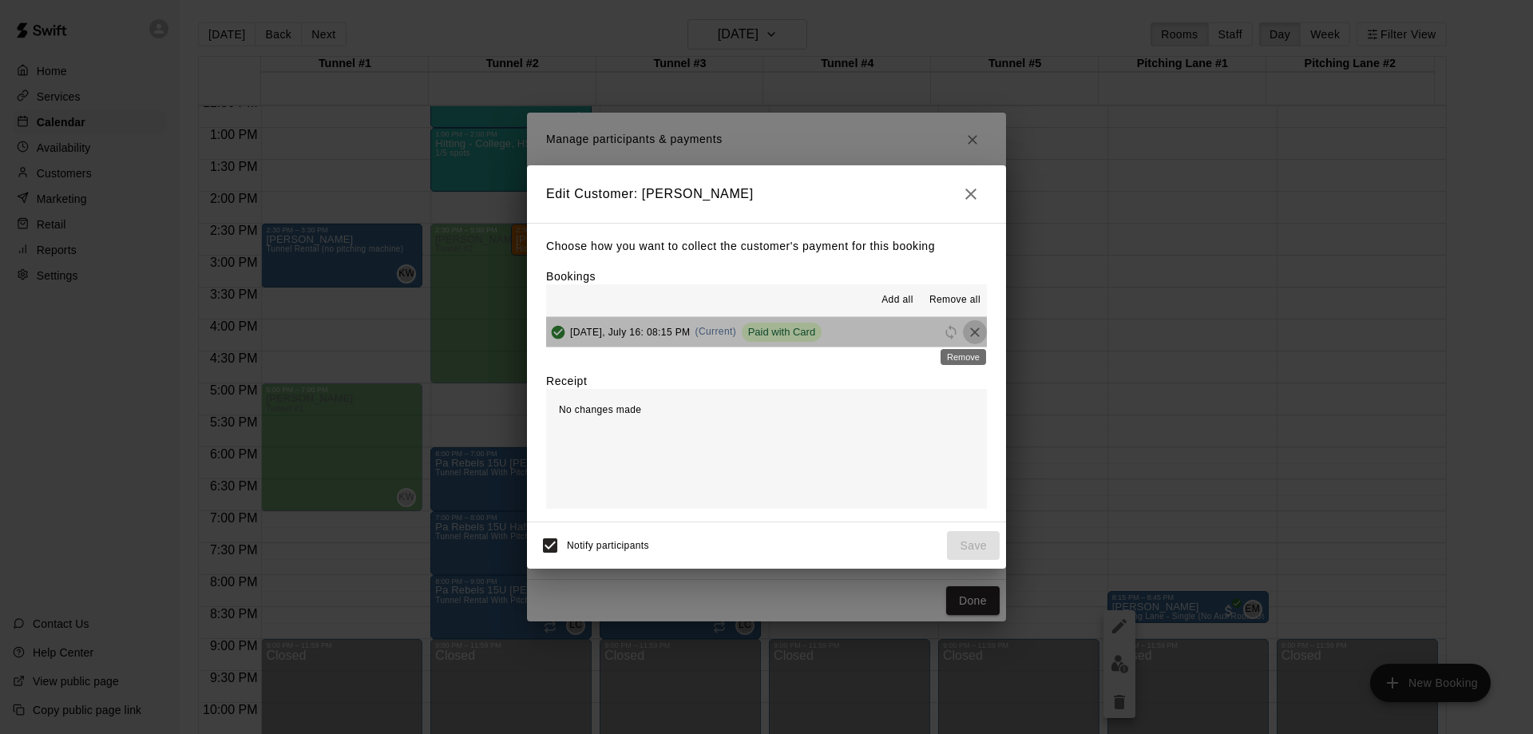
click at [970, 334] on icon "Remove" at bounding box center [975, 332] width 10 height 10
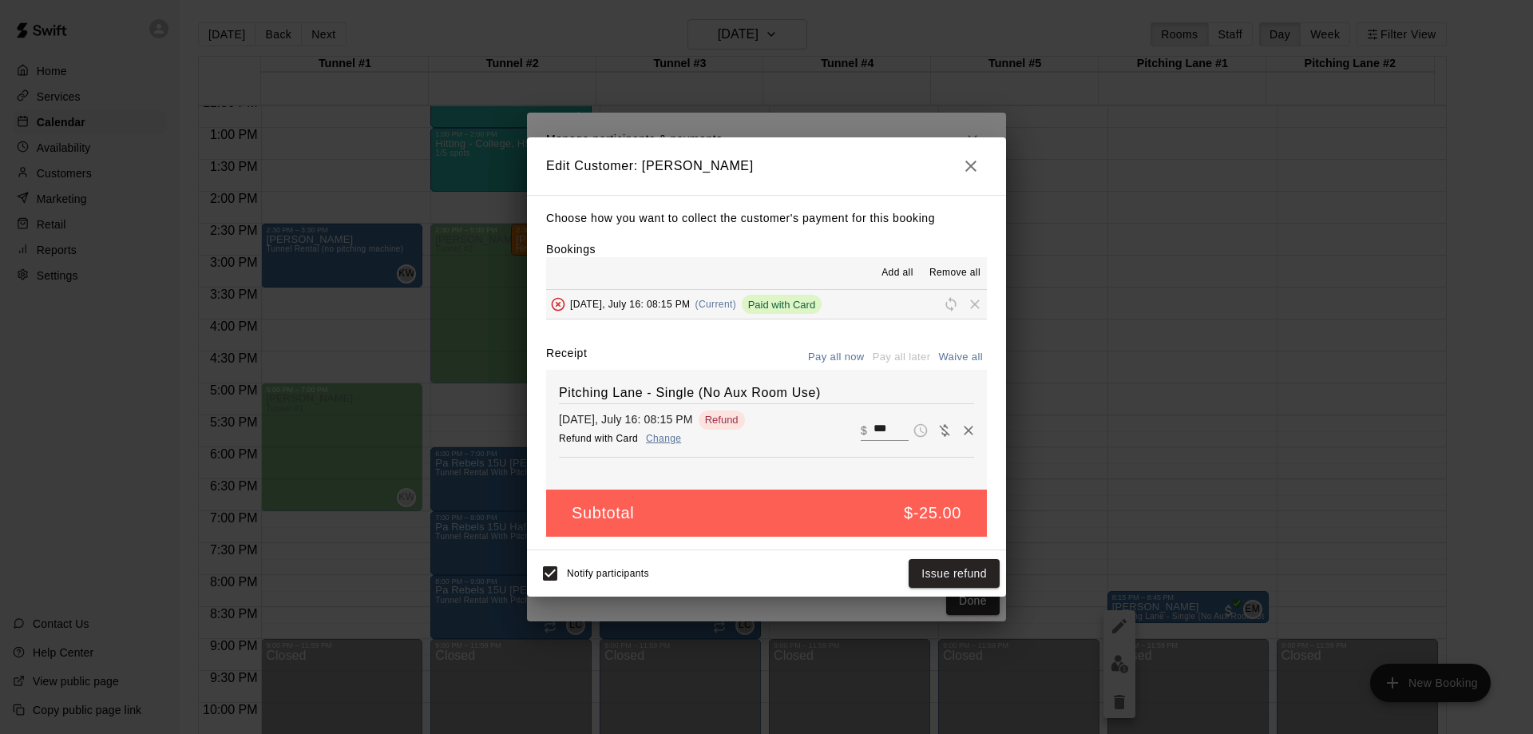
click at [978, 163] on icon "button" at bounding box center [970, 165] width 19 height 19
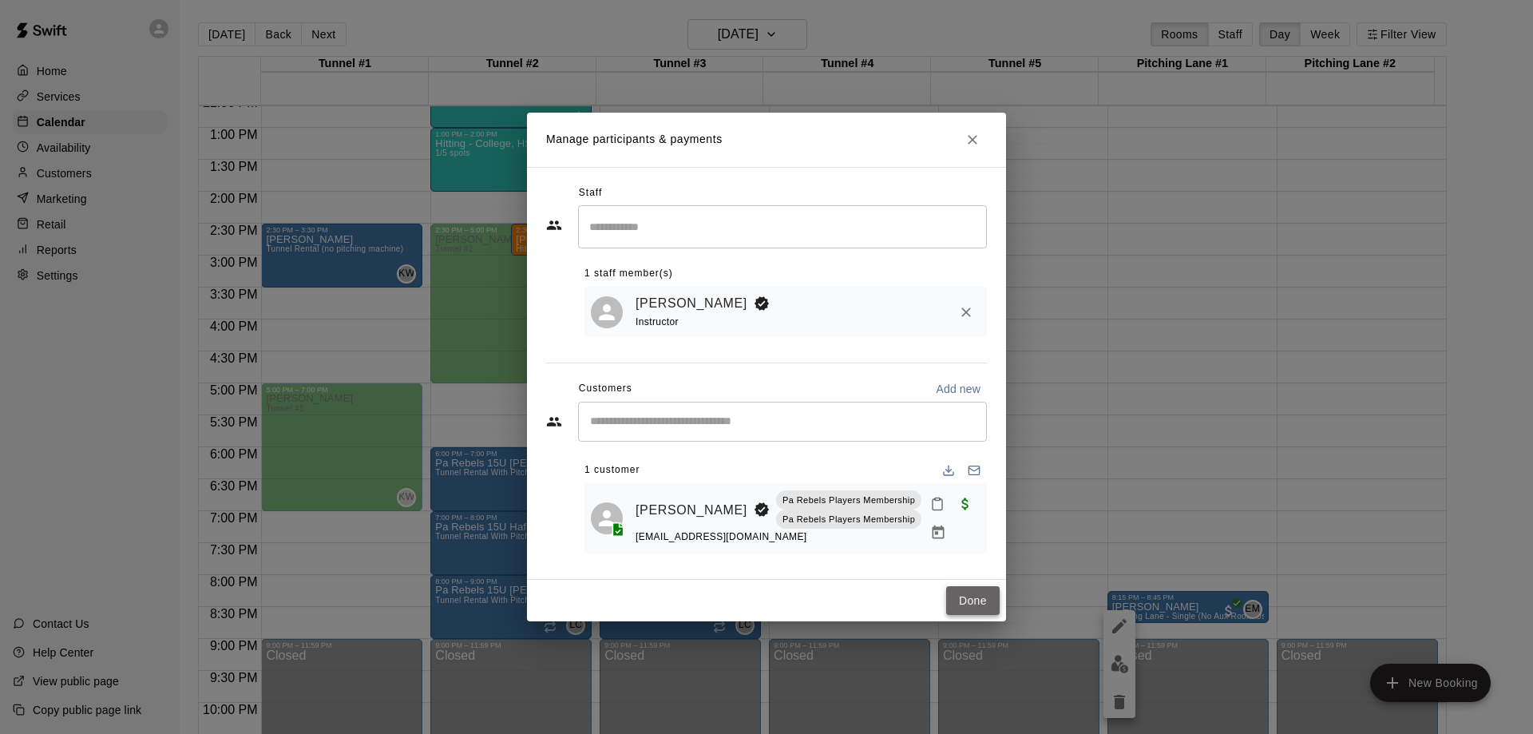
click at [976, 596] on button "Done" at bounding box center [972, 601] width 53 height 30
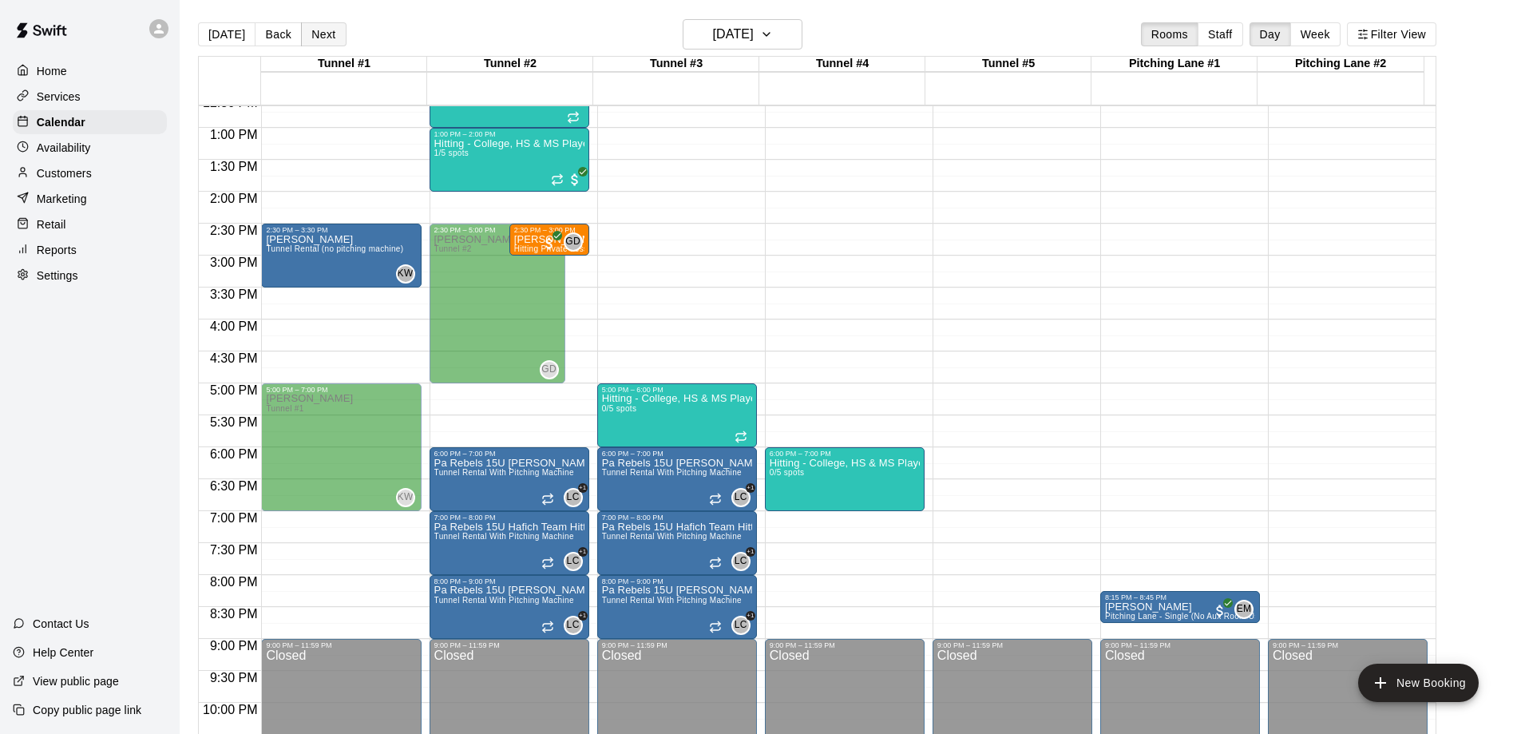
click at [317, 35] on button "Next" at bounding box center [323, 34] width 45 height 24
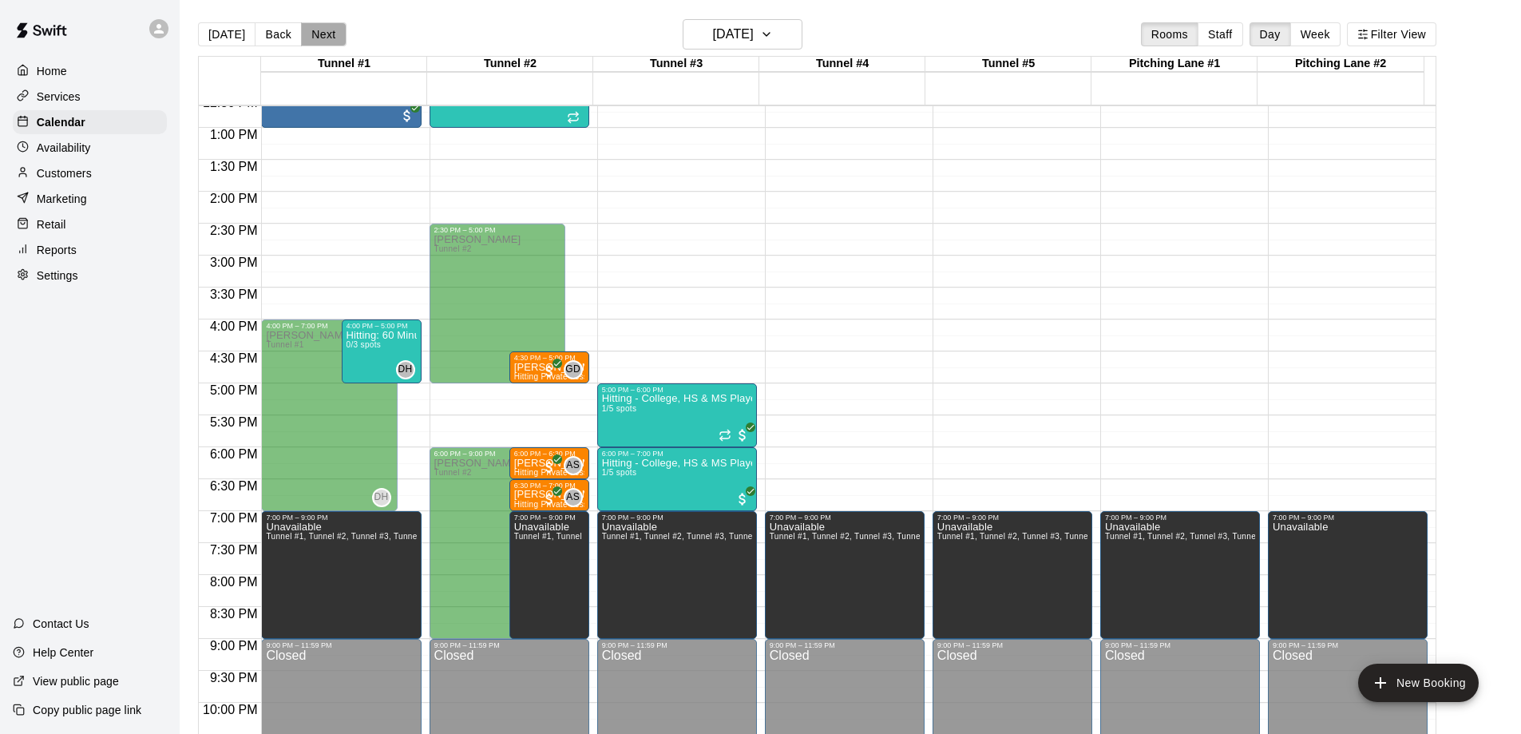
click at [317, 35] on button "Next" at bounding box center [323, 34] width 45 height 24
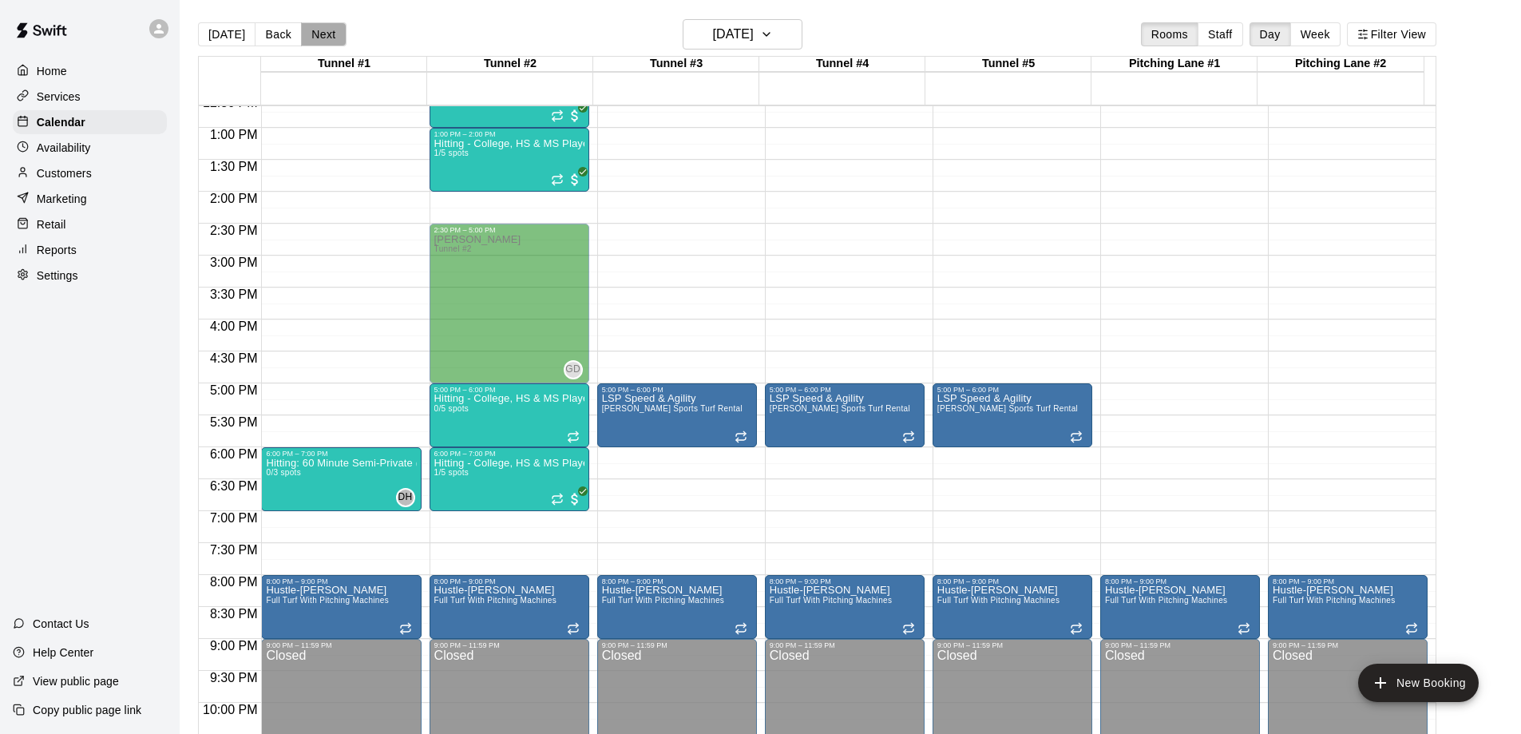
click at [317, 35] on button "Next" at bounding box center [323, 34] width 45 height 24
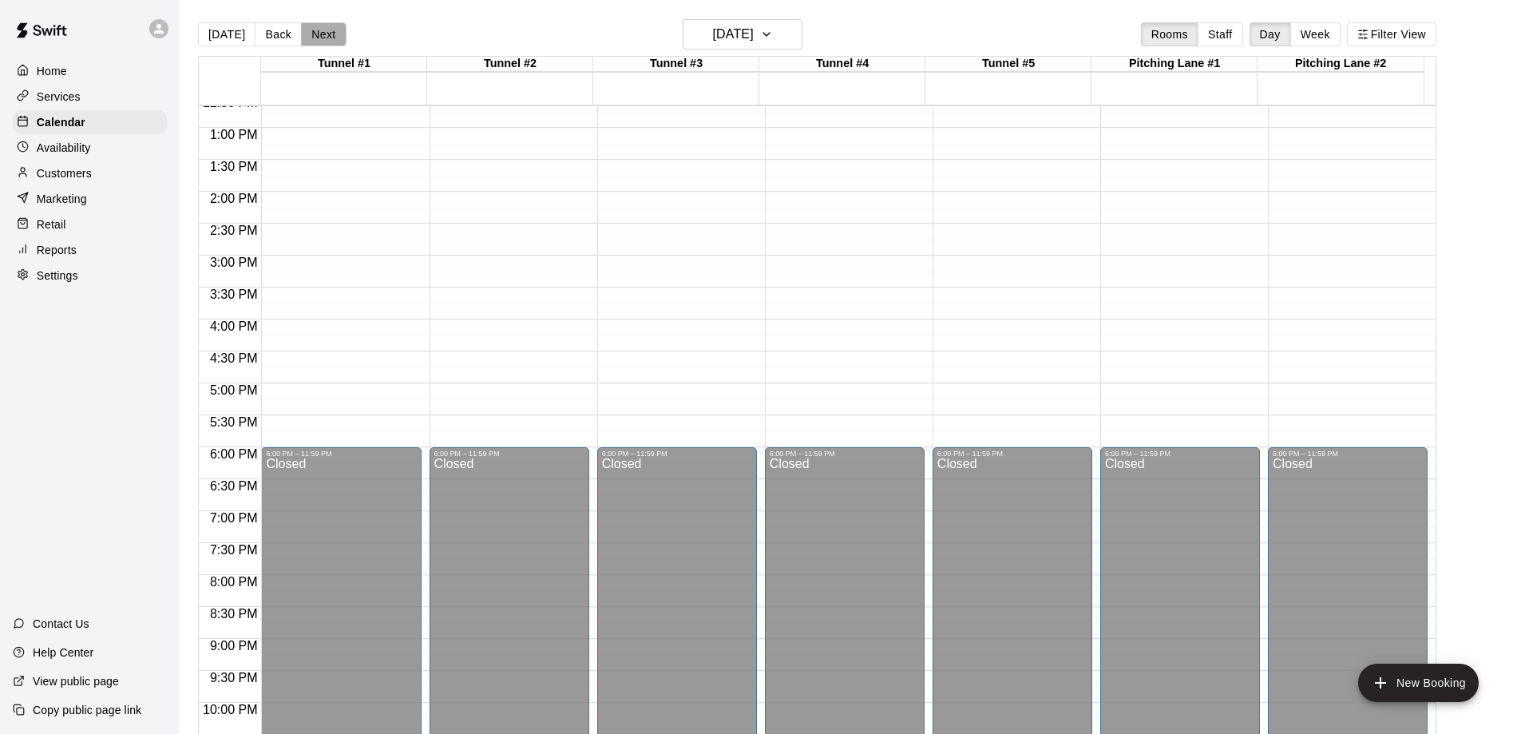
click at [317, 35] on button "Next" at bounding box center [323, 34] width 45 height 24
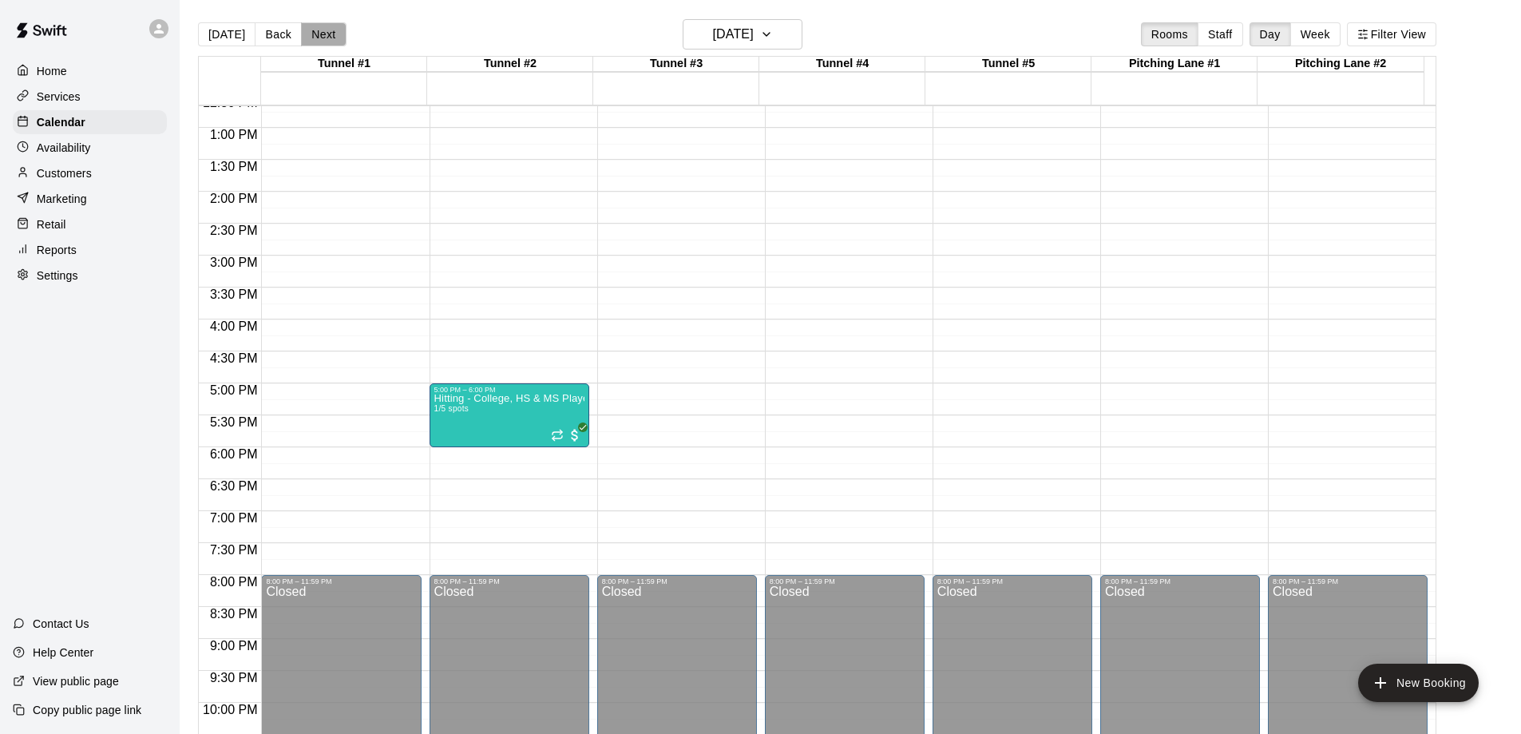
click at [317, 35] on button "Next" at bounding box center [323, 34] width 45 height 24
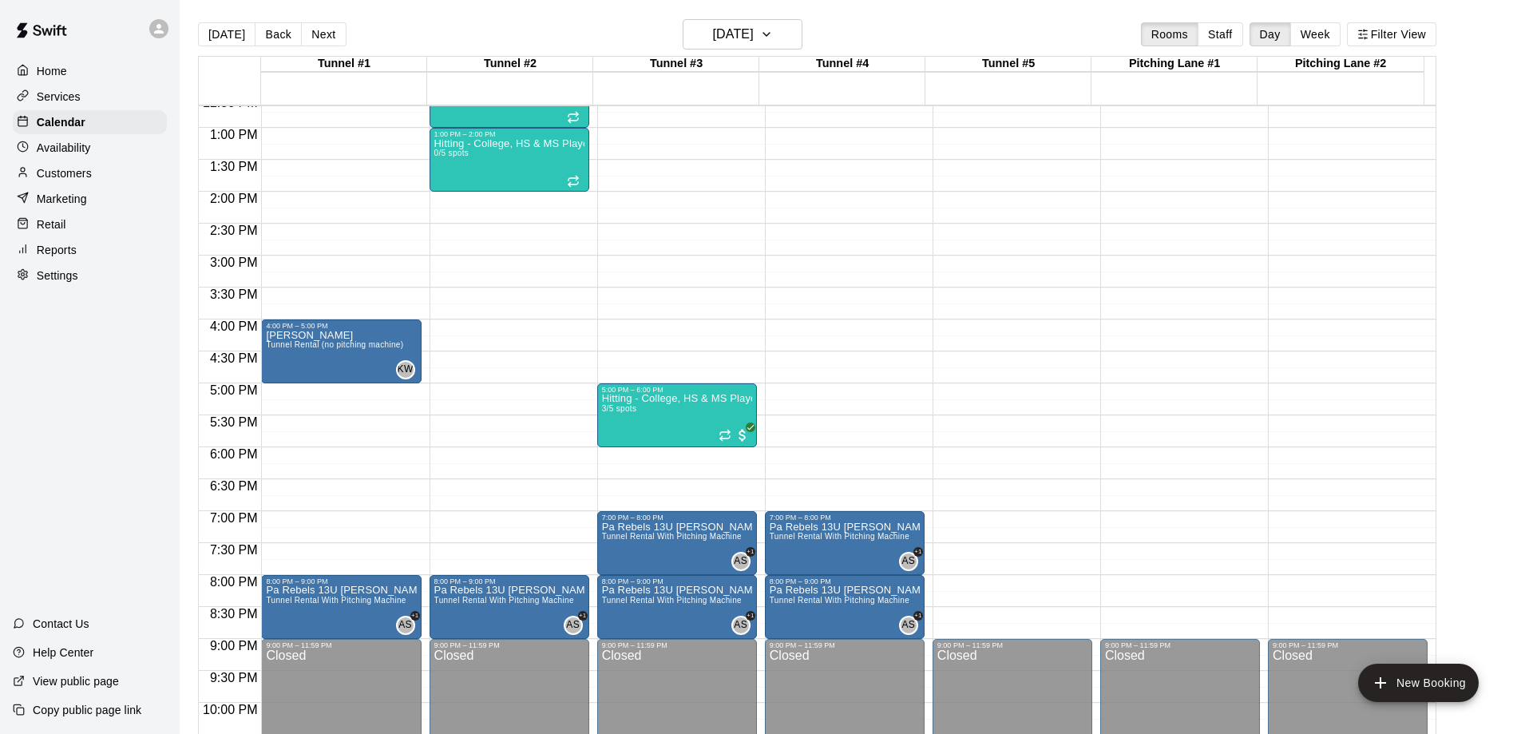
click at [323, 30] on button "Next" at bounding box center [323, 34] width 45 height 24
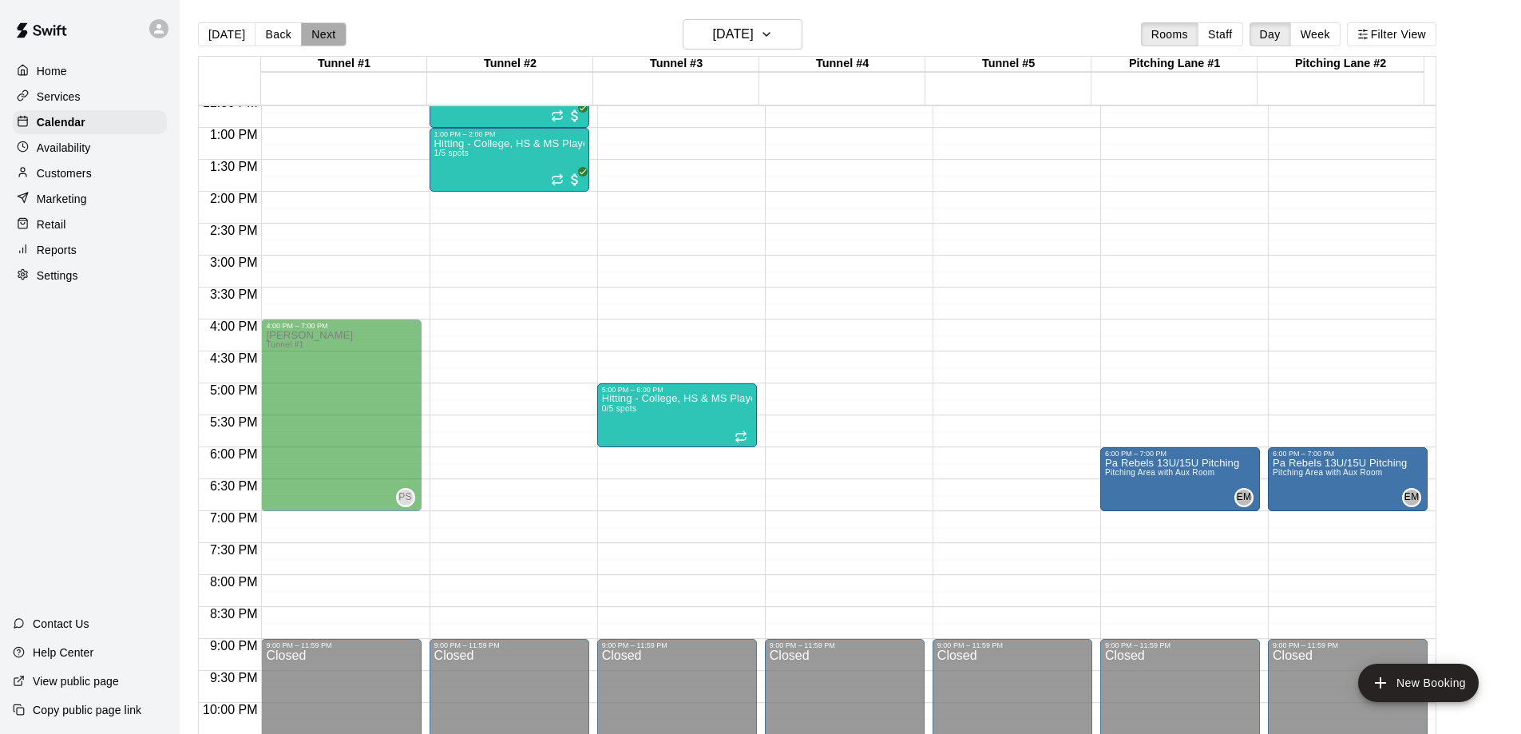
click at [324, 34] on button "Next" at bounding box center [323, 34] width 45 height 24
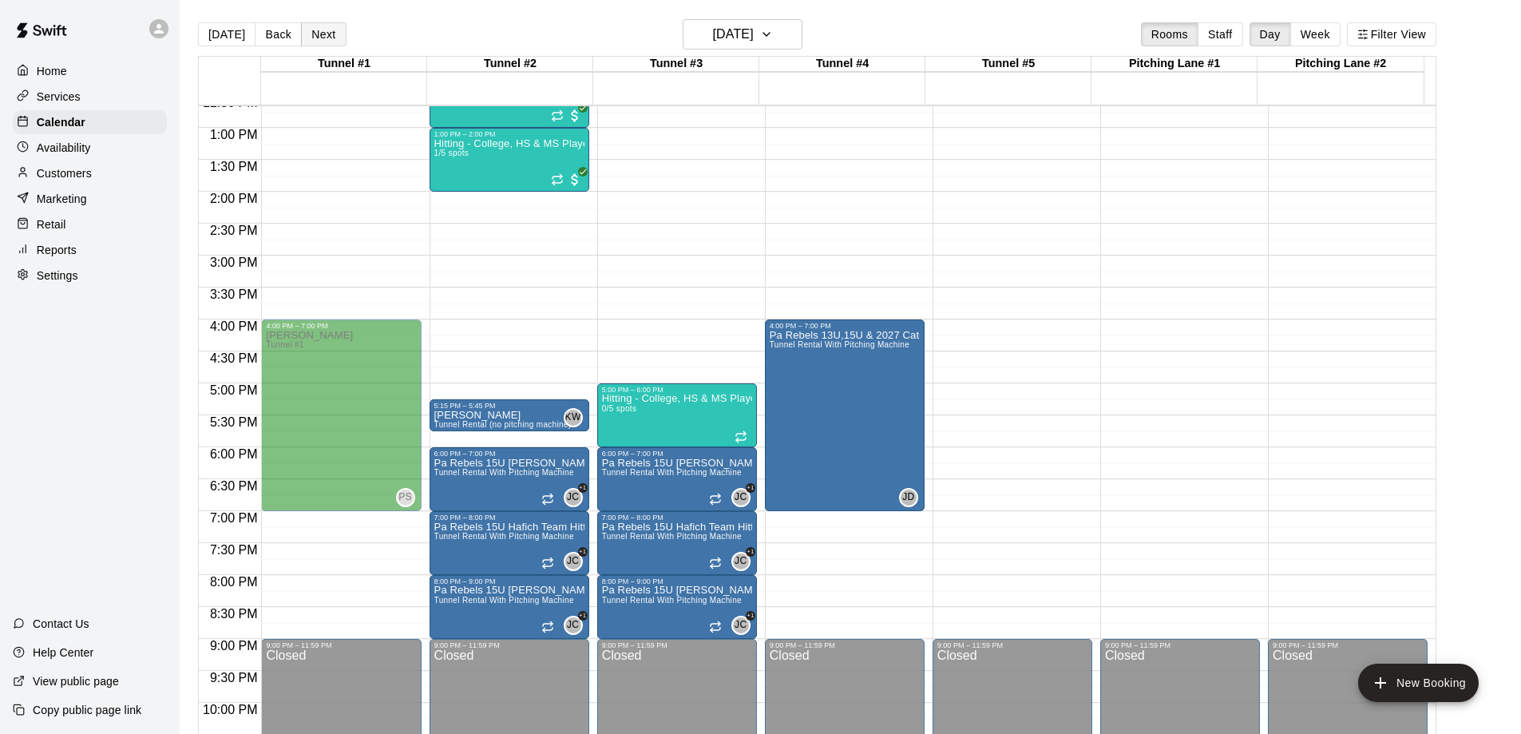
click at [332, 34] on button "Next" at bounding box center [323, 34] width 45 height 24
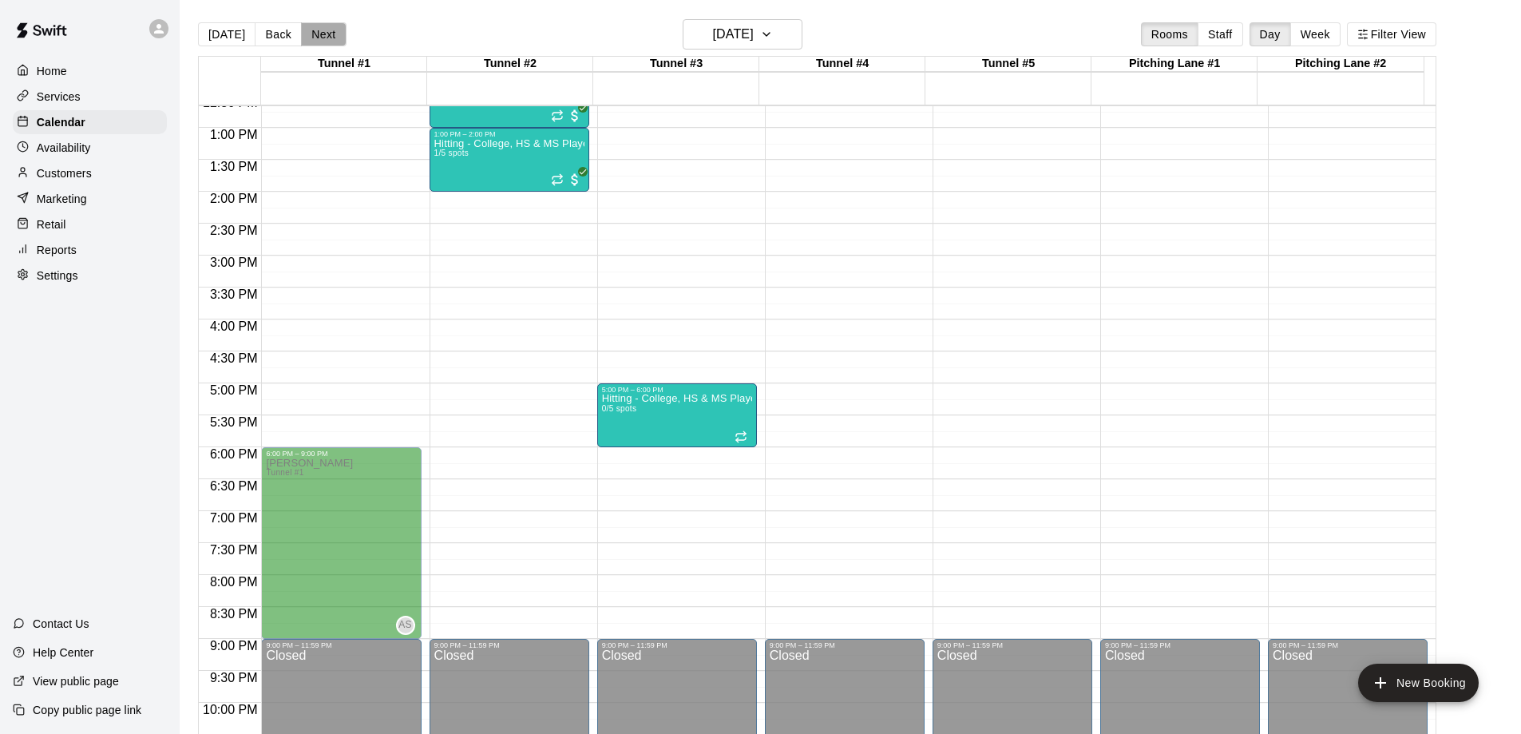
click at [311, 31] on button "Next" at bounding box center [323, 34] width 45 height 24
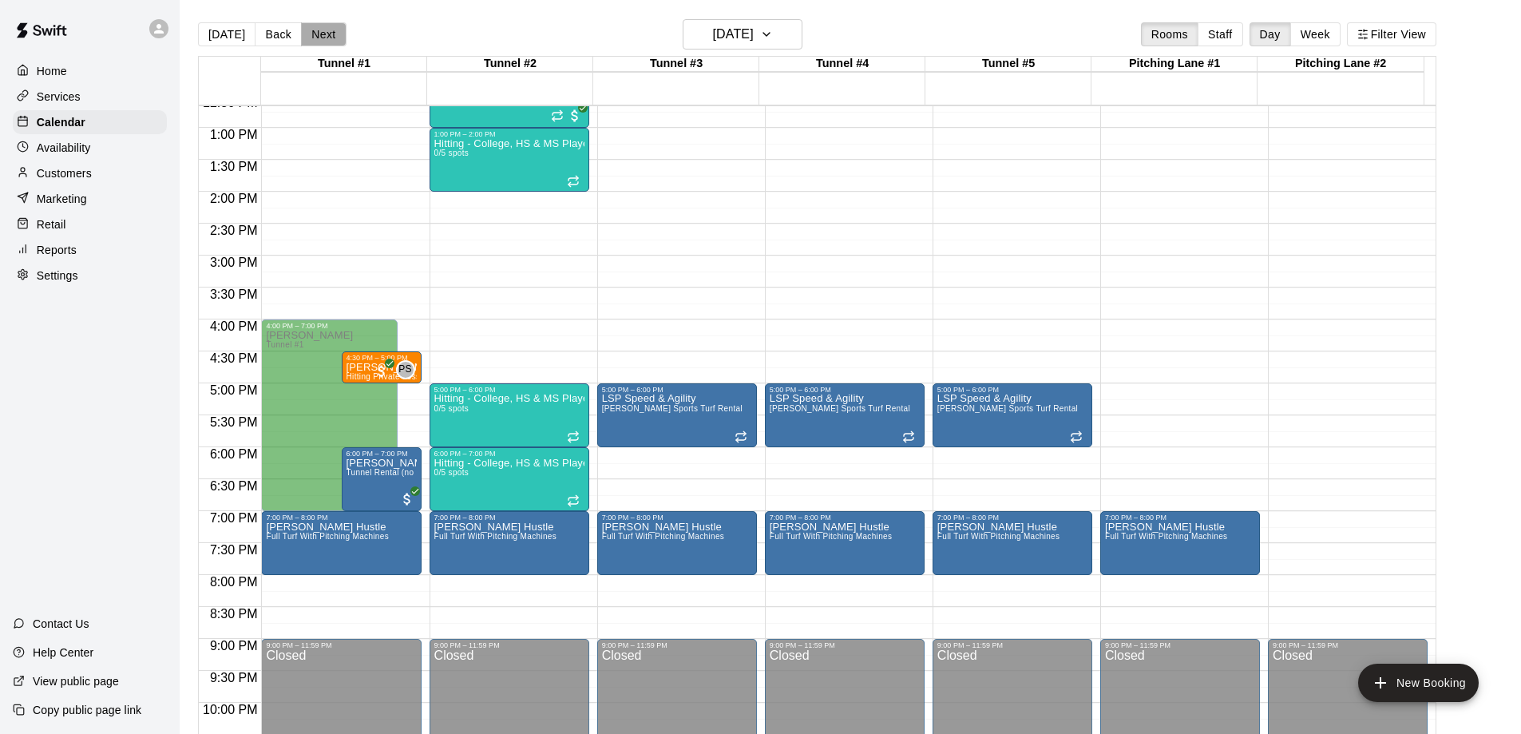
click at [311, 31] on button "Next" at bounding box center [323, 34] width 45 height 24
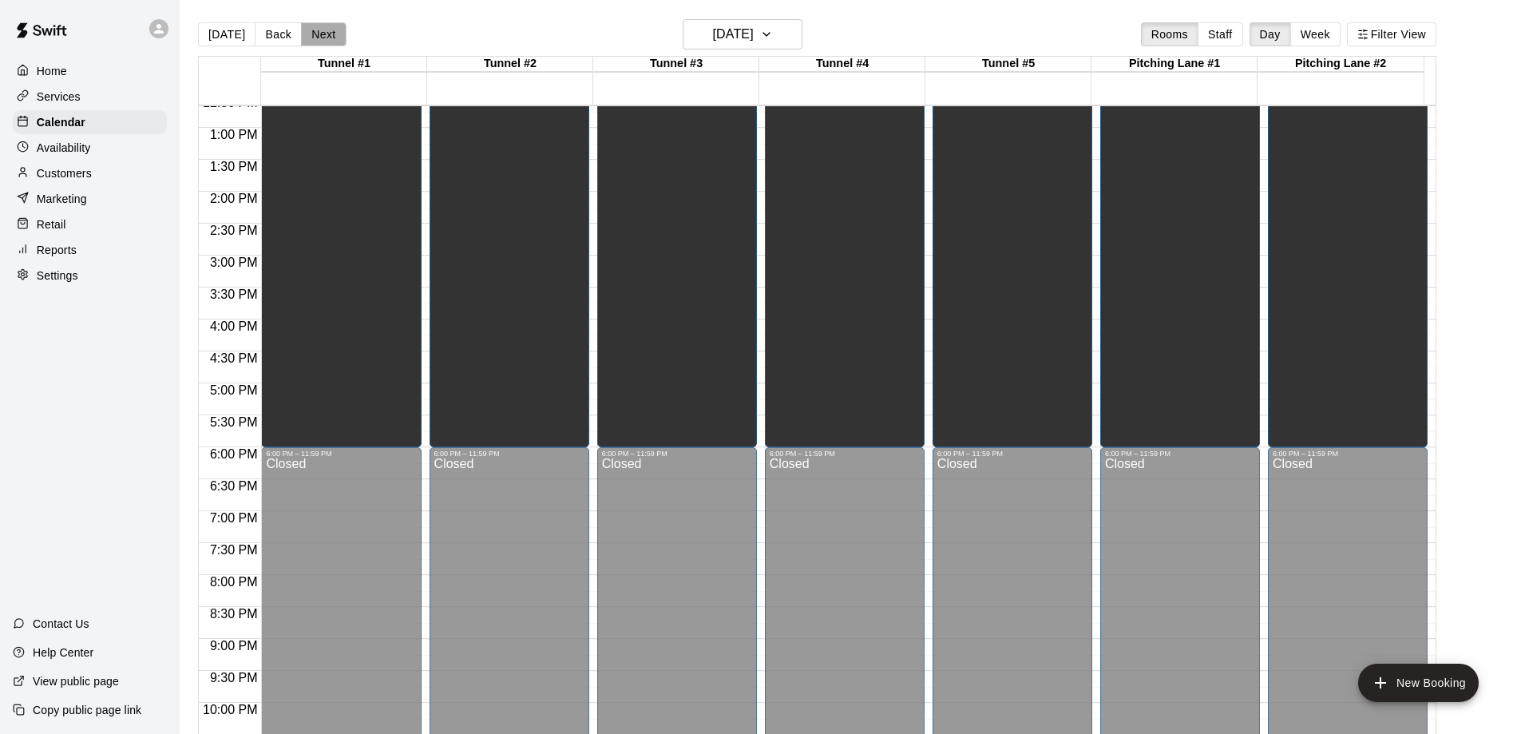
click at [311, 31] on button "Next" at bounding box center [323, 34] width 45 height 24
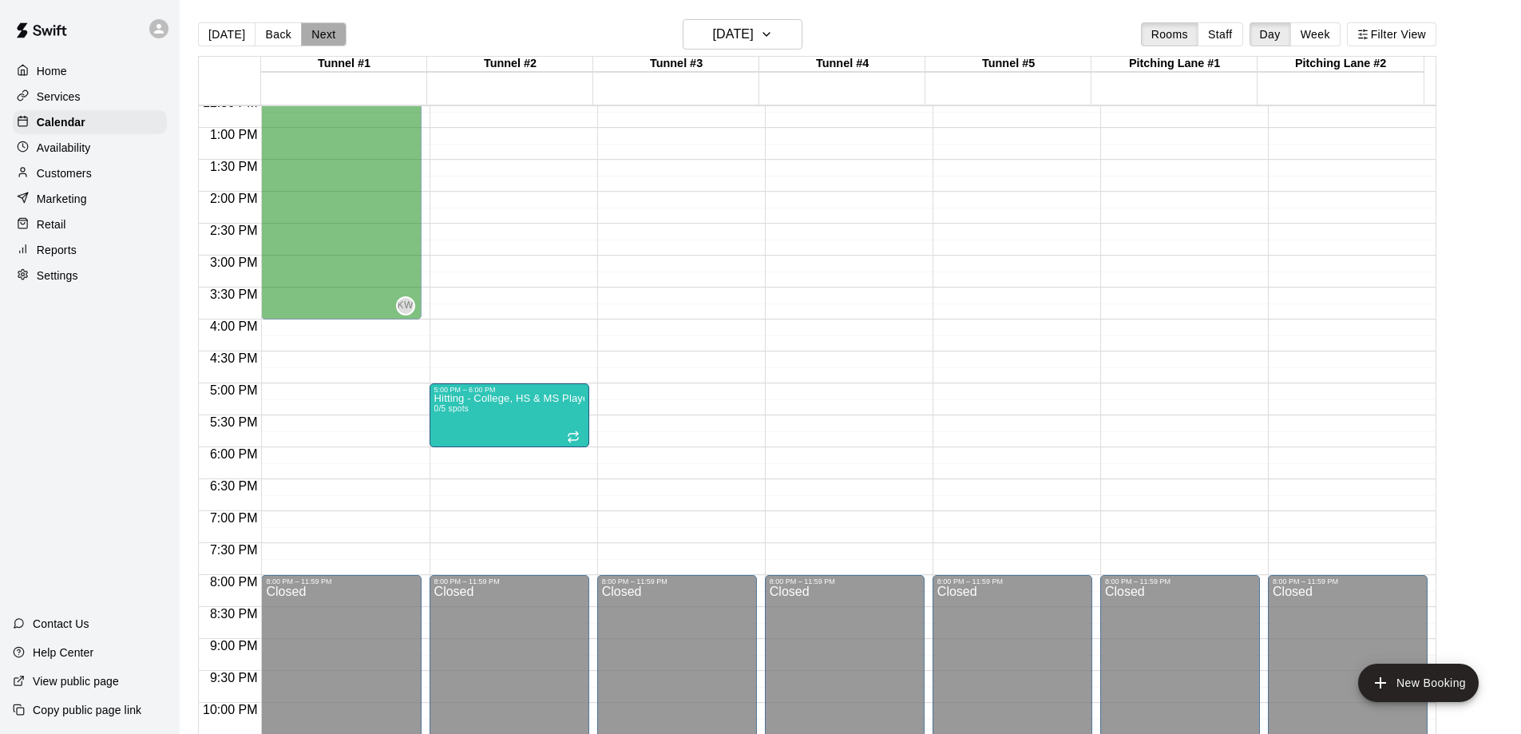
click at [311, 31] on button "Next" at bounding box center [323, 34] width 45 height 24
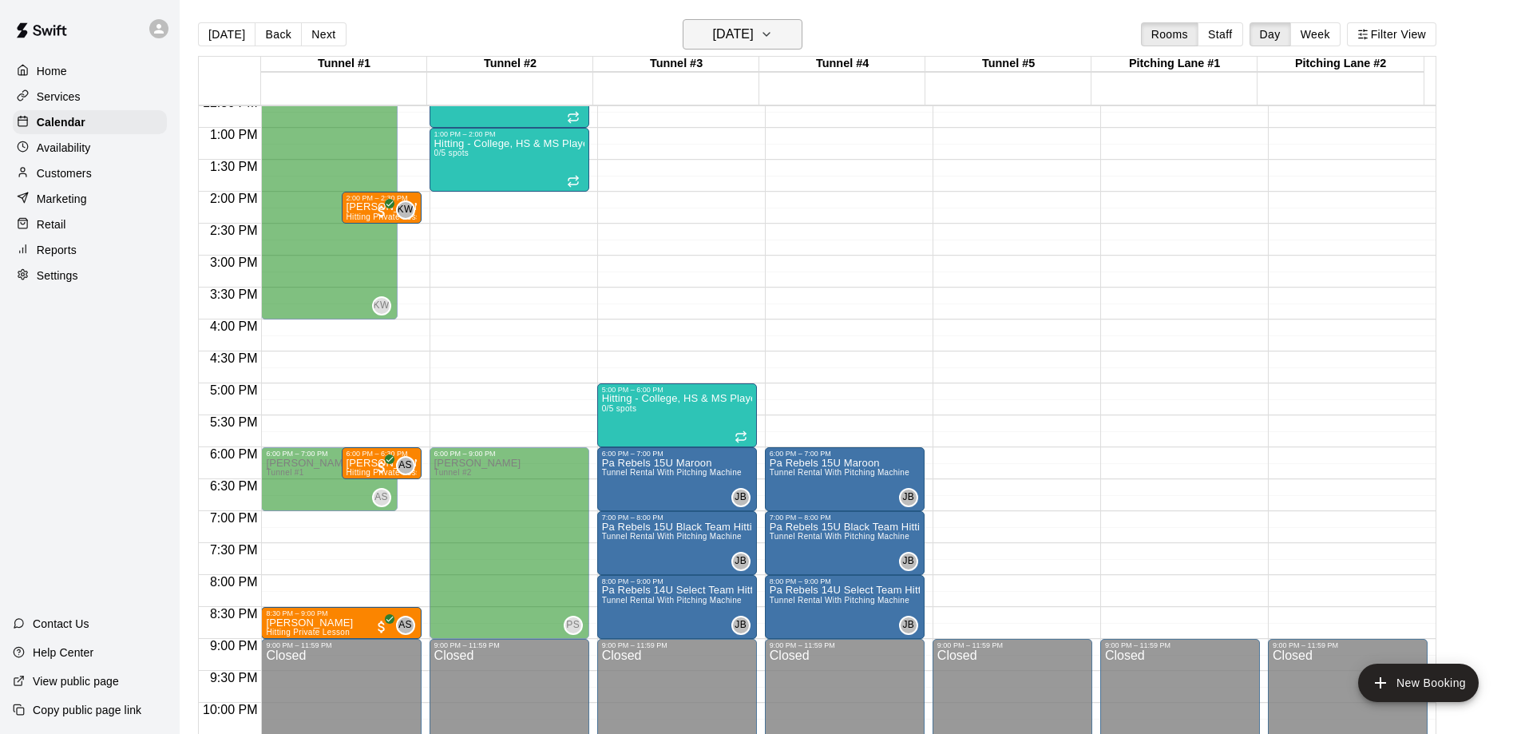
click at [773, 31] on icon "button" at bounding box center [766, 34] width 13 height 19
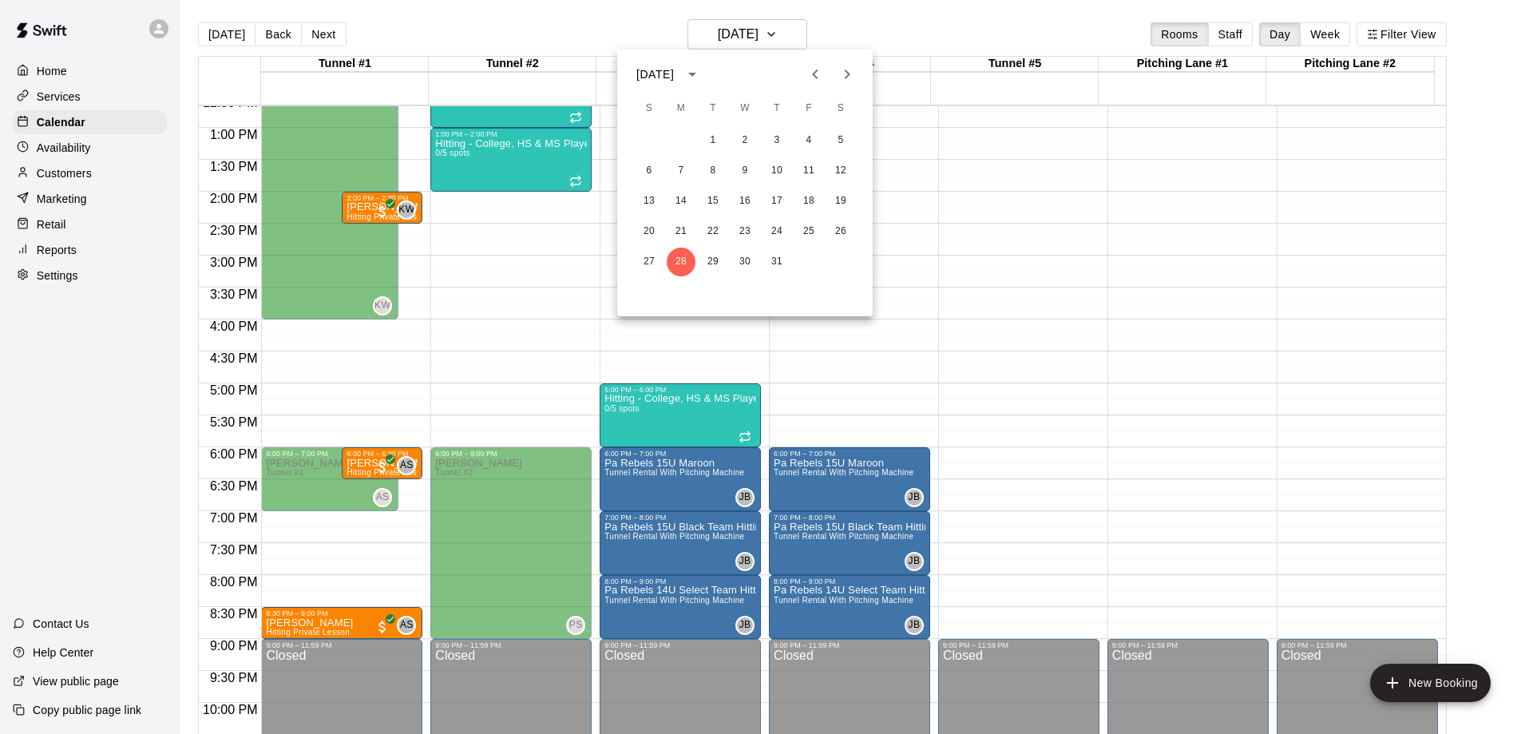
click at [815, 78] on icon "Previous month" at bounding box center [815, 74] width 19 height 19
click at [749, 172] on button "5" at bounding box center [744, 170] width 29 height 29
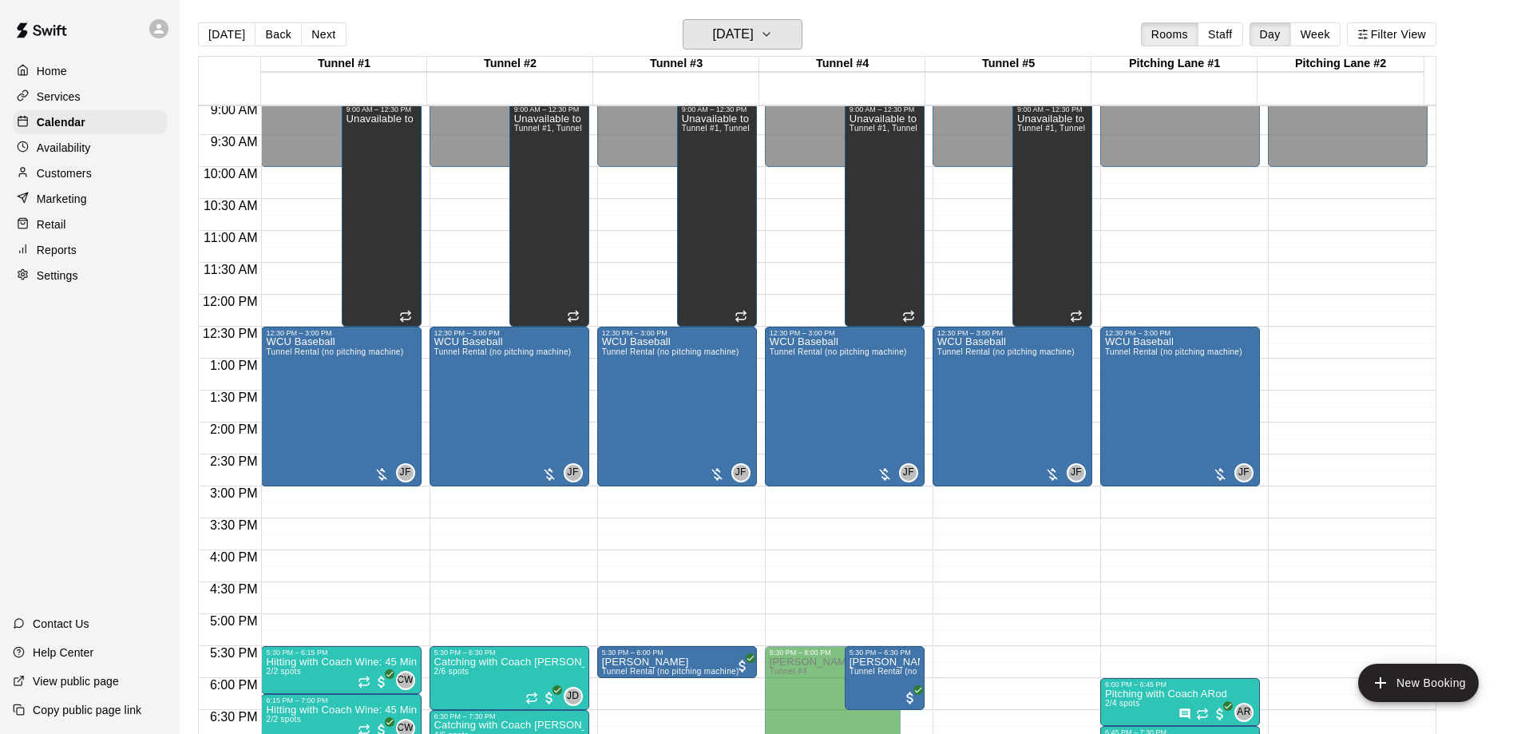
scroll to position [569, 0]
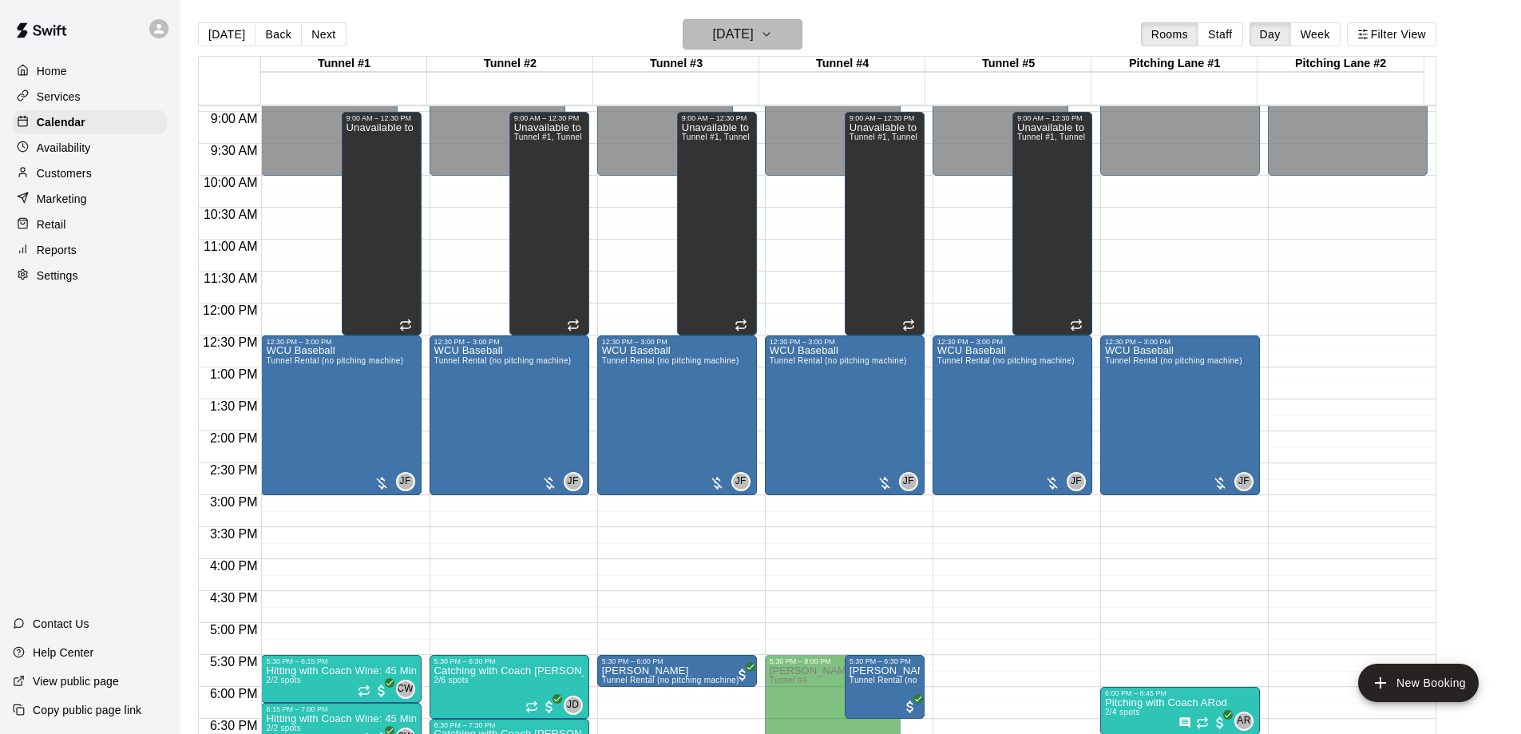
click at [773, 37] on icon "button" at bounding box center [766, 34] width 13 height 19
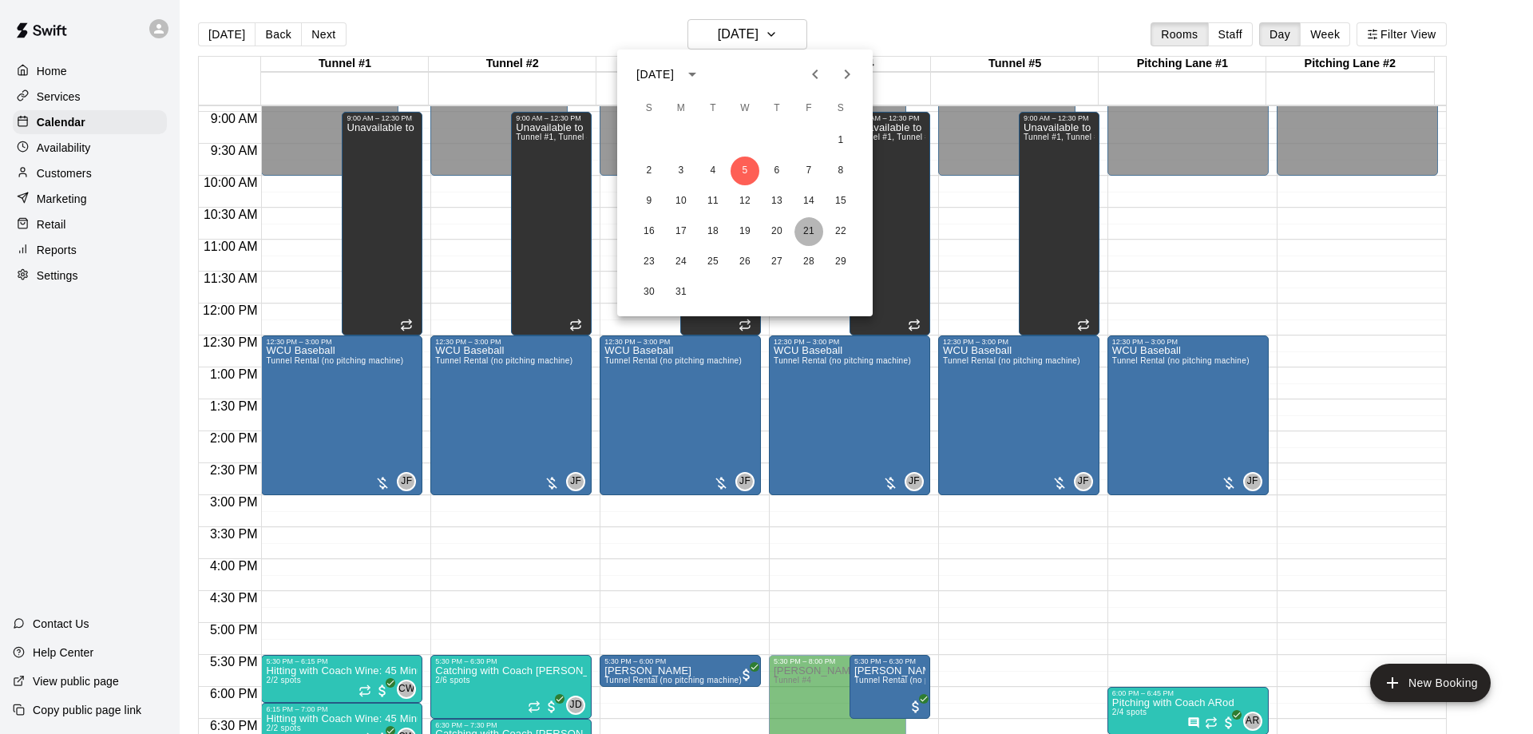
click at [811, 228] on button "21" at bounding box center [808, 231] width 29 height 29
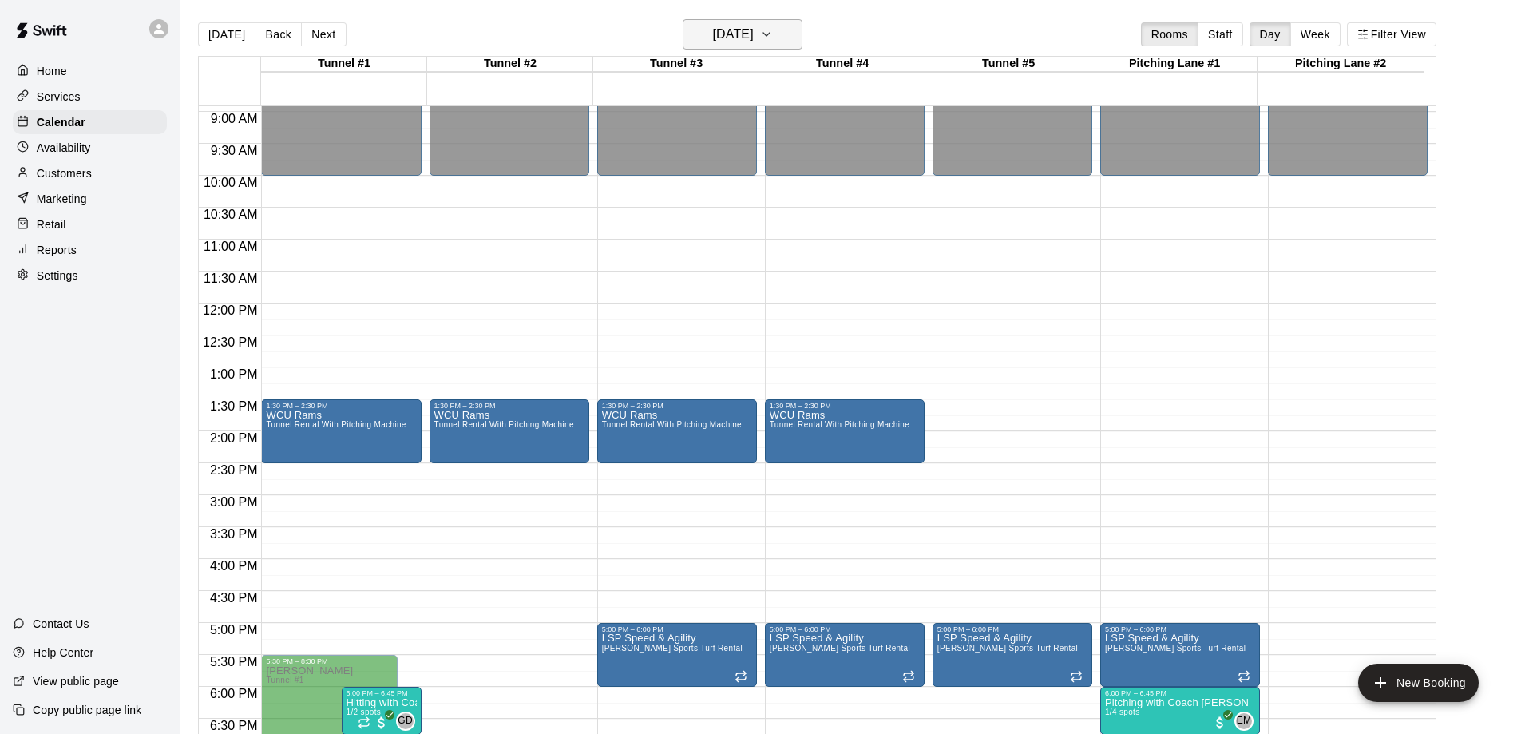
click at [773, 38] on icon "button" at bounding box center [766, 34] width 13 height 19
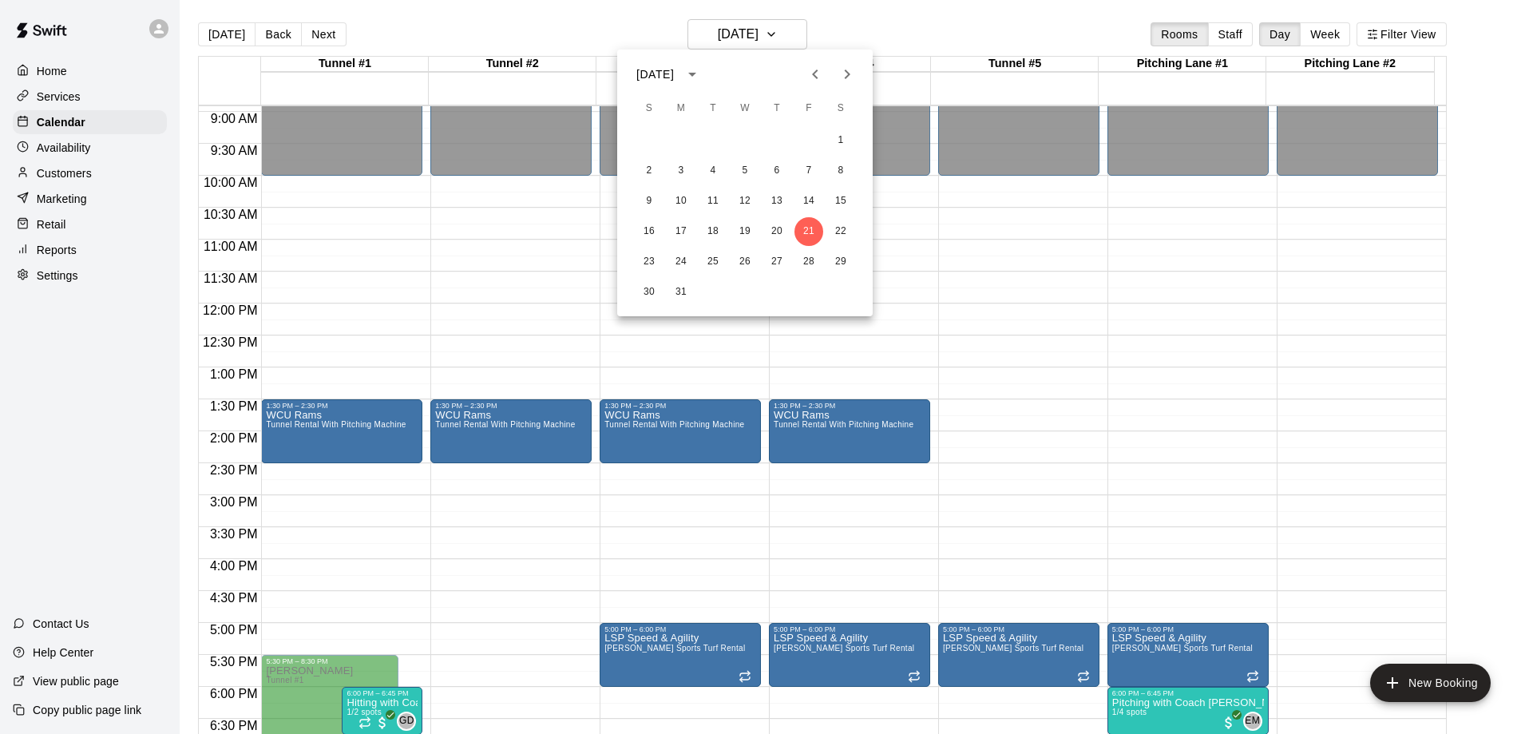
click at [843, 77] on icon "Next month" at bounding box center [846, 74] width 19 height 19
click at [773, 140] on button "3" at bounding box center [776, 140] width 29 height 29
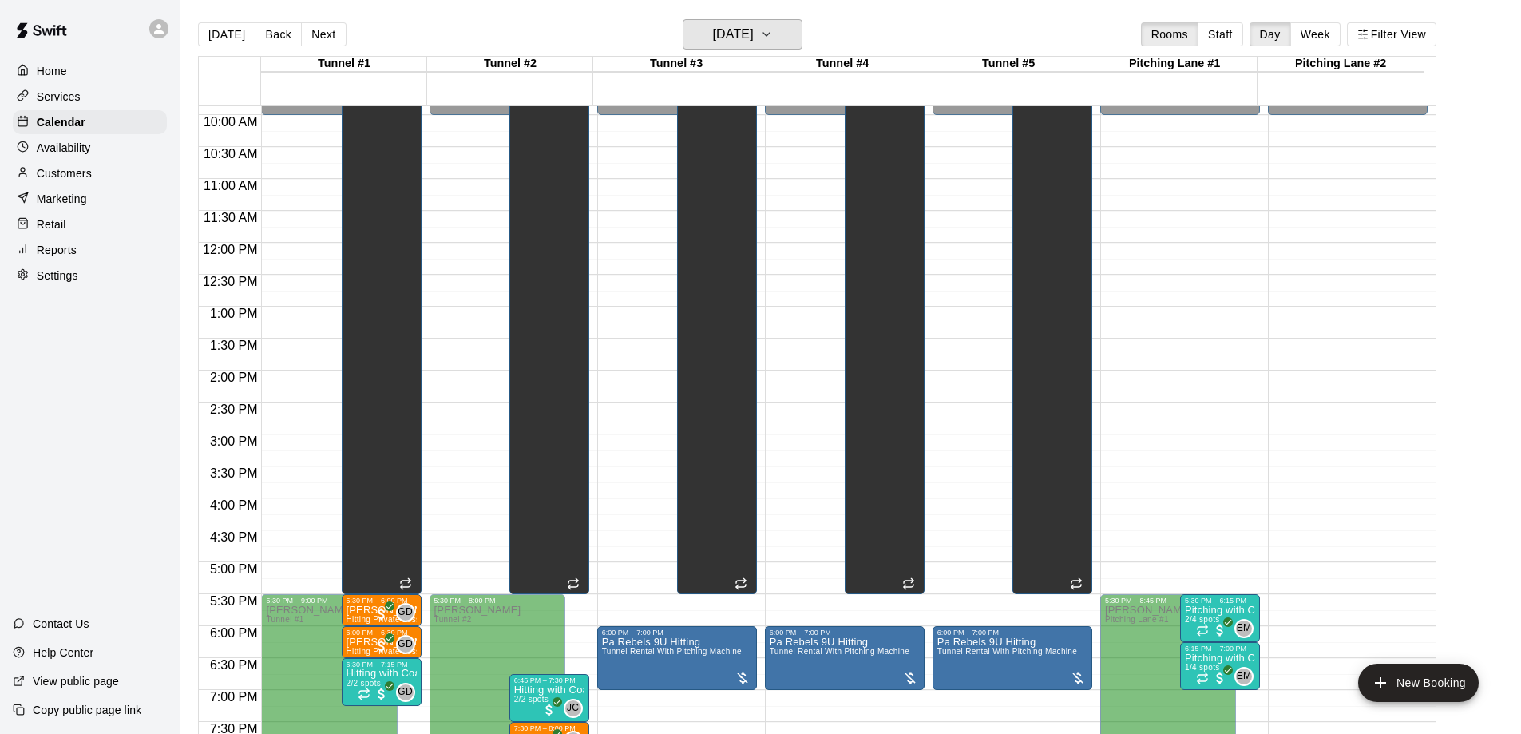
scroll to position [798, 0]
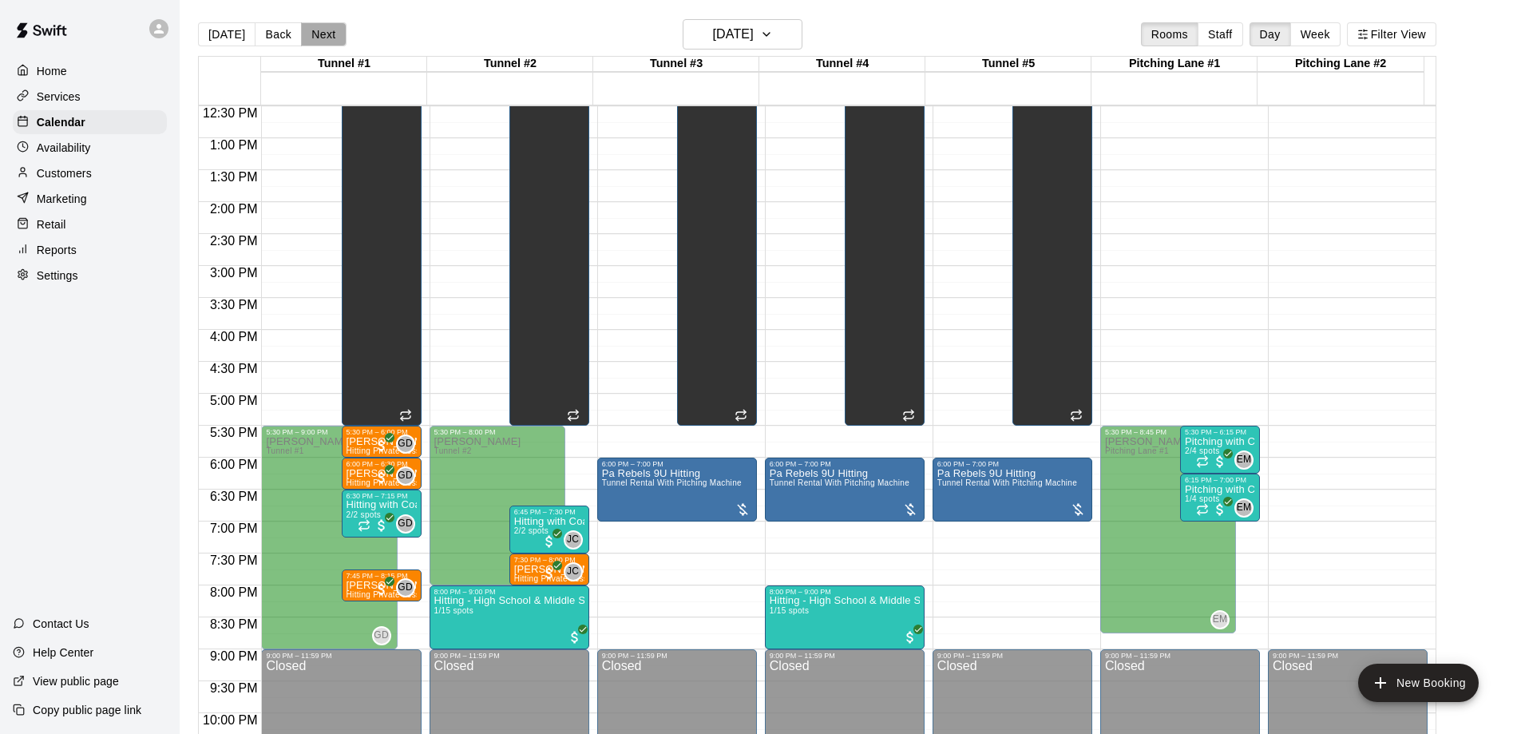
click at [323, 37] on button "Next" at bounding box center [323, 34] width 45 height 24
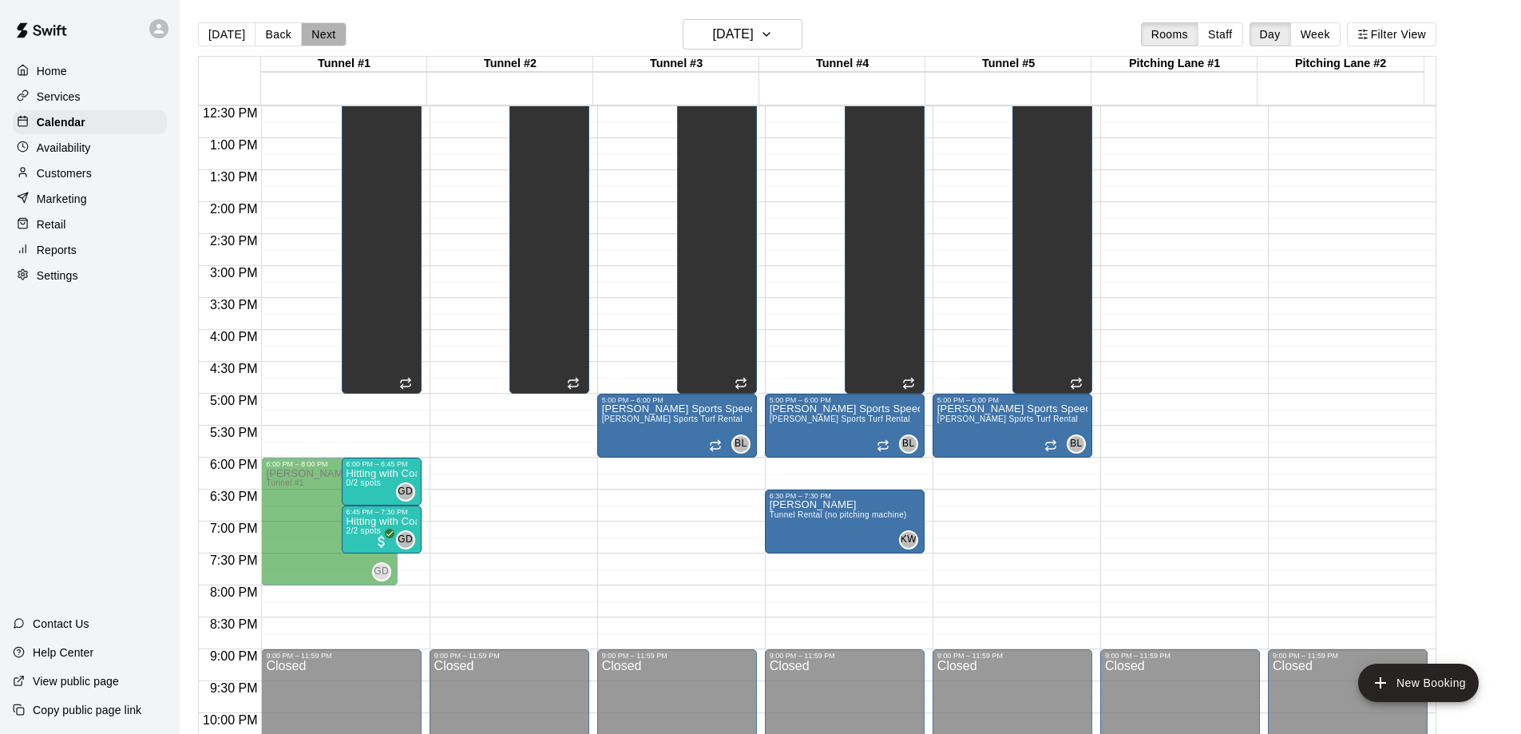
click at [320, 37] on button "Next" at bounding box center [323, 34] width 45 height 24
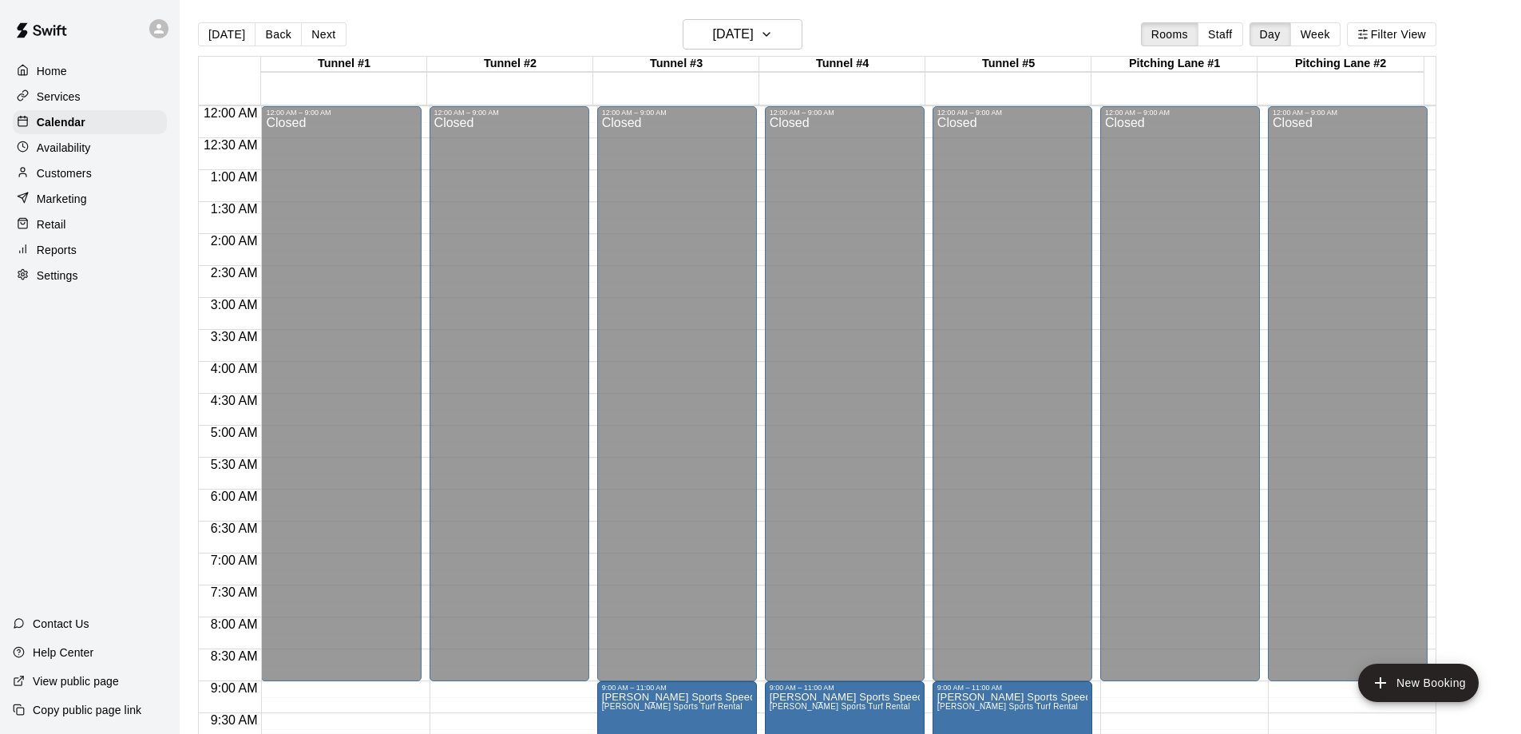
scroll to position [399, 0]
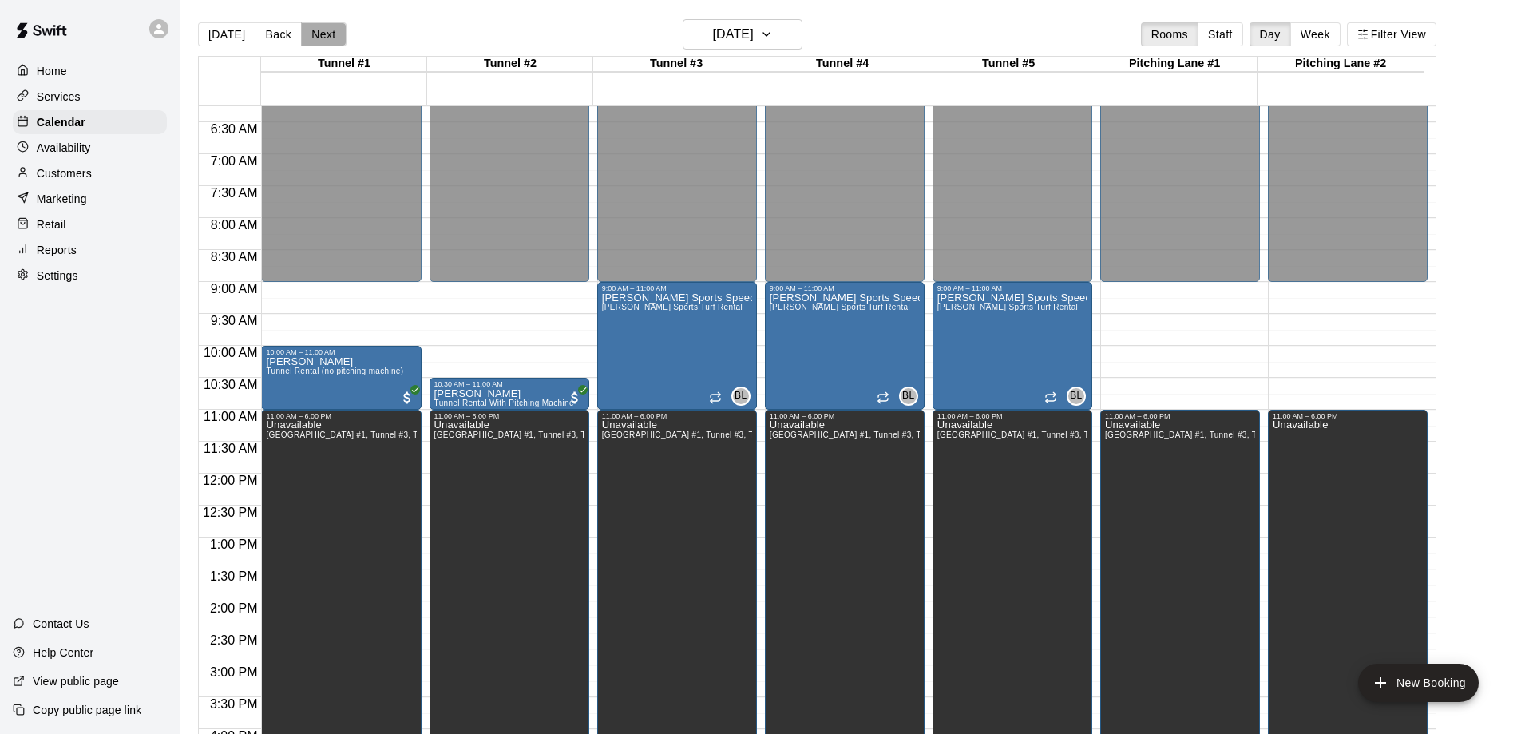
click at [312, 28] on button "Next" at bounding box center [323, 34] width 45 height 24
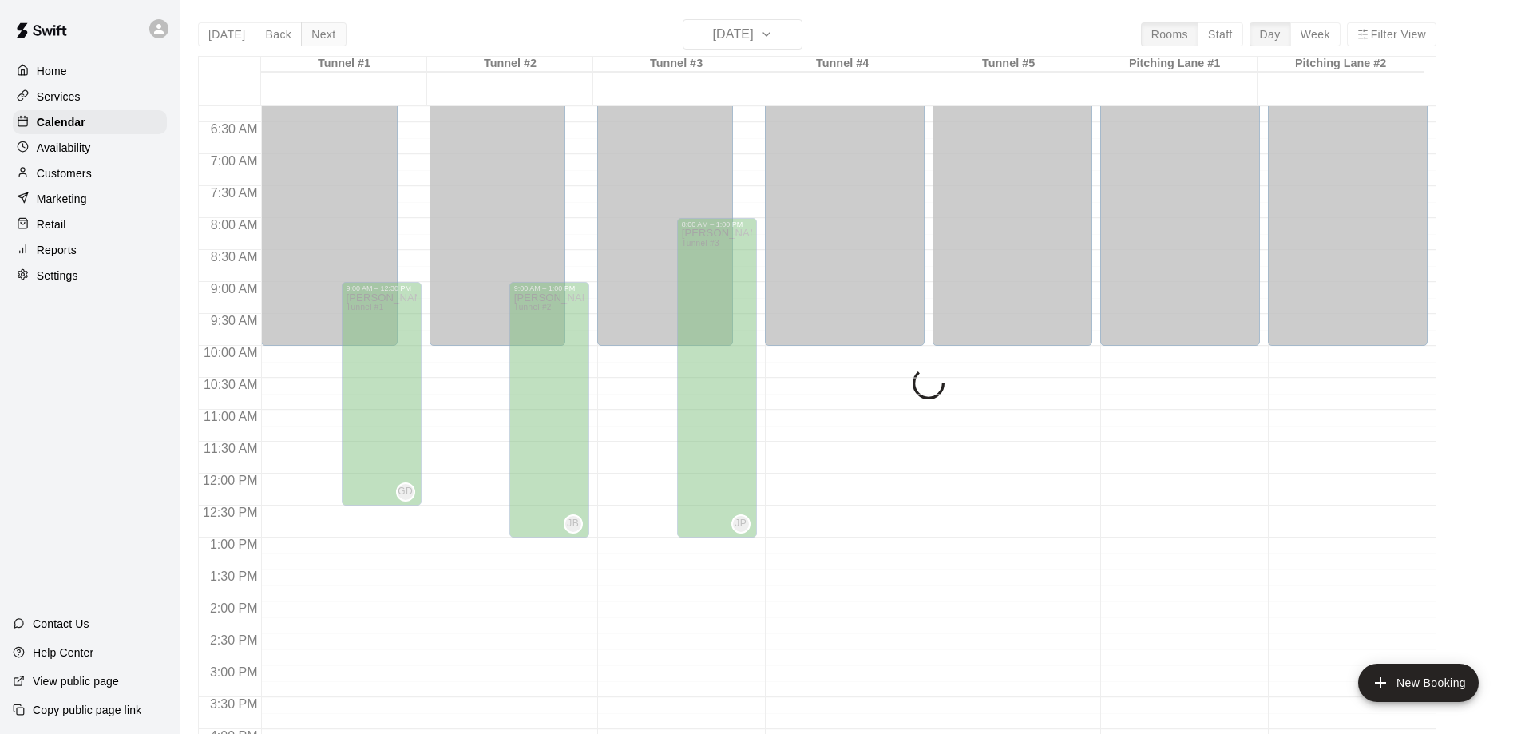
click at [312, 28] on div "[DATE] Back [DATE][DATE] Rooms Staff Day Week Filter View Tunnel #1 06 Sun Tunn…" at bounding box center [817, 386] width 1238 height 734
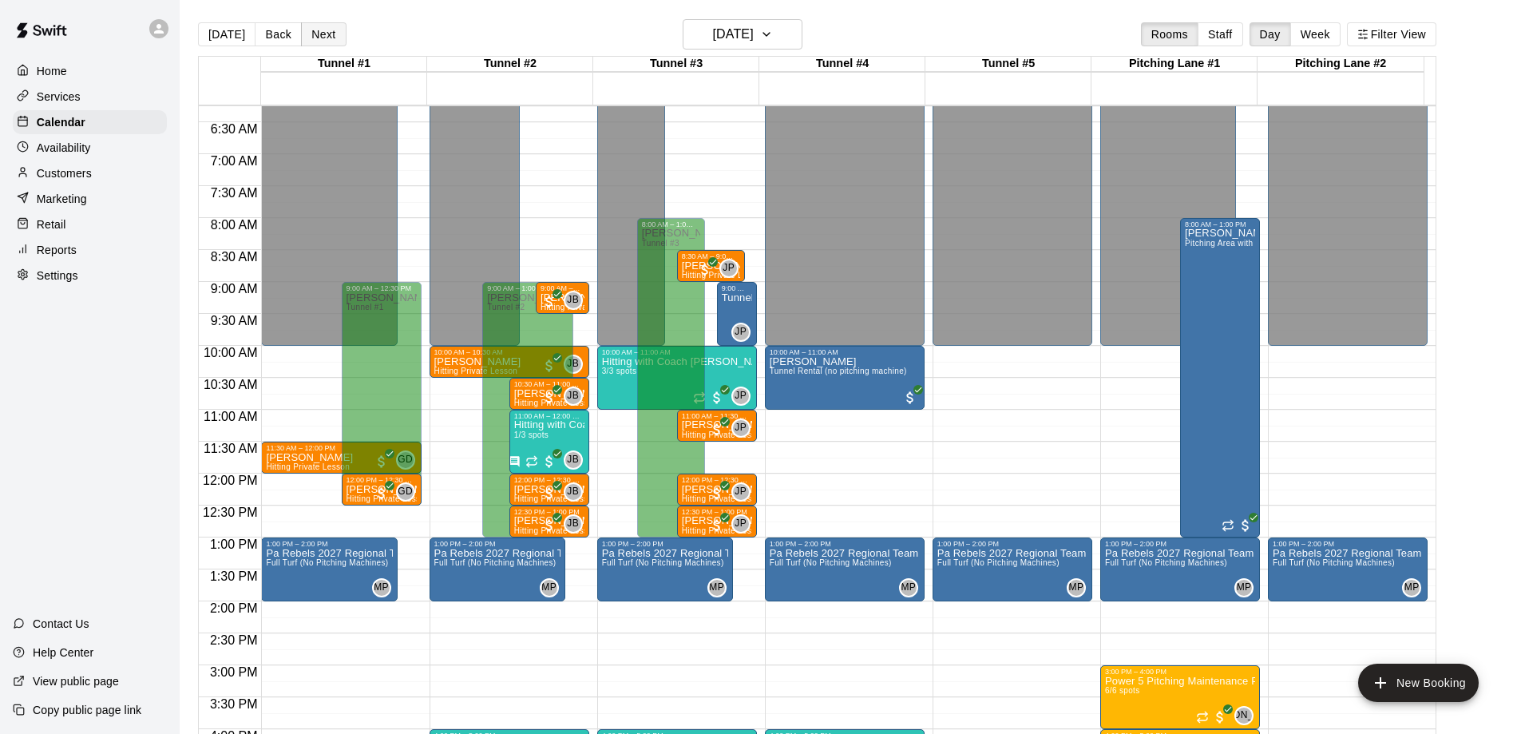
click at [312, 28] on button "Next" at bounding box center [323, 34] width 45 height 24
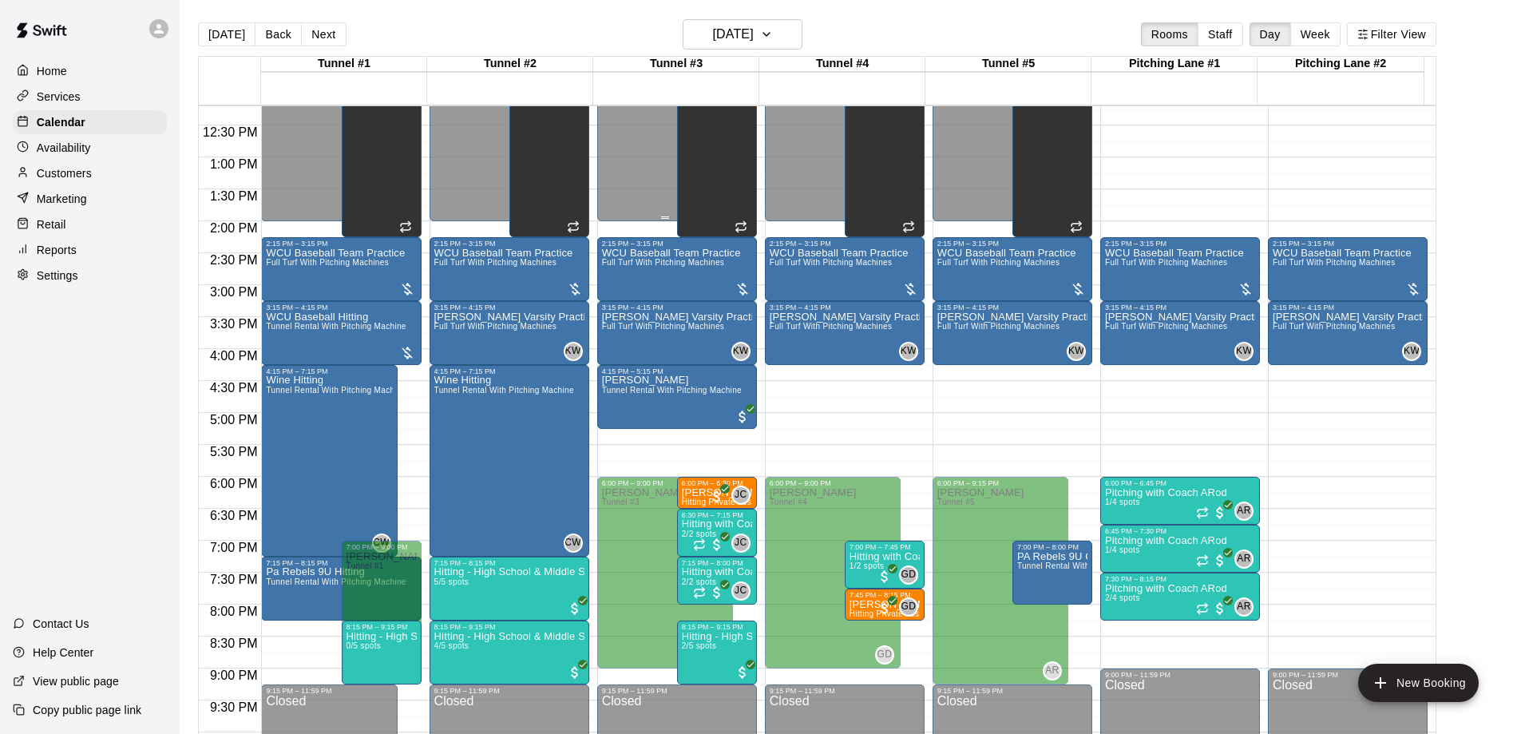
scroll to position [798, 0]
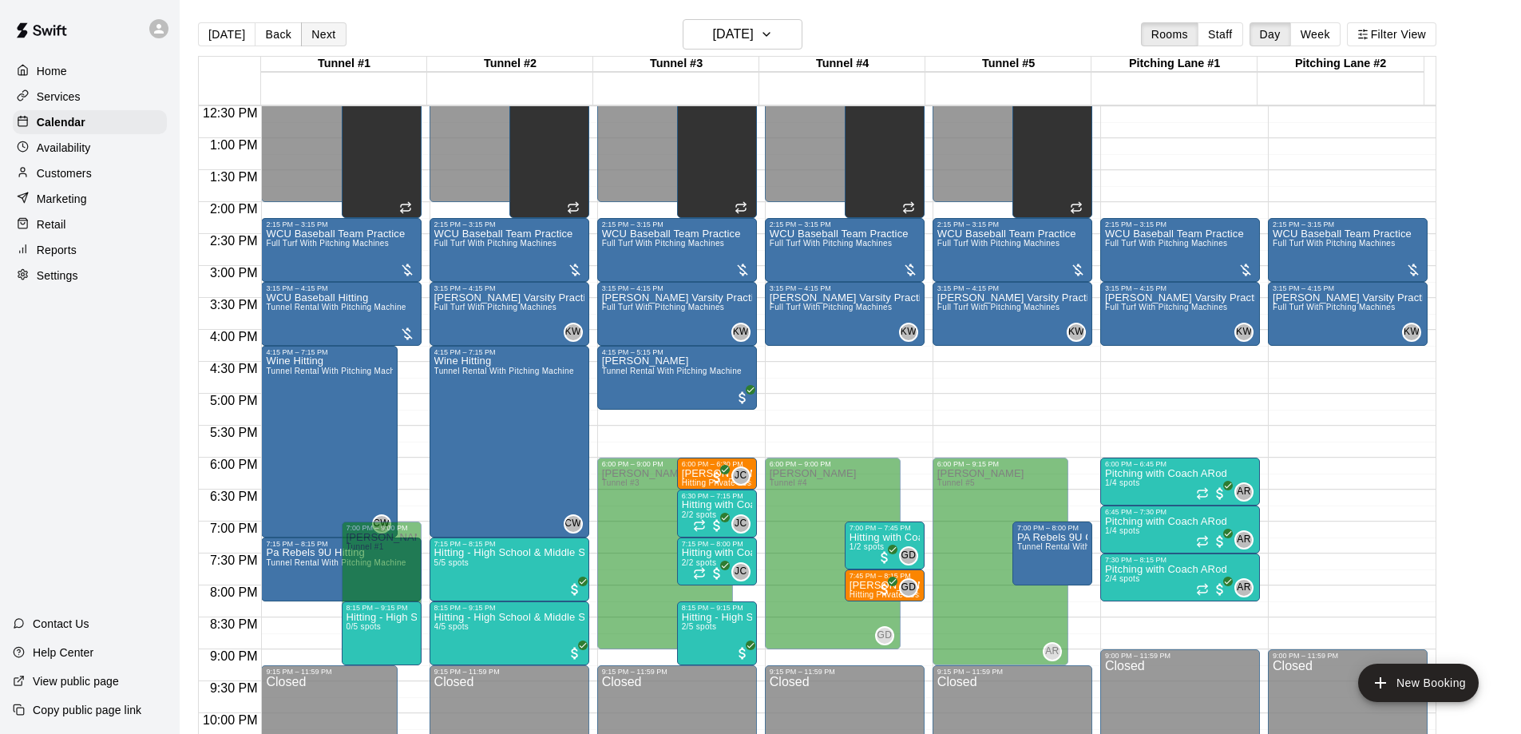
click at [324, 32] on button "Next" at bounding box center [323, 34] width 45 height 24
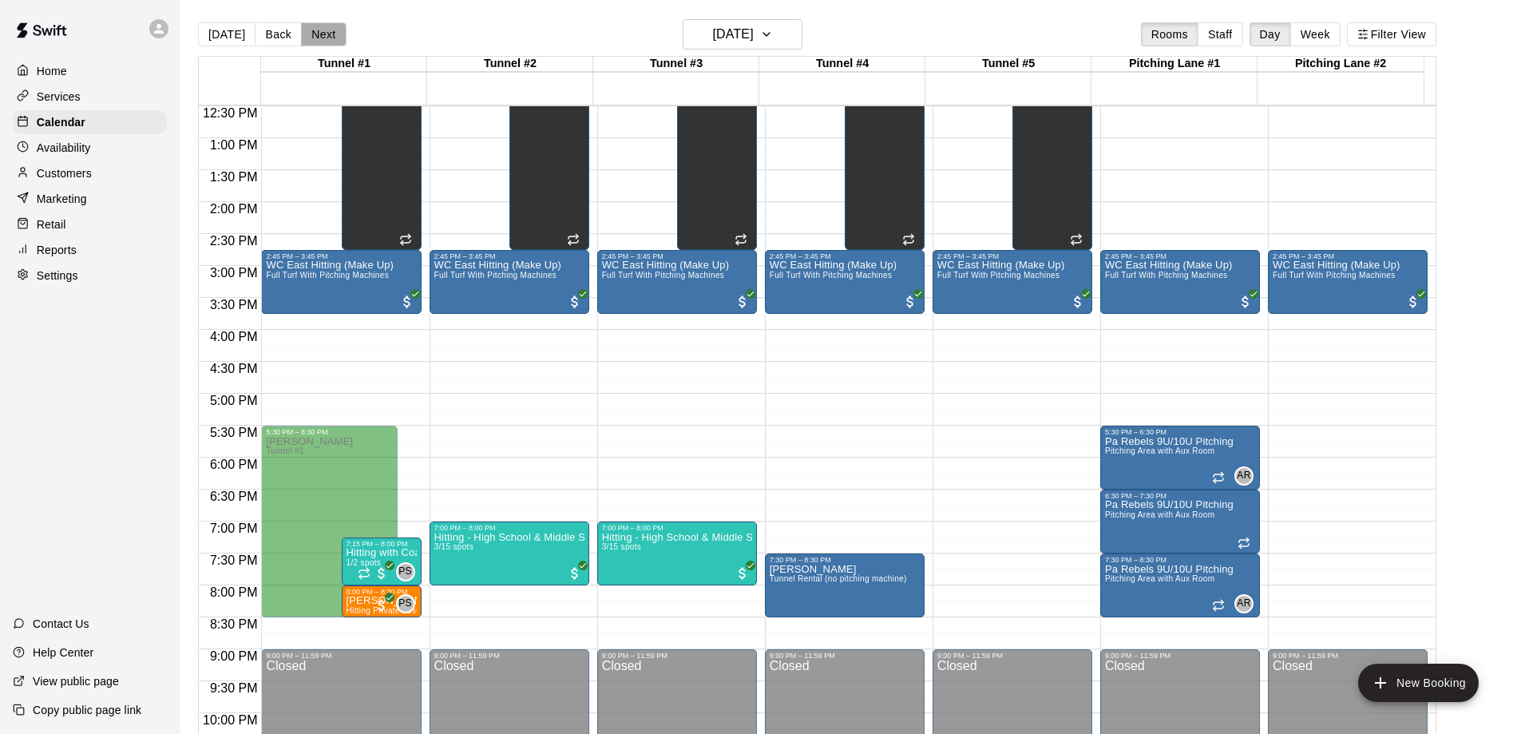
click at [324, 32] on button "Next" at bounding box center [323, 34] width 45 height 24
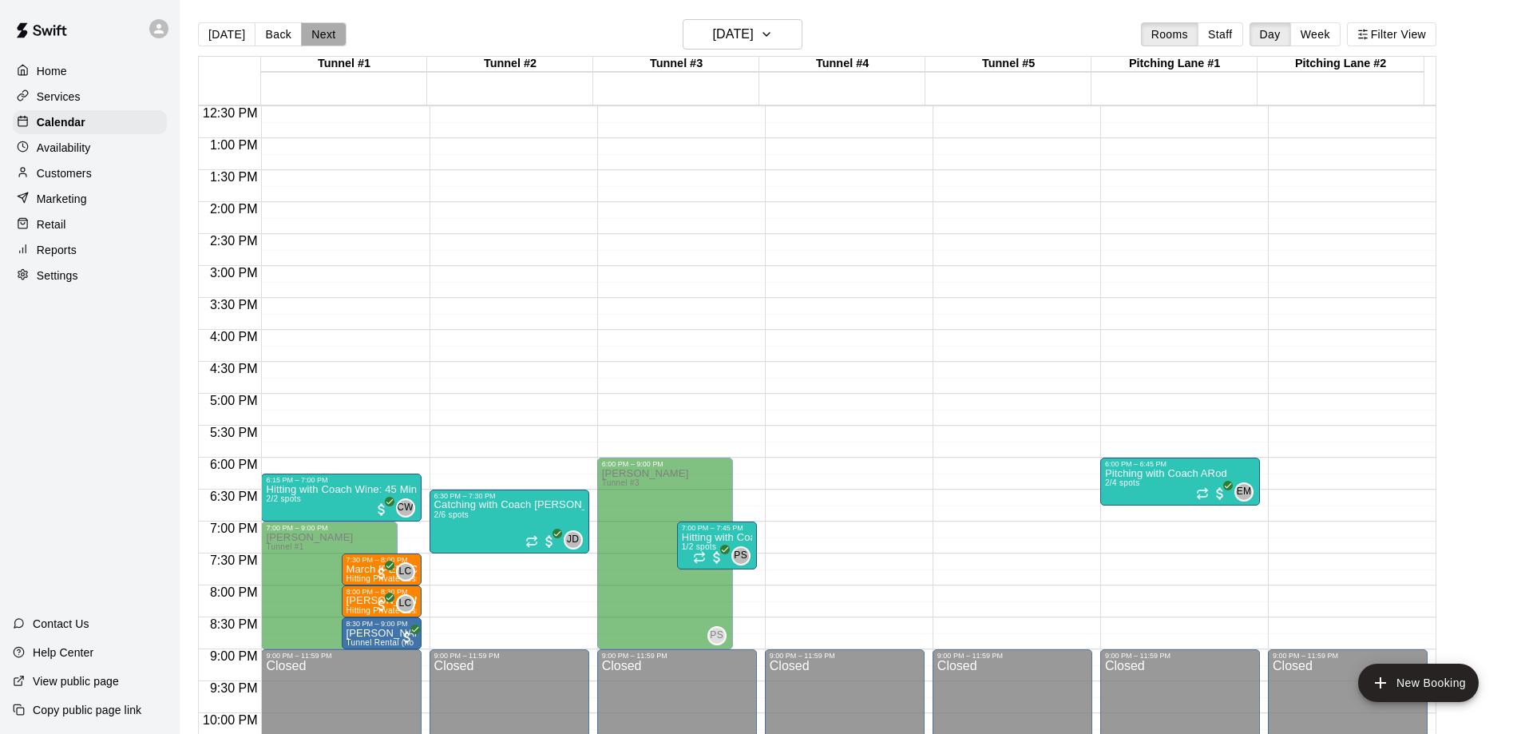
click at [324, 32] on button "Next" at bounding box center [323, 34] width 45 height 24
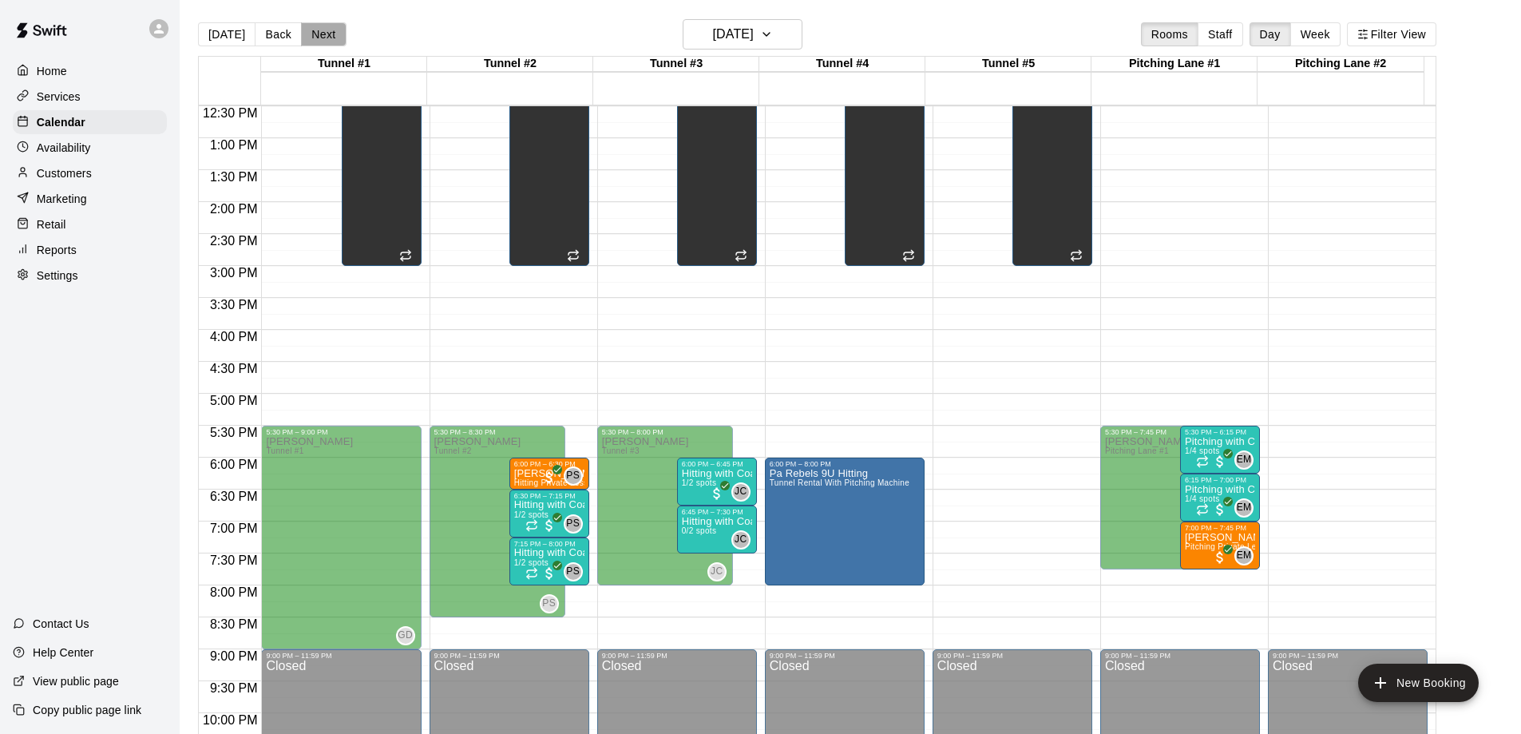
click at [324, 32] on button "Next" at bounding box center [323, 34] width 45 height 24
